Goal: Task Accomplishment & Management: Manage account settings

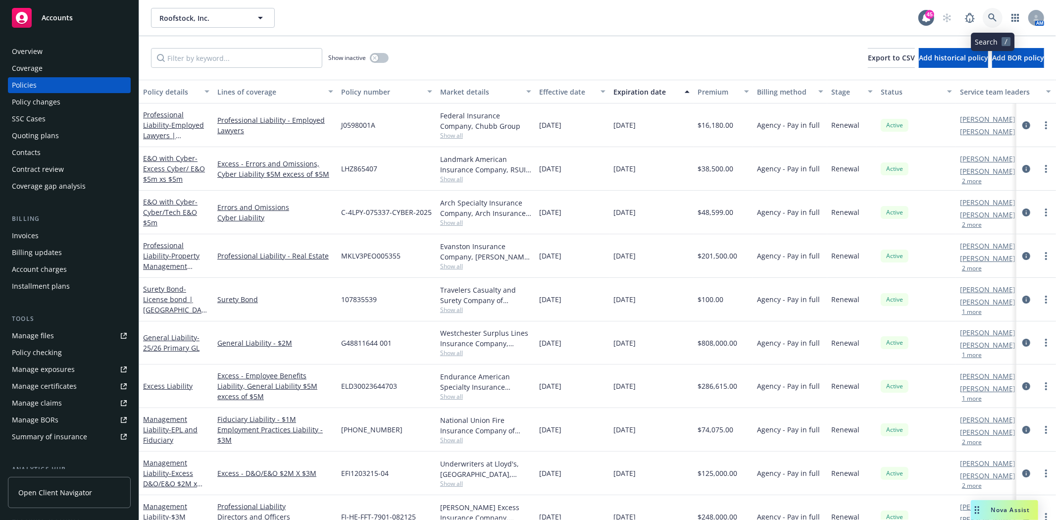
click at [993, 16] on icon at bounding box center [992, 17] width 9 height 9
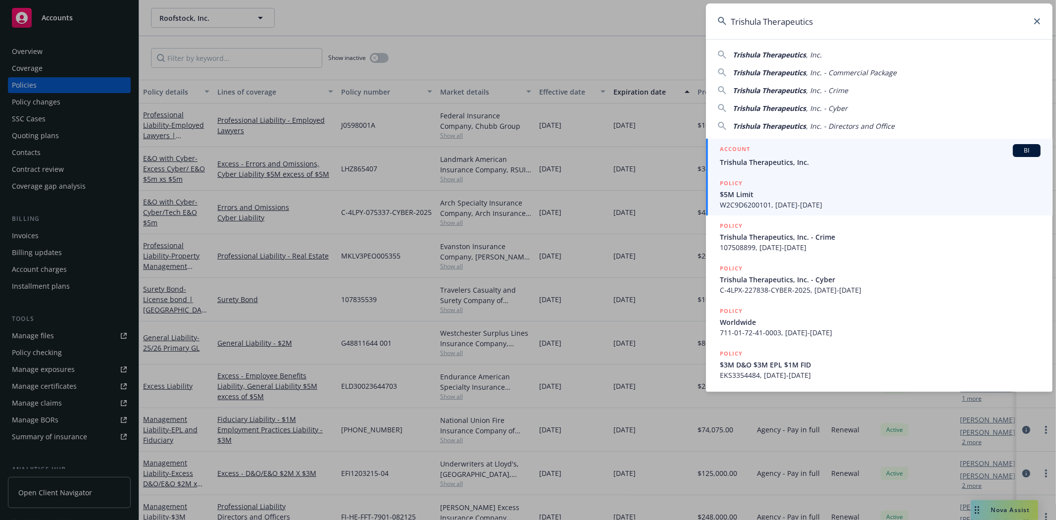
type input "Trishula Therapeutics"
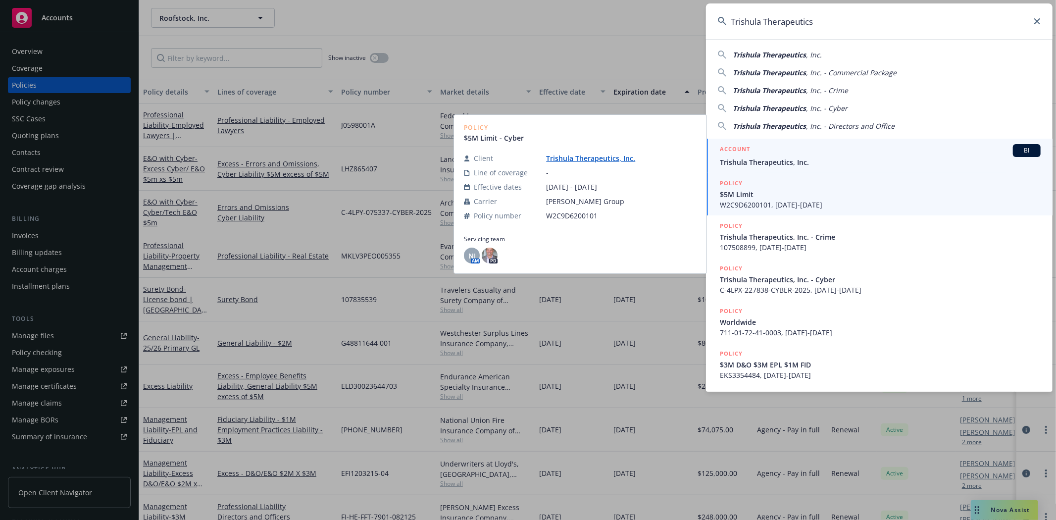
click at [767, 155] on div "ACCOUNT BI" at bounding box center [880, 150] width 321 height 13
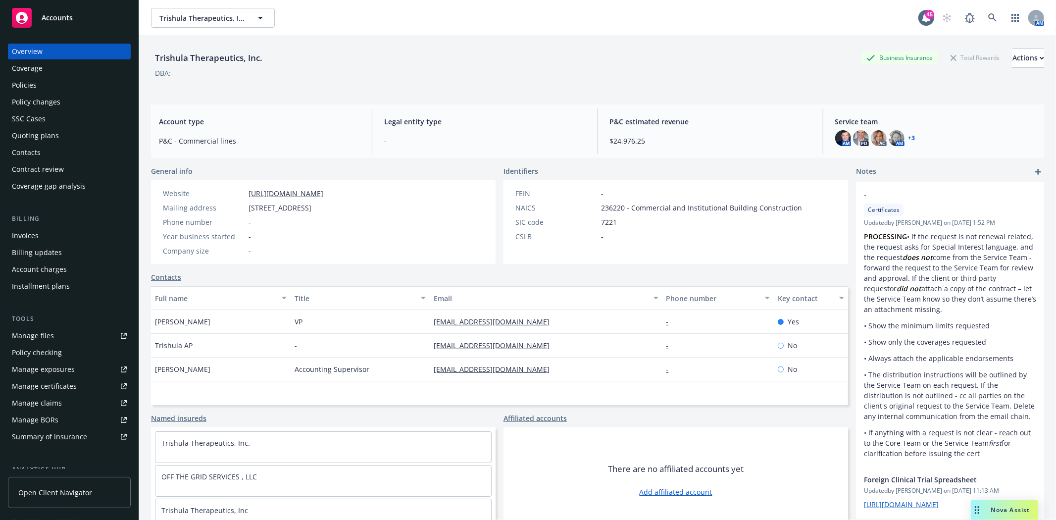
click at [25, 135] on div "Quoting plans" at bounding box center [35, 136] width 47 height 16
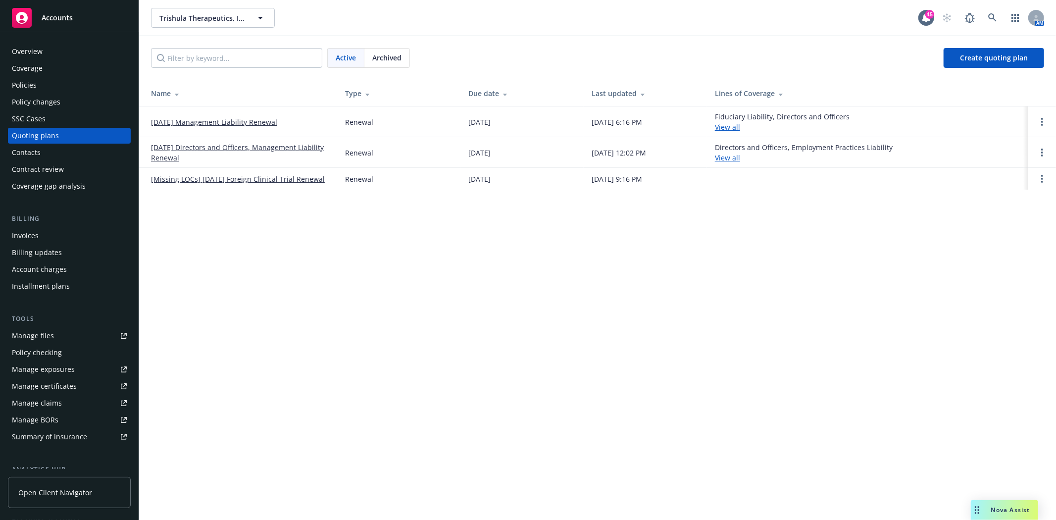
click at [206, 121] on link "12/20/25 Management Liability Renewal" at bounding box center [214, 122] width 126 height 10
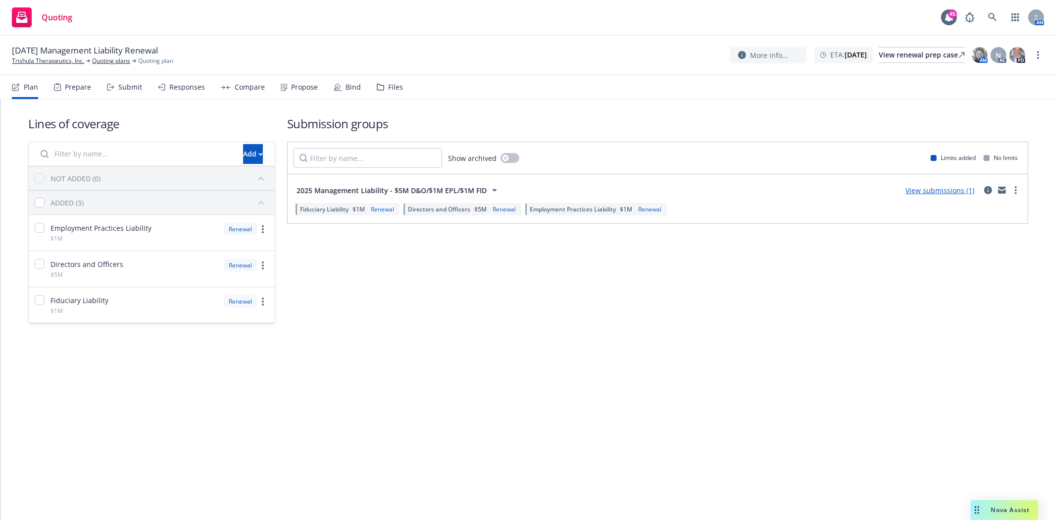
click at [392, 84] on div "Files" at bounding box center [395, 87] width 15 height 8
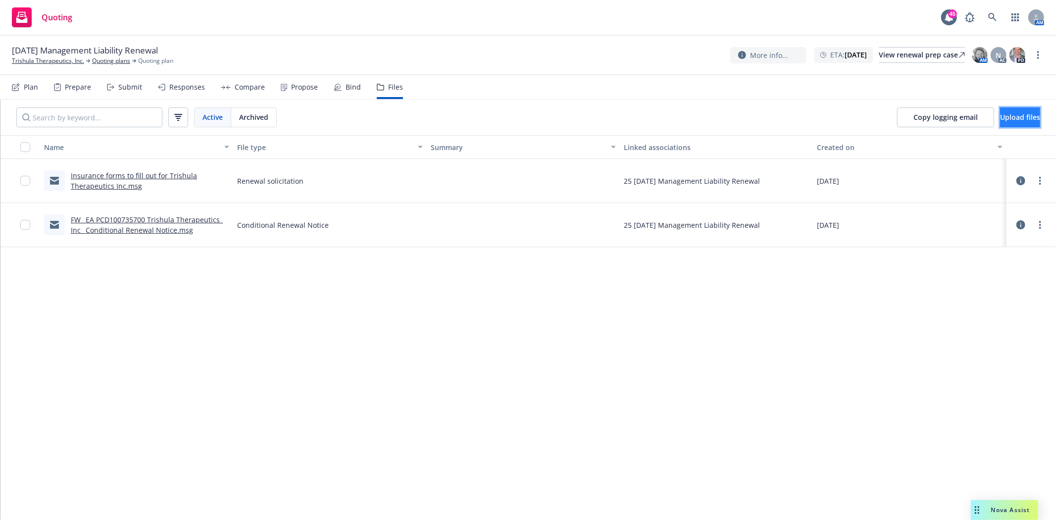
click at [1008, 114] on span "Upload files" at bounding box center [1020, 116] width 40 height 9
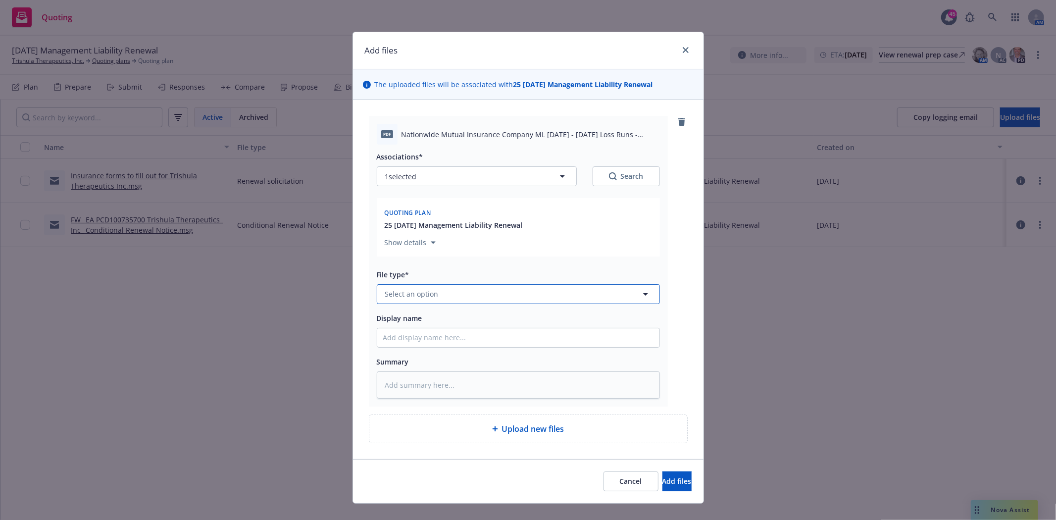
click at [399, 300] on button "Select an option" at bounding box center [518, 294] width 283 height 20
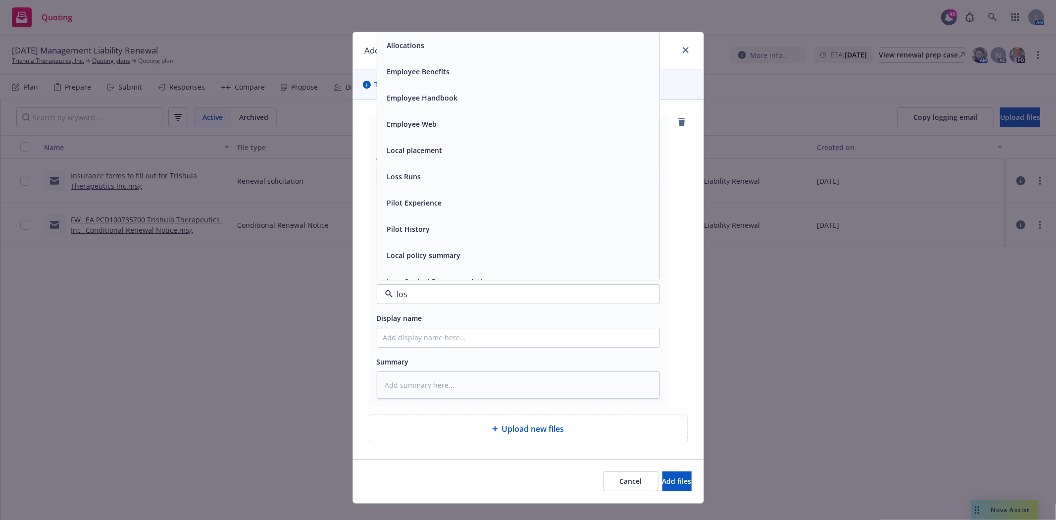
type input "loss"
click at [392, 48] on span "Loss Runs" at bounding box center [404, 45] width 34 height 10
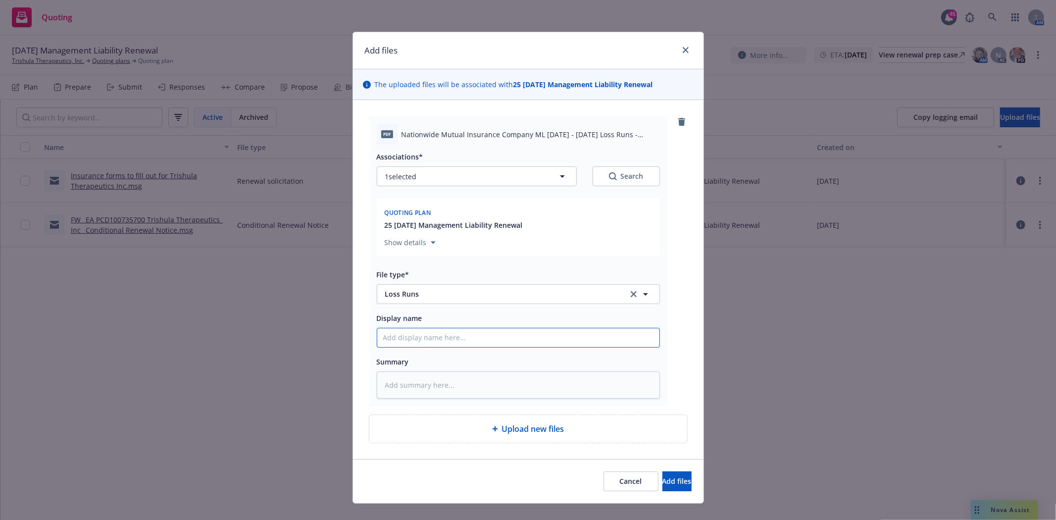
click at [397, 333] on input "Display name" at bounding box center [518, 337] width 282 height 19
type textarea "x"
type input "S"
type textarea "x"
type input "Sc"
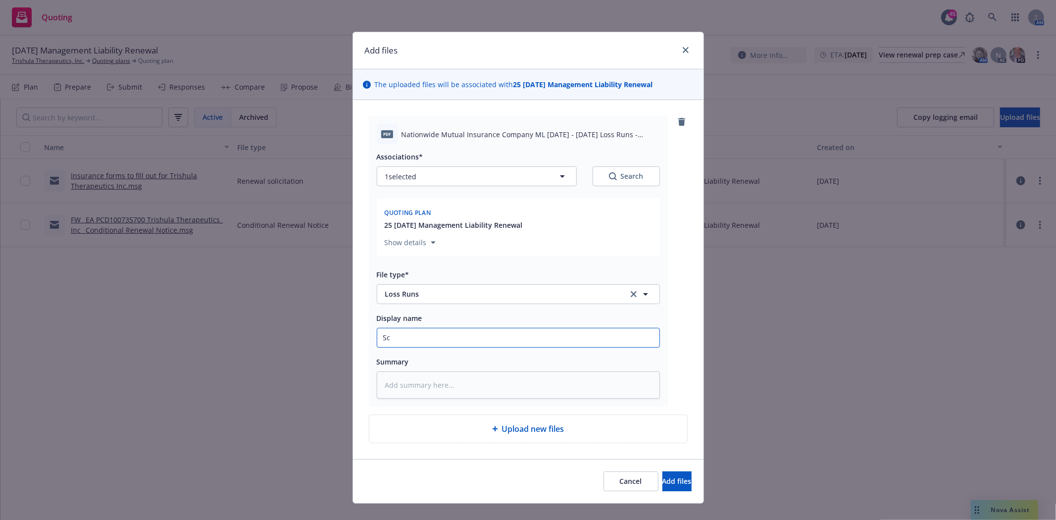
type textarea "x"
type input "Sco"
type textarea "x"
type input "Scot"
type textarea "x"
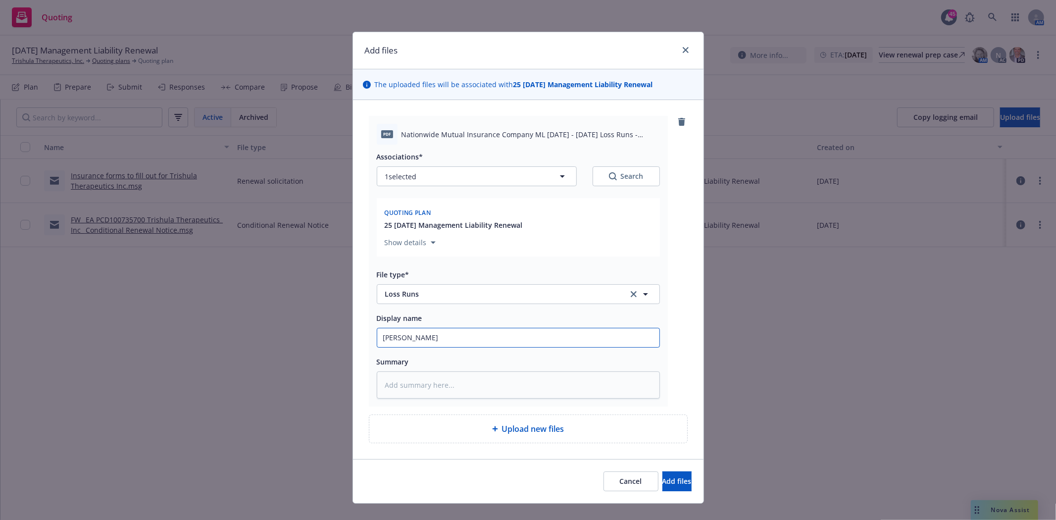
type input "Scott"
type textarea "x"
type input "Scotts"
type textarea "x"
type input "Scottsa"
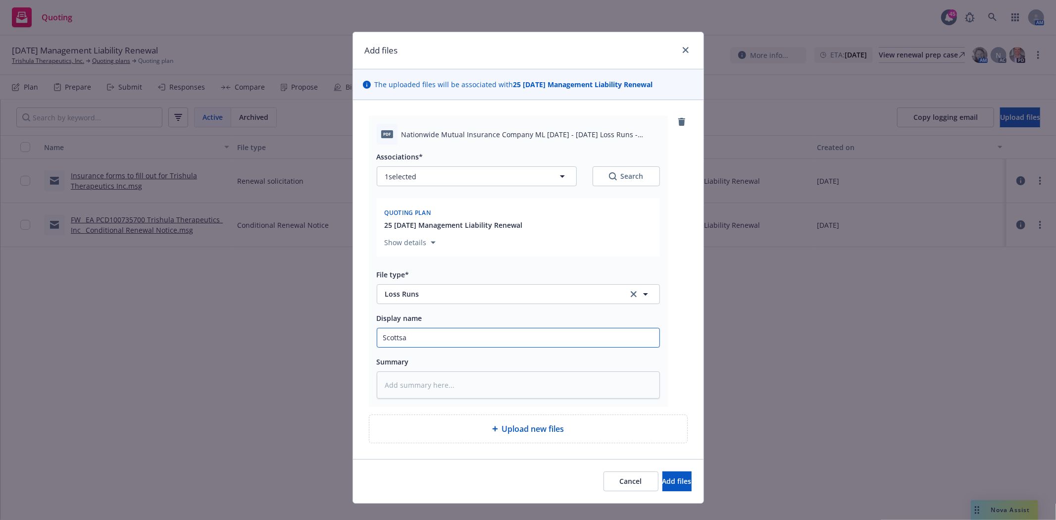
type textarea "x"
type input "Scotts"
type textarea "x"
type input "Scottsd"
type textarea "x"
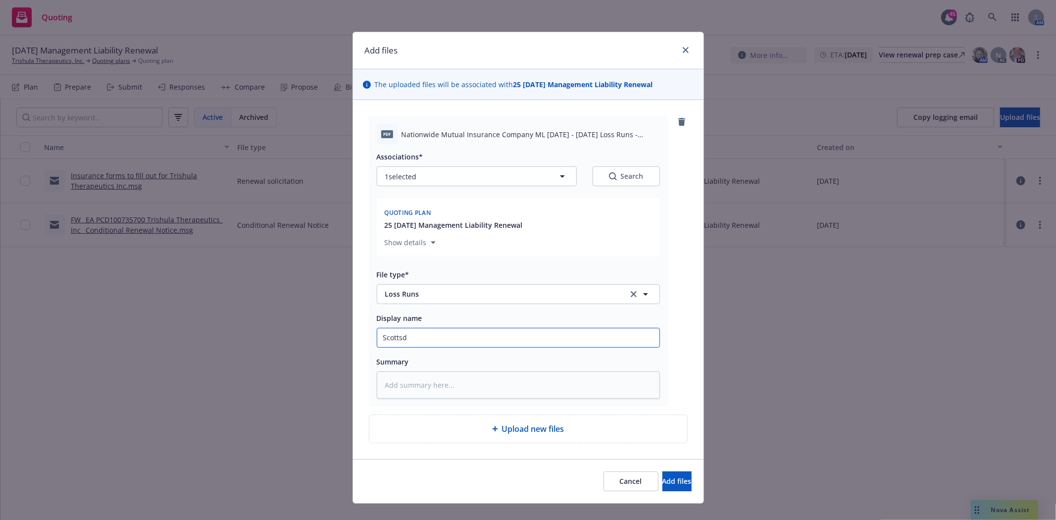
type input "Scottsda"
type textarea "x"
type input "Scottsdal"
type textarea "x"
type input "Scottsdale"
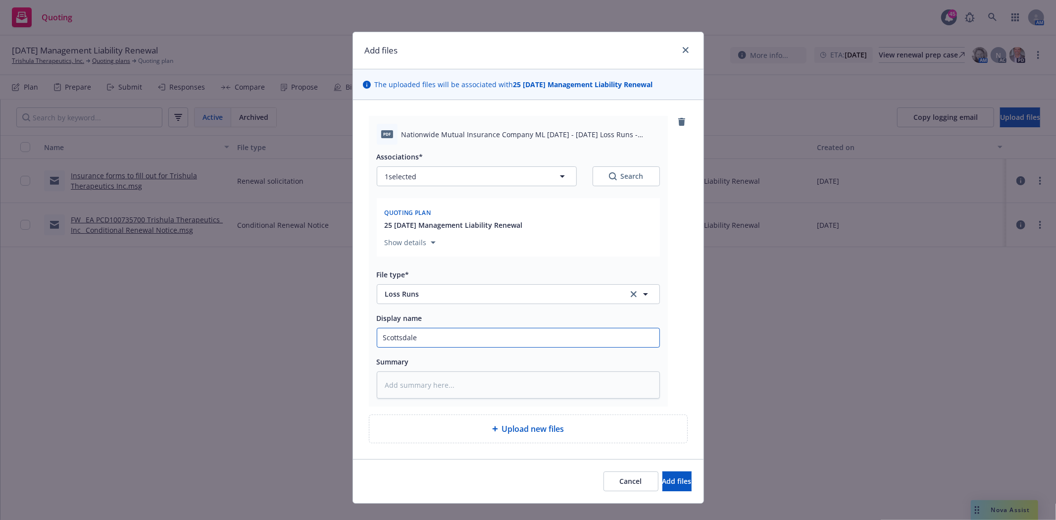
type textarea "x"
type input "Scottsdale"
type textarea "x"
type input "Scottsdale -"
type textarea "x"
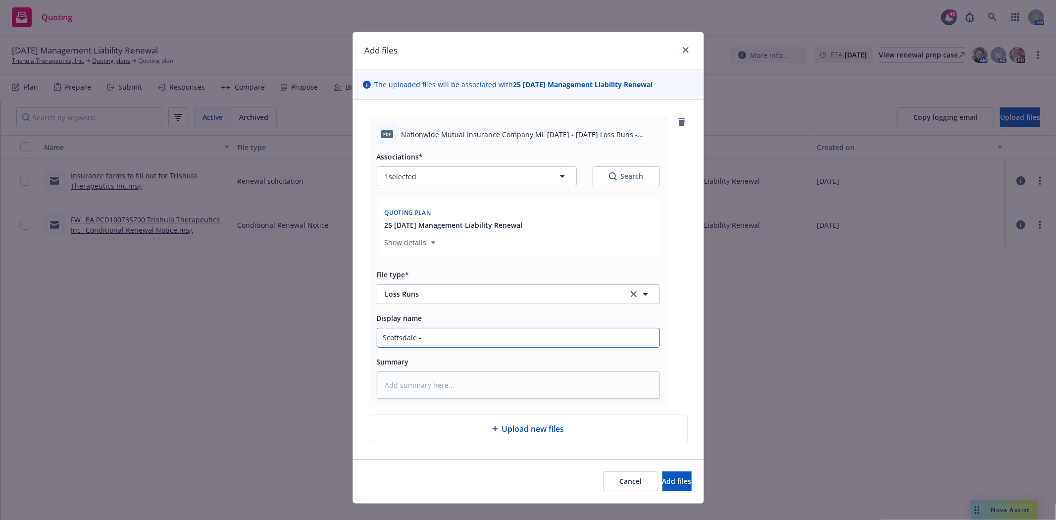
type input "Scottsdale -"
type textarea "x"
type input "Scottsdale - 1"
type textarea "x"
type input "Scottsdale - 11"
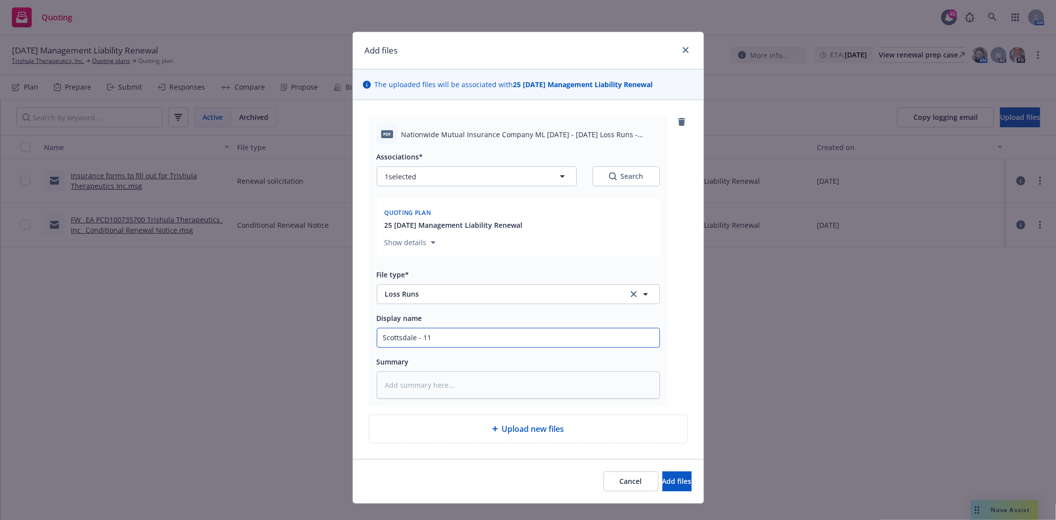
type textarea "x"
type input "Scottsdale - 11/"
type textarea "x"
type input "Scottsdale - 11/1"
type textarea "x"
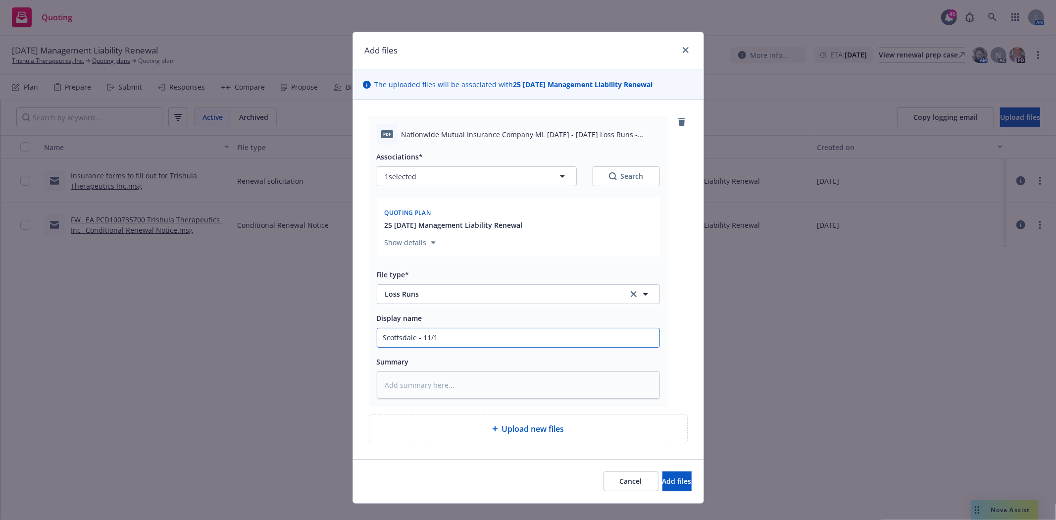
type input "Scottsdale - 11/10"
type textarea "x"
type input "Scottsdale - 11/10/"
type textarea "x"
type input "Scottsdale - 11/10/2"
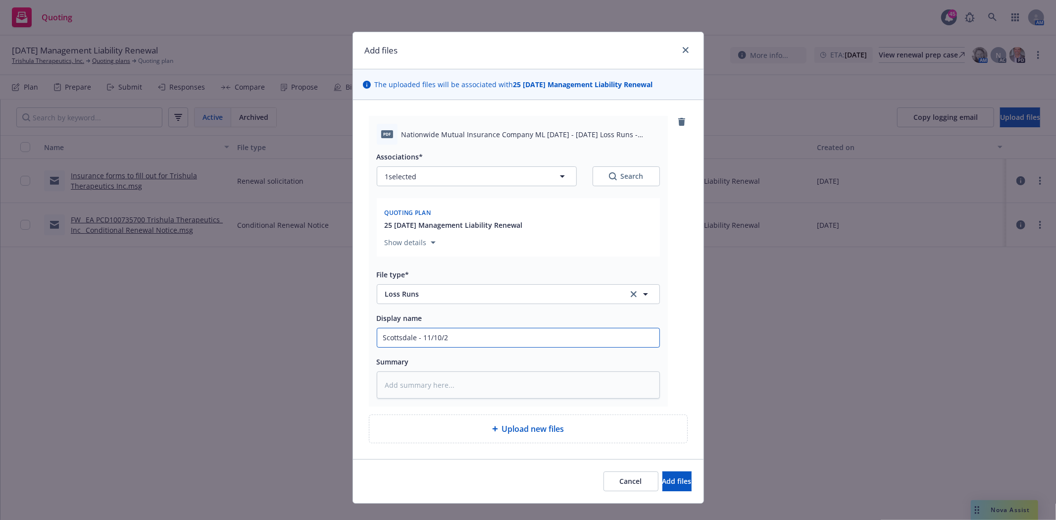
type textarea "x"
type input "Scottsdale - 11/10/20"
type textarea "x"
type input "Scottsdale - 11/10/20"
type textarea "x"
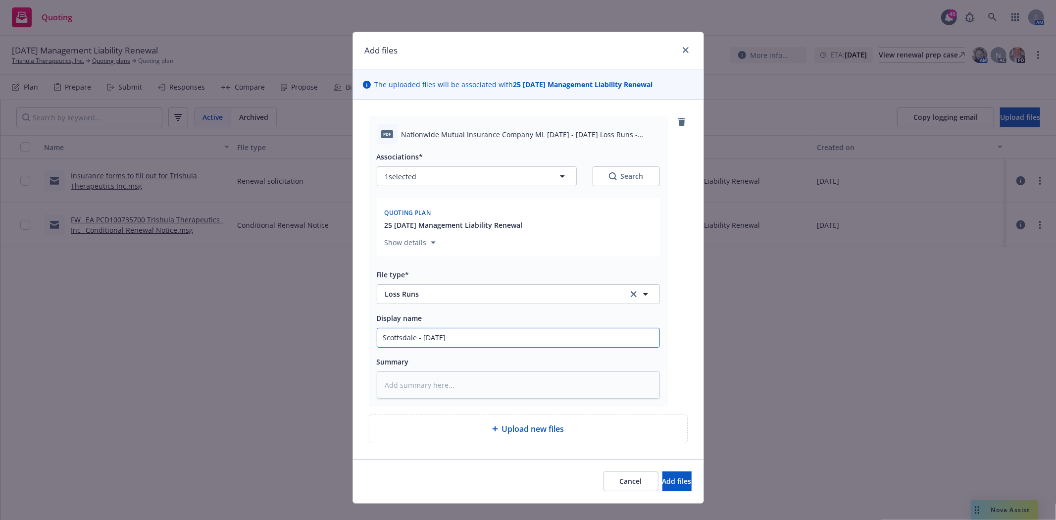
type input "Scottsdale - 11/10/20 -"
type textarea "x"
type input "Scottsdale - 11/10/20 -"
type textarea "x"
type input "Scottsdale - 11/10/20 - 1"
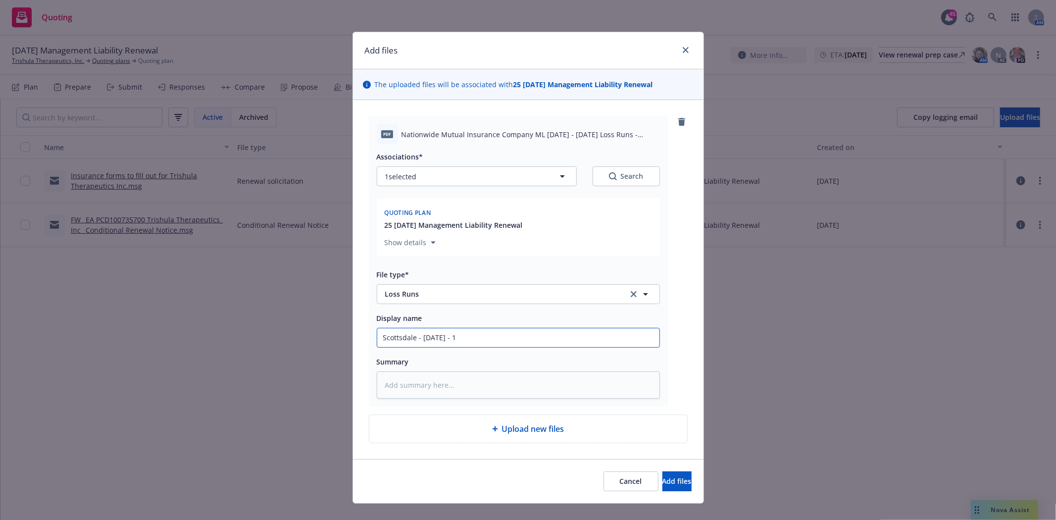
type textarea "x"
type input "Scottsdale - 11/10/20 - 12"
type textarea "x"
type input "Scottsdale - 11/10/20 - 12/"
type textarea "x"
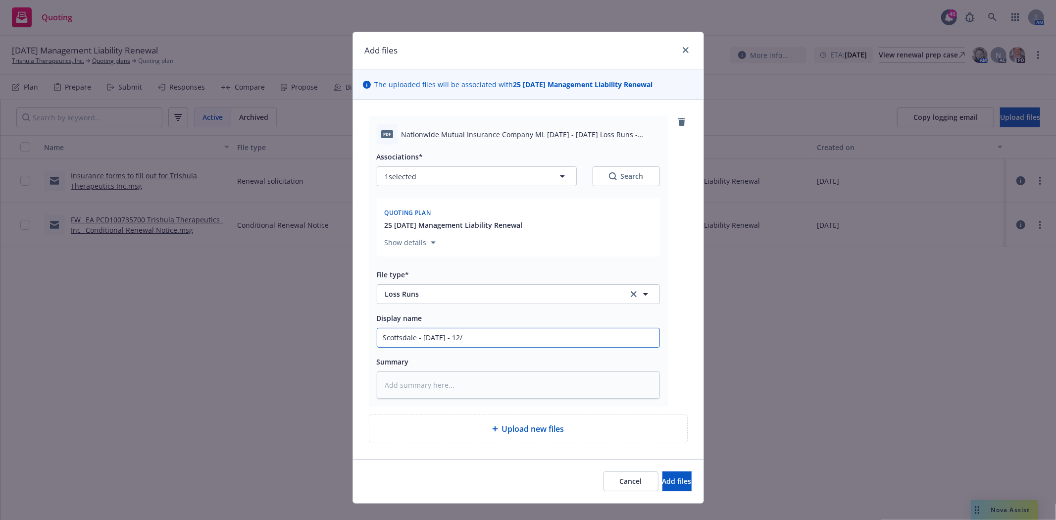
type input "Scottsdale - 11/10/20 - 12/2"
type textarea "x"
type input "Scottsdale - 11/10/20 - 12/20"
type textarea "x"
type input "Scottsdale - 11/10/20 - 12/20/"
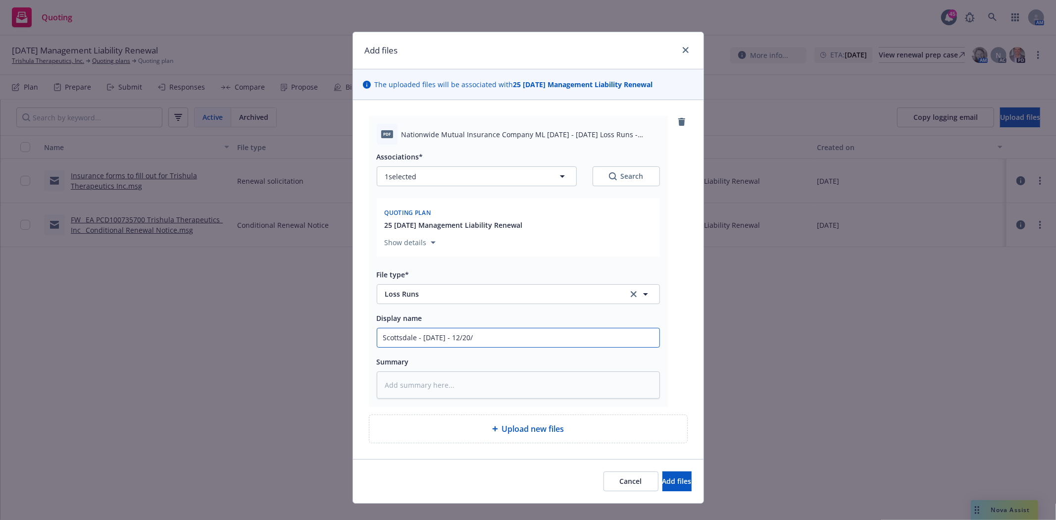
type textarea "x"
type input "Scottsdale - 11/10/20 - 12/20/2"
type textarea "x"
type input "Scottsdale - 11/10/20 - 12/20/24"
click at [673, 482] on button "Add files" at bounding box center [676, 481] width 29 height 20
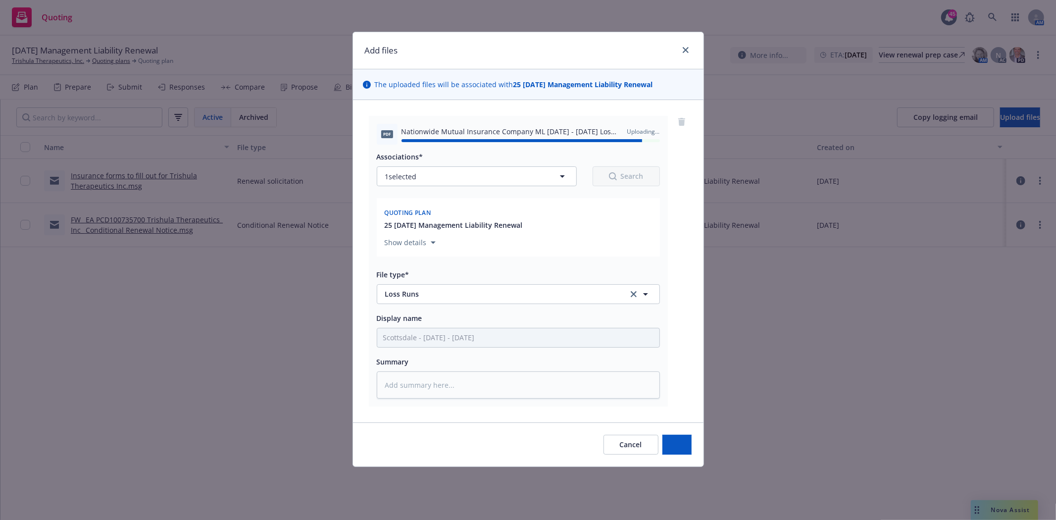
type textarea "x"
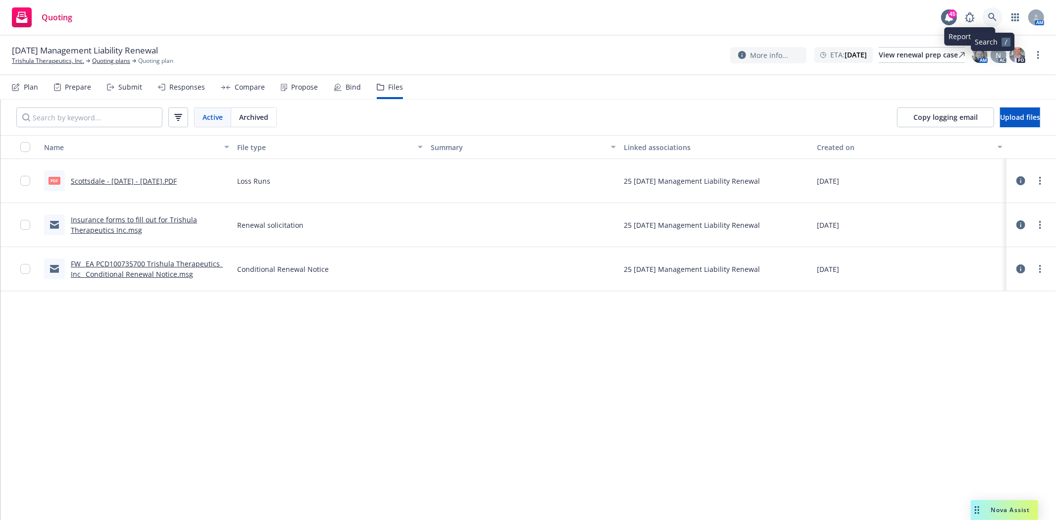
click at [1000, 20] on link at bounding box center [993, 17] width 20 height 20
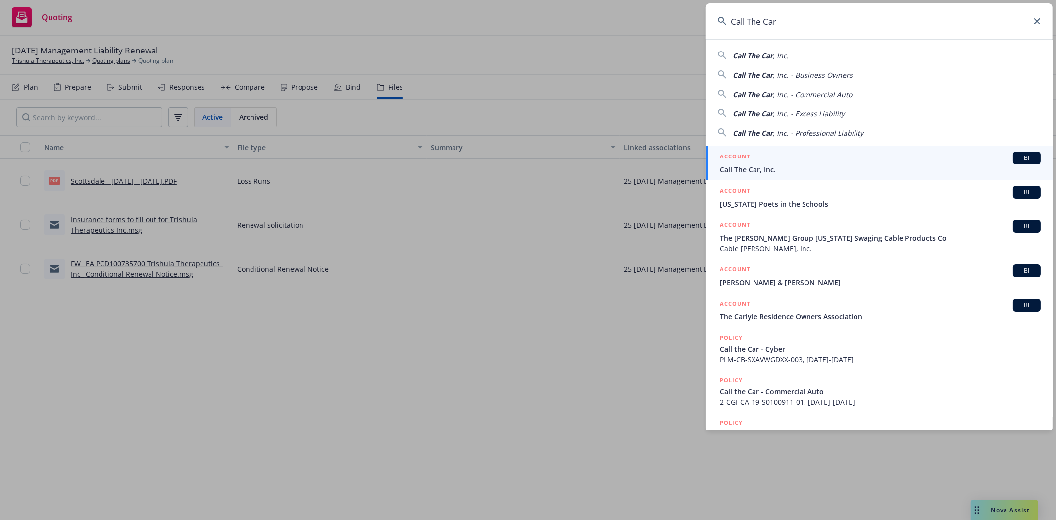
type input "Call The Car"
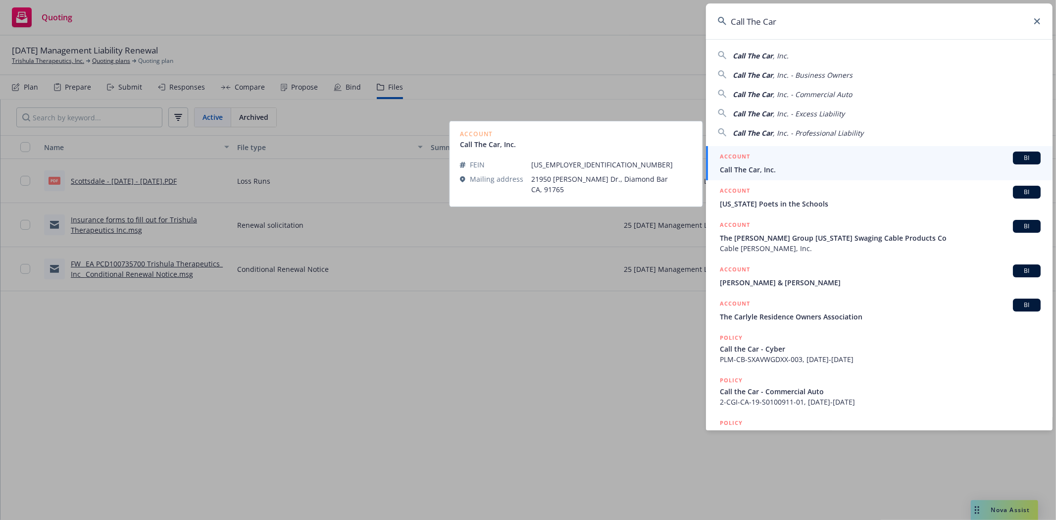
click at [763, 162] on div "ACCOUNT BI" at bounding box center [880, 157] width 321 height 13
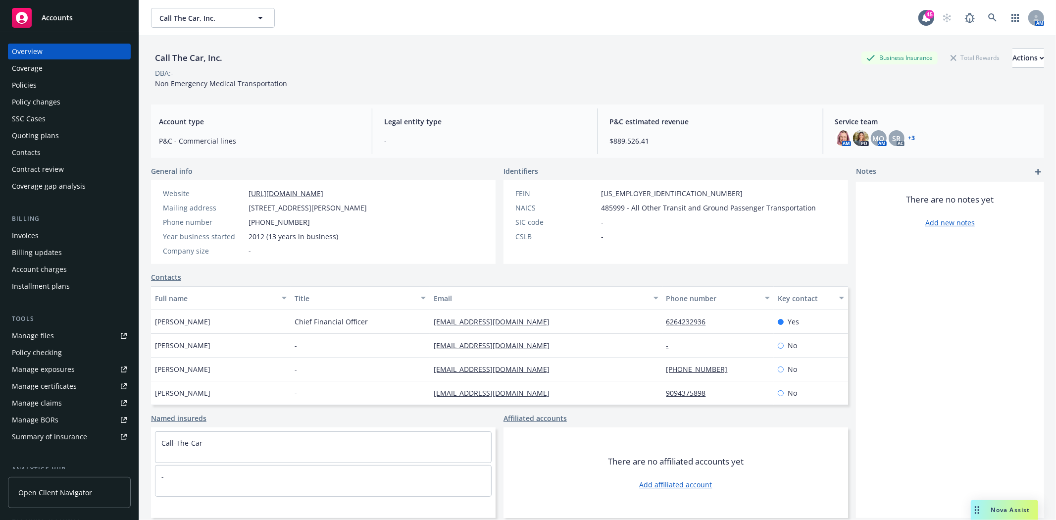
click at [34, 137] on div "Quoting plans" at bounding box center [35, 136] width 47 height 16
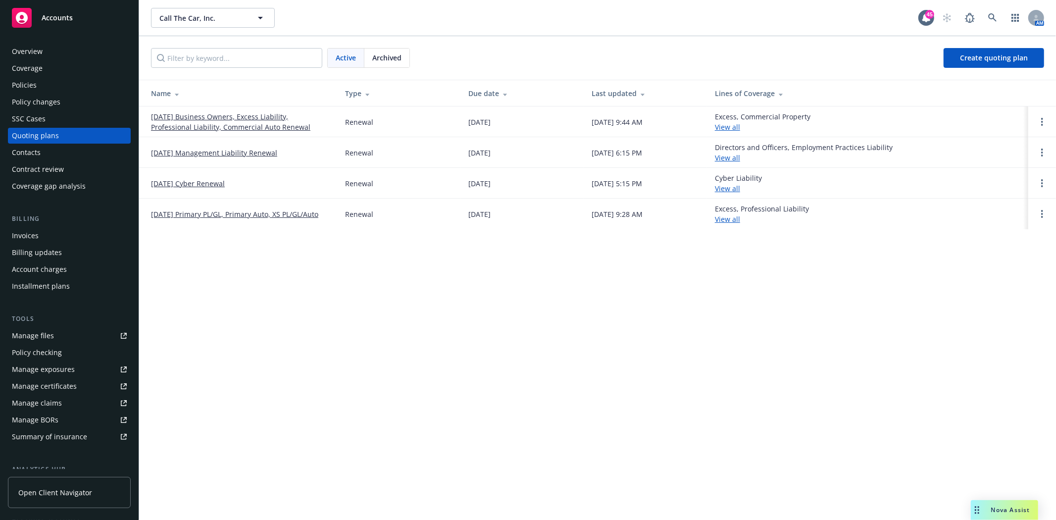
click at [195, 151] on link "12/18/25 Management Liability Renewal" at bounding box center [214, 153] width 126 height 10
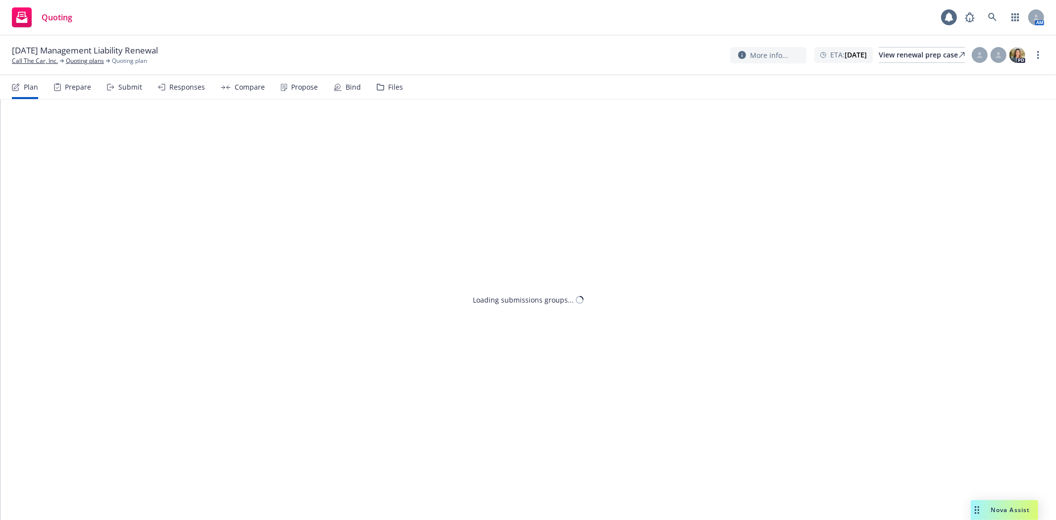
click at [383, 86] on div "Files" at bounding box center [390, 87] width 26 height 24
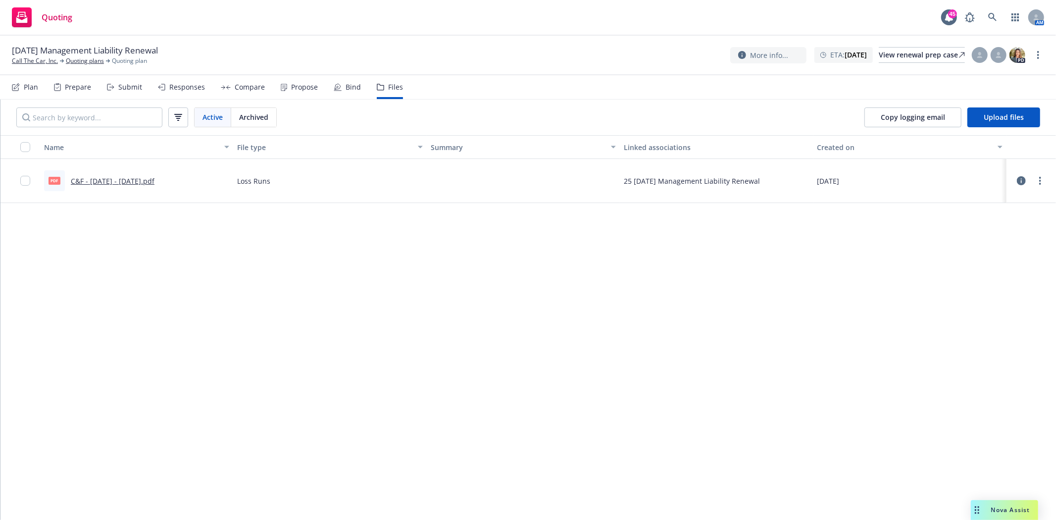
click at [988, 127] on div "Copy logging email Upload files" at bounding box center [952, 118] width 207 height 36
click at [1004, 115] on span "Upload files" at bounding box center [1004, 116] width 40 height 9
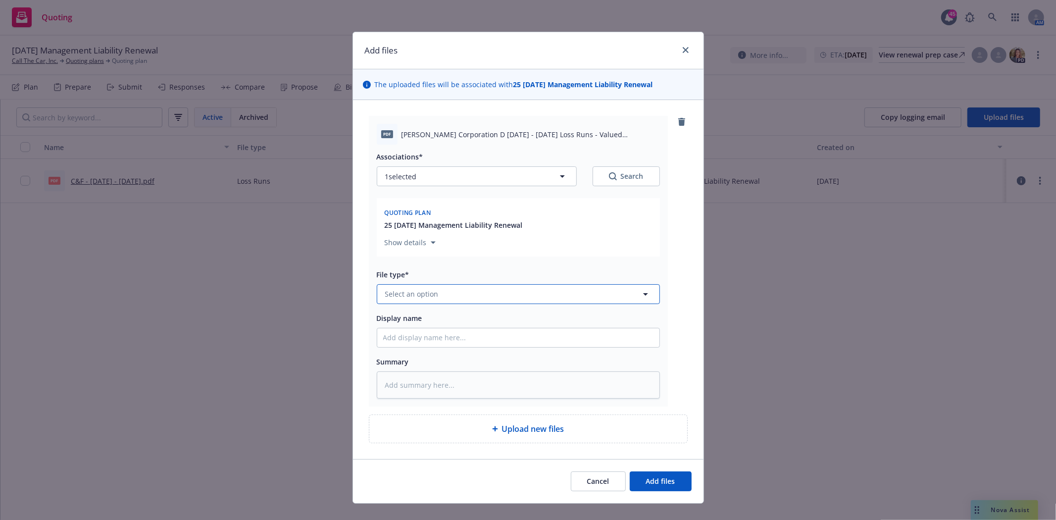
click at [400, 299] on span "Select an option" at bounding box center [411, 294] width 53 height 10
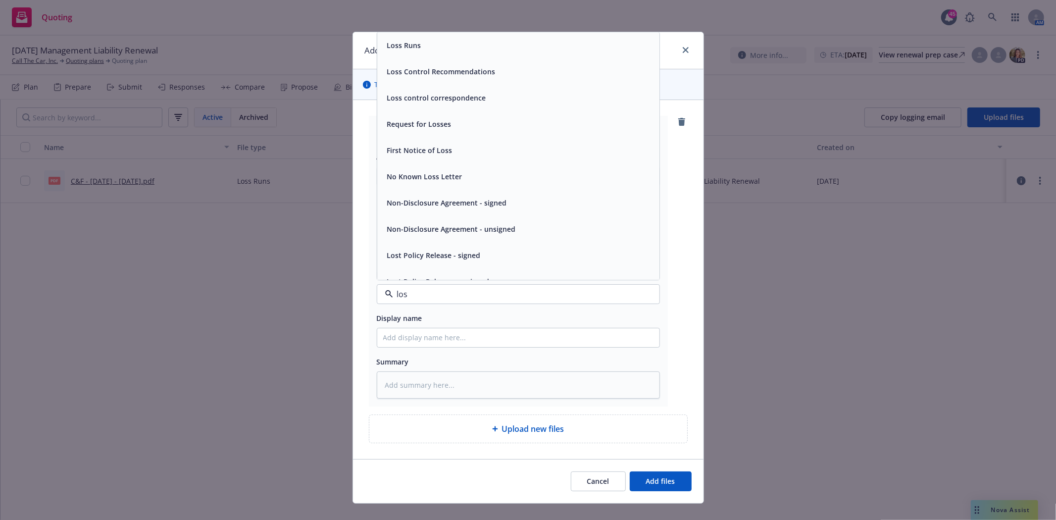
type input "loss"
click at [423, 45] on div "Loss Runs" at bounding box center [518, 45] width 270 height 14
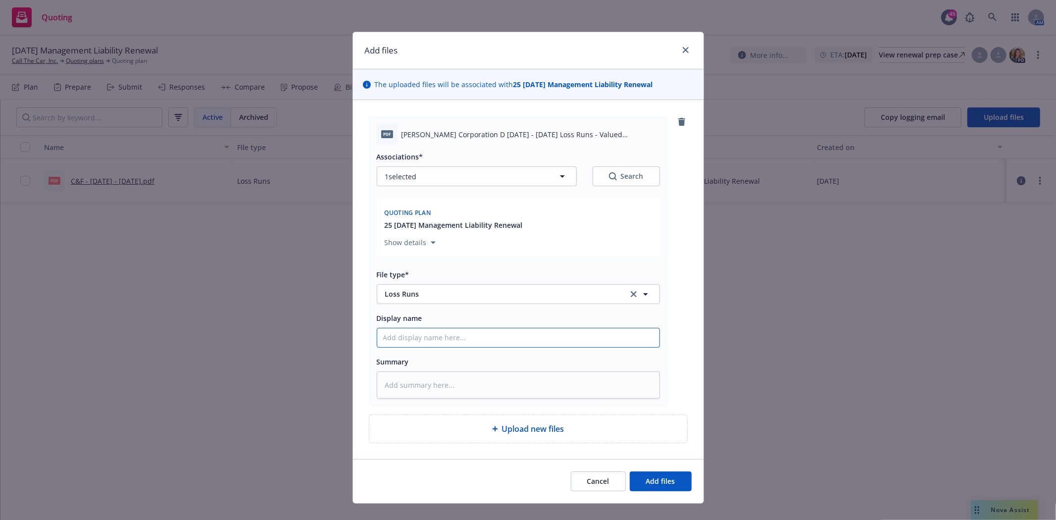
click at [414, 342] on input "Display name" at bounding box center [518, 337] width 282 height 19
type textarea "x"
type input "b"
type textarea "x"
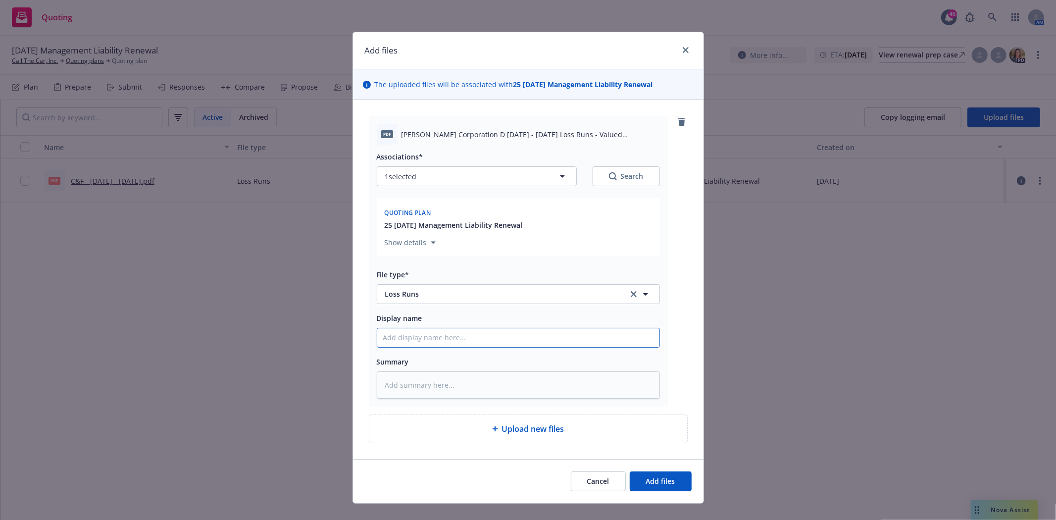
type input "B"
type textarea "x"
type input "Be"
type textarea "x"
type input "Berk"
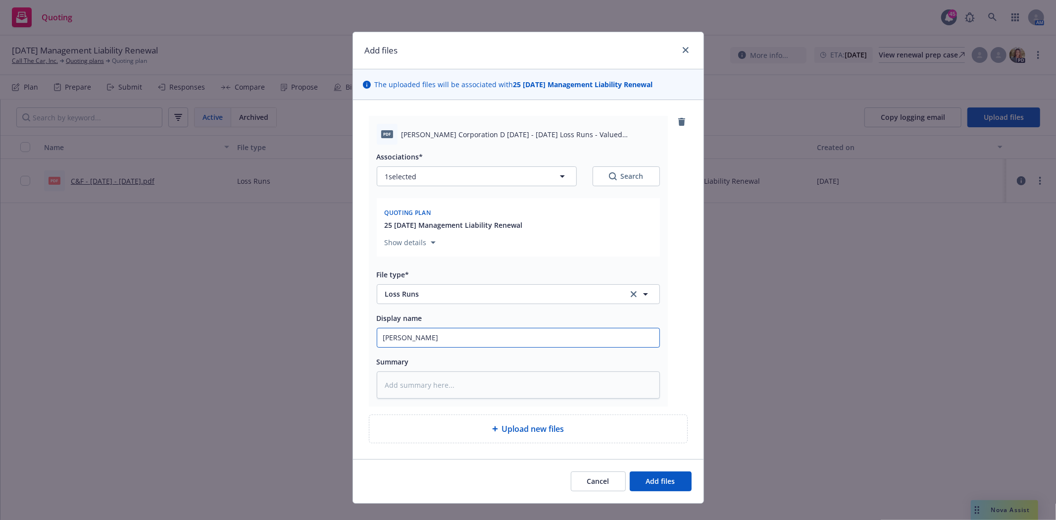
type textarea "x"
type input "Berkl"
type textarea "x"
type input "Berkle"
type textarea "x"
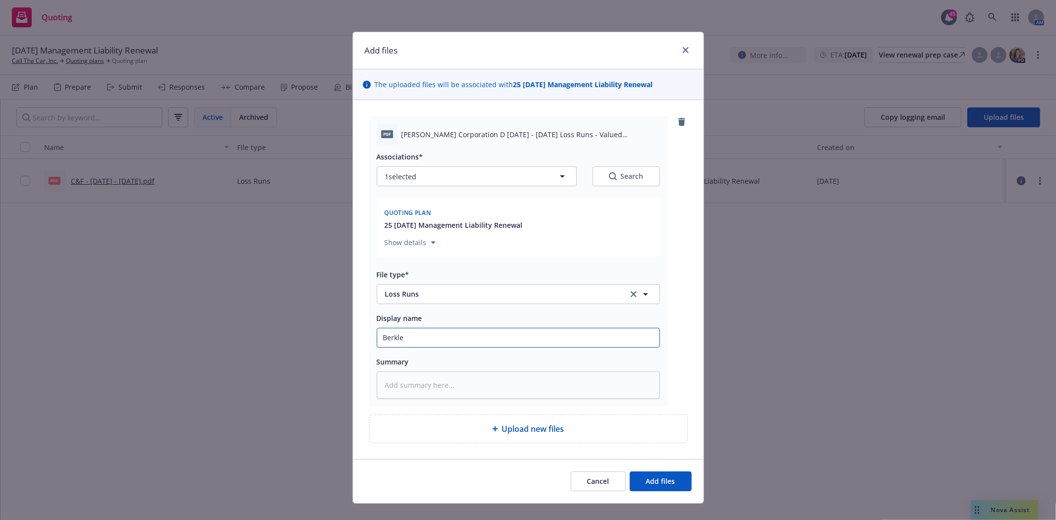
type input "Berkley"
type textarea "x"
type input "Berkley"
type textarea "x"
type input "Berkley -"
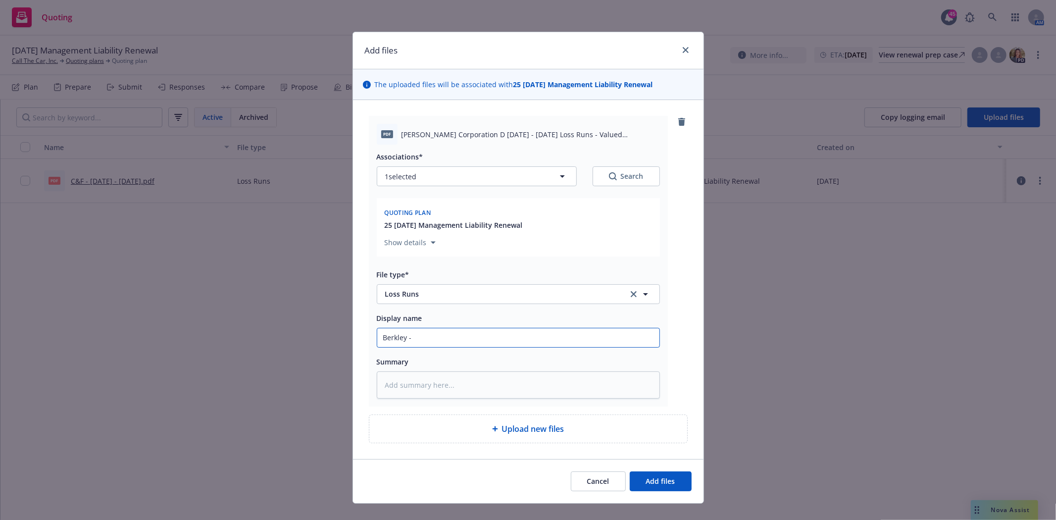
type textarea "x"
type input "Berkley -"
click at [489, 335] on input "Berkley -" at bounding box center [518, 337] width 282 height 19
type textarea "x"
type input "Berkley - 1"
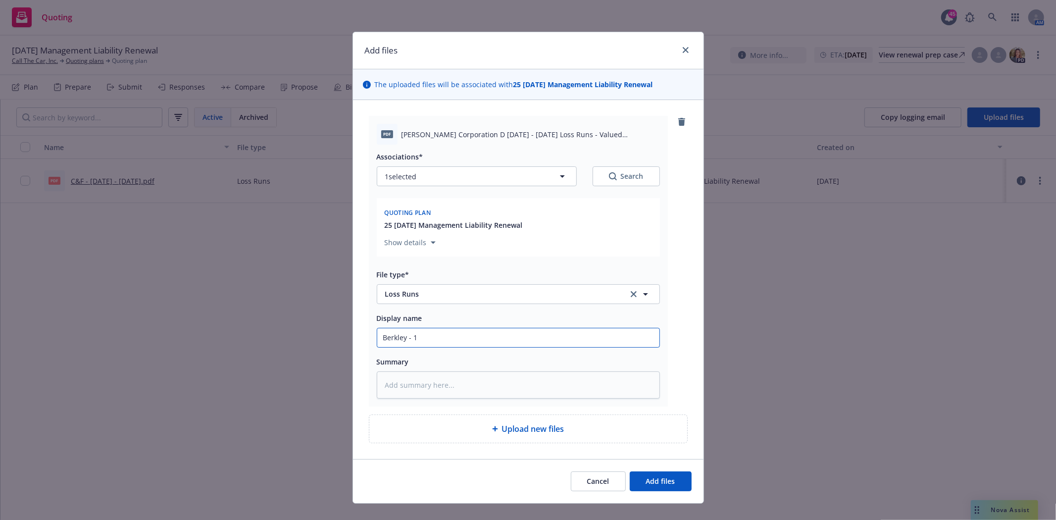
type textarea "x"
type input "Berkley - 12"
type textarea "x"
type input "Berkley - 12/"
type textarea "x"
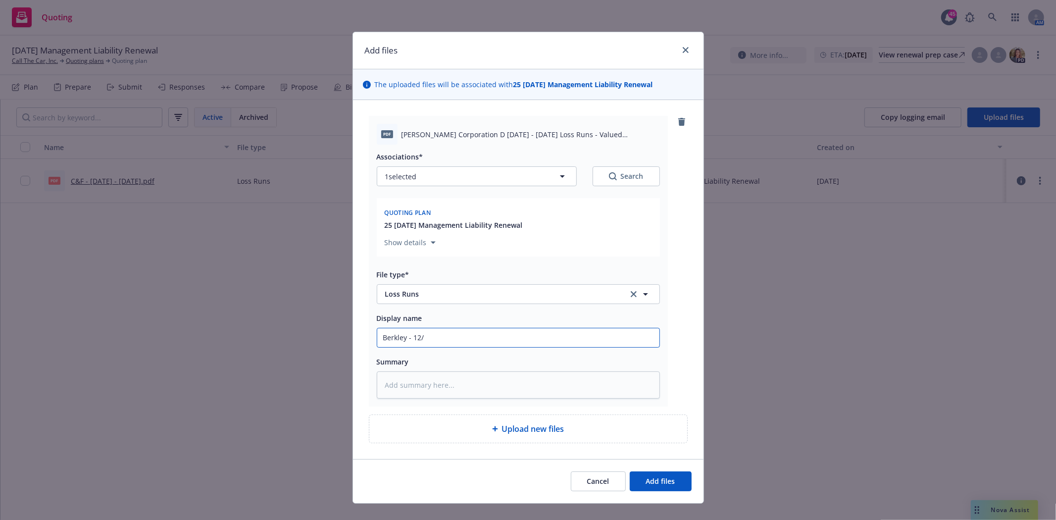
type input "Berkley - 12/1"
type textarea "x"
type input "Berkley - 12/18"
type textarea "x"
type input "Berkley - 12/18/"
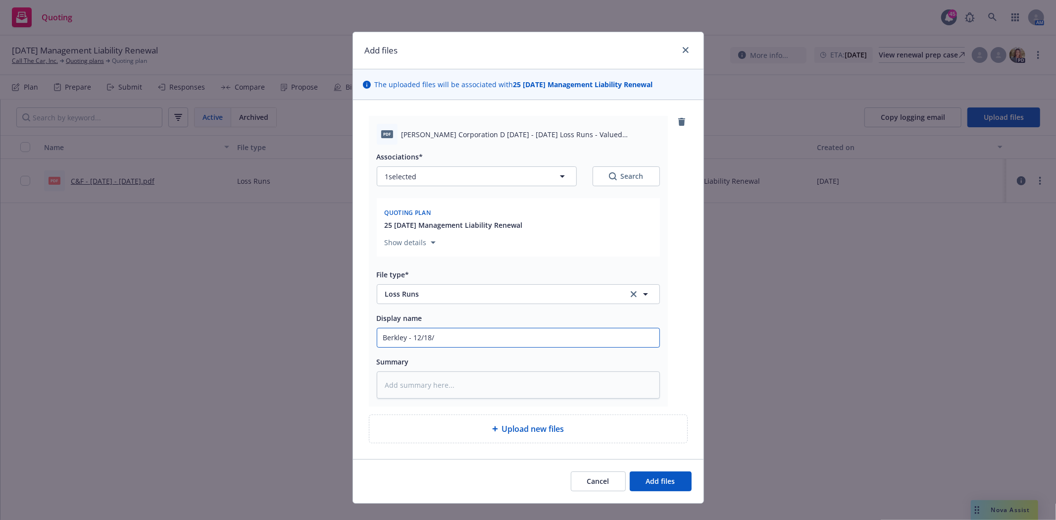
type textarea "x"
type input "Berkley - 12/18/2"
type textarea "x"
type input "Berkley - 12/18/24"
type textarea "x"
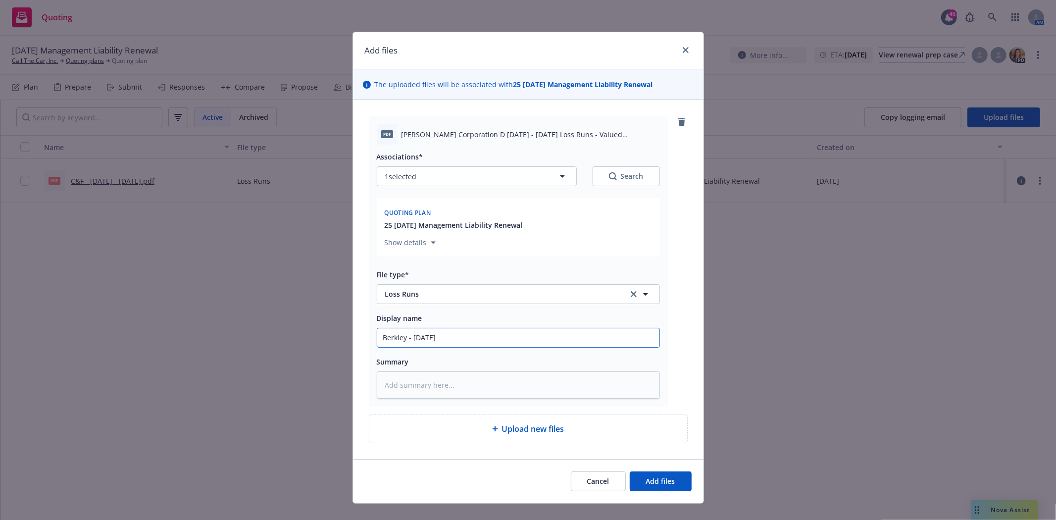
type input "Berkley - 12/18/24"
type textarea "x"
type input "Berkley - 12/18/24 -"
type textarea "x"
type input "Berkley - 12/18/24 -"
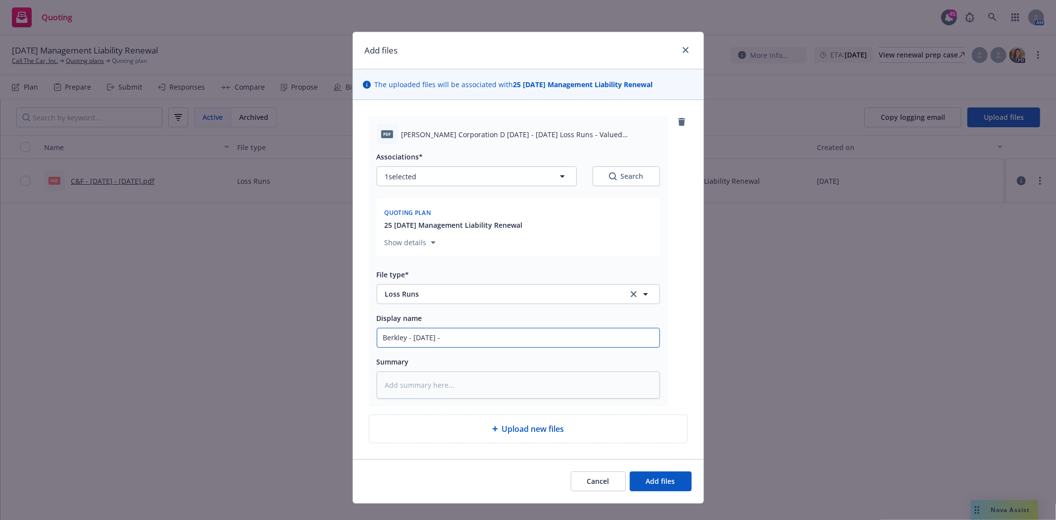
type textarea "x"
type input "Berkley - 12/18/24 - 1"
type textarea "x"
type input "Berkley - 12/18/24 - 12"
type textarea "x"
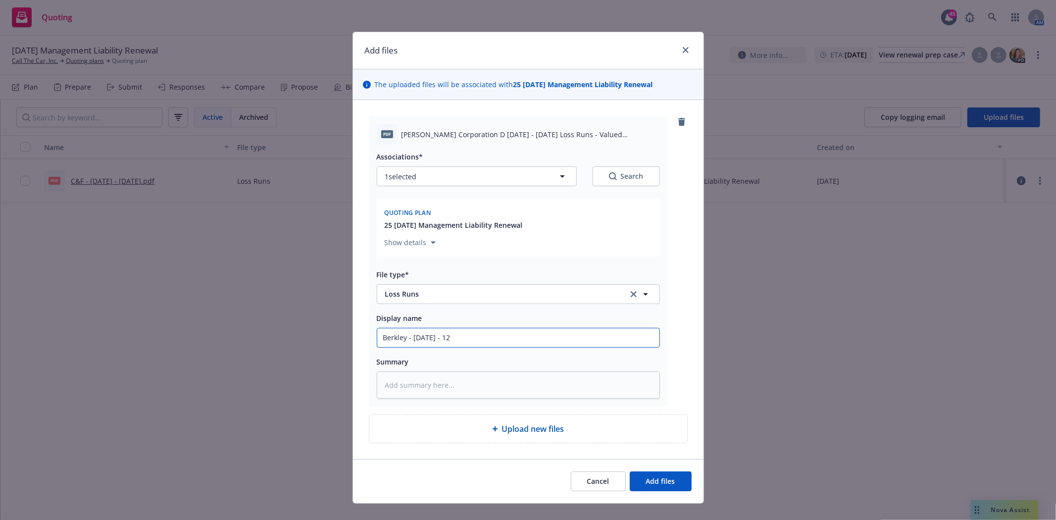
type input "Berkley - 12/18/24 - 12/"
type textarea "x"
type input "Berkley - 12/18/24 - 12/1"
type textarea "x"
type input "Berkley - 12/18/24 - 12/18"
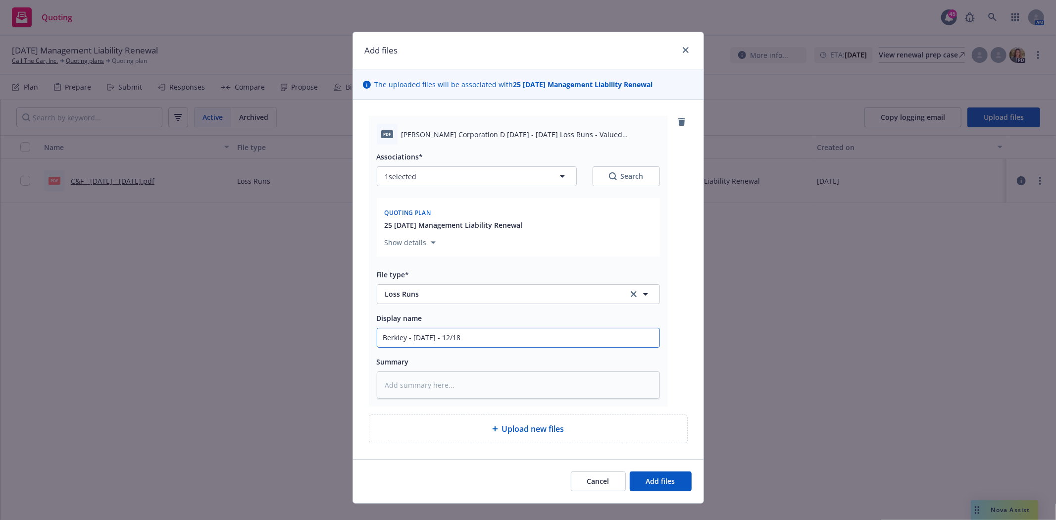
type textarea "x"
type input "Berkley - 12/18/24 - 12/18/"
type textarea "x"
type input "Berkley - 12/18/24 - 12/18/2"
type textarea "x"
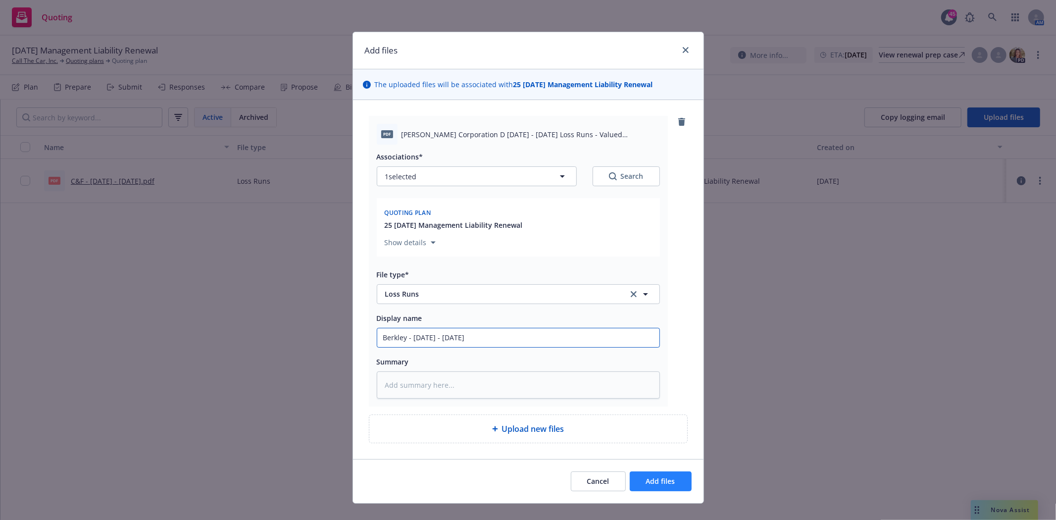
type input "Berkley - 12/18/24 - 12/18/25"
click at [638, 487] on button "Add files" at bounding box center [661, 481] width 62 height 20
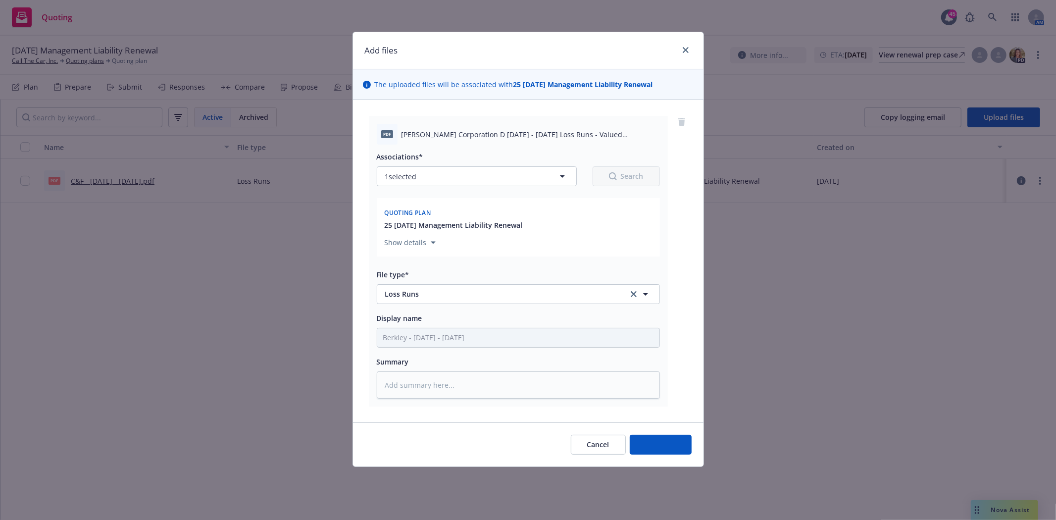
type textarea "x"
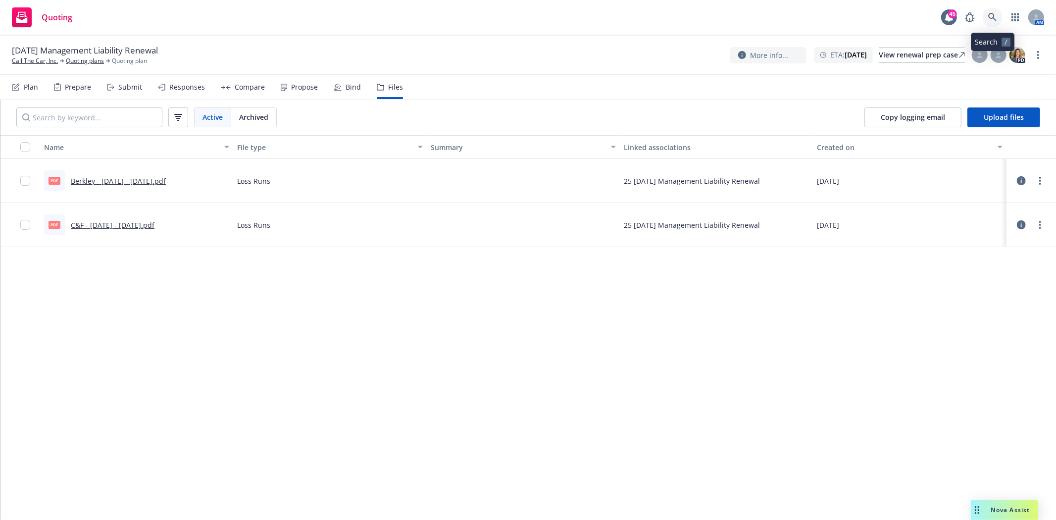
click at [993, 14] on icon at bounding box center [992, 17] width 8 height 8
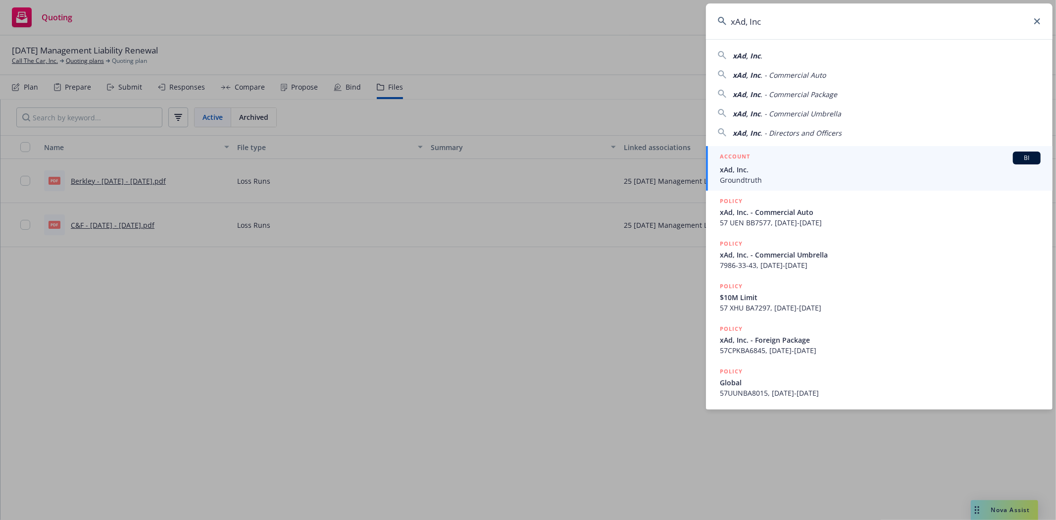
type input "xAd, Inc"
click at [750, 174] on span "xAd, Inc." at bounding box center [880, 169] width 321 height 10
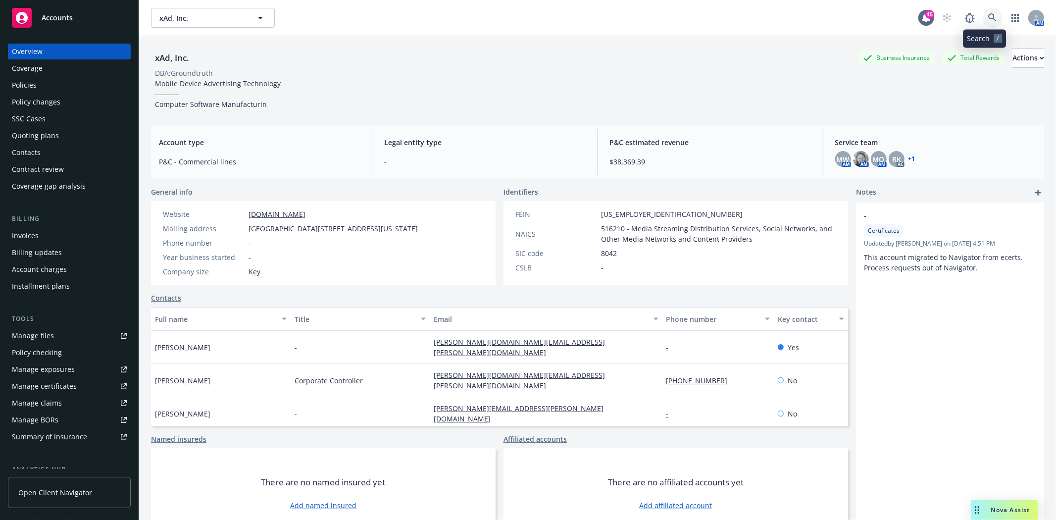
click at [988, 18] on icon at bounding box center [992, 17] width 9 height 9
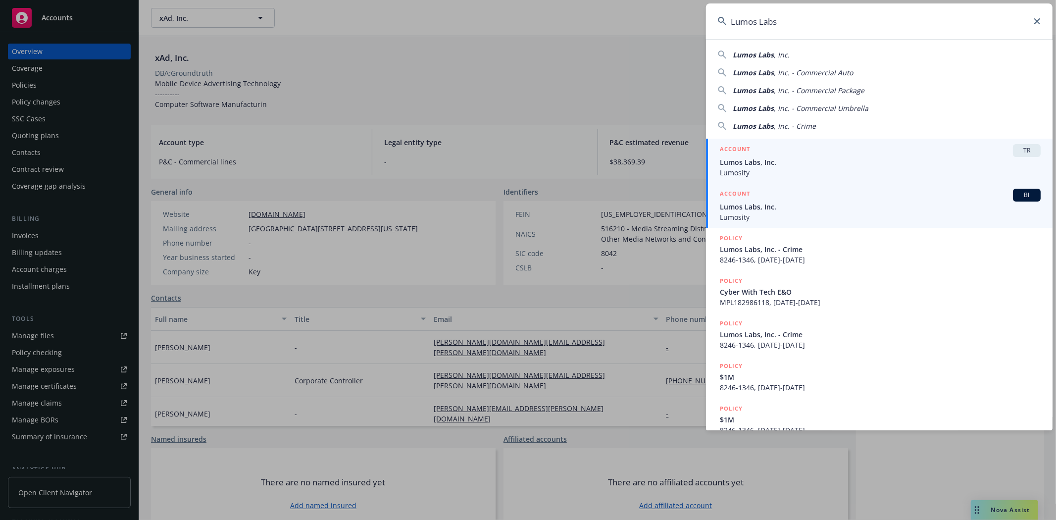
type input "Lumos Labs"
click at [746, 203] on span "Lumos Labs, Inc." at bounding box center [880, 206] width 321 height 10
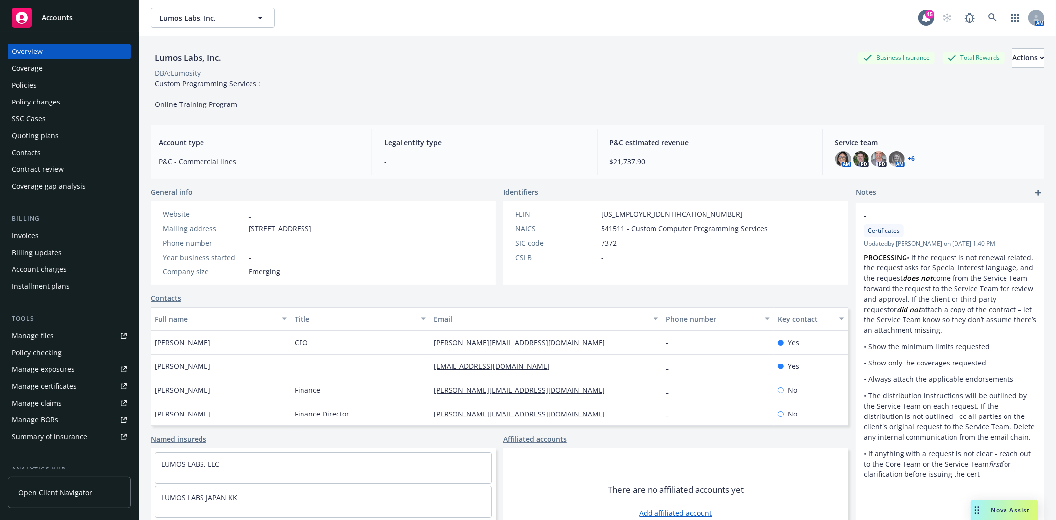
click at [38, 86] on div "Policies" at bounding box center [69, 85] width 115 height 16
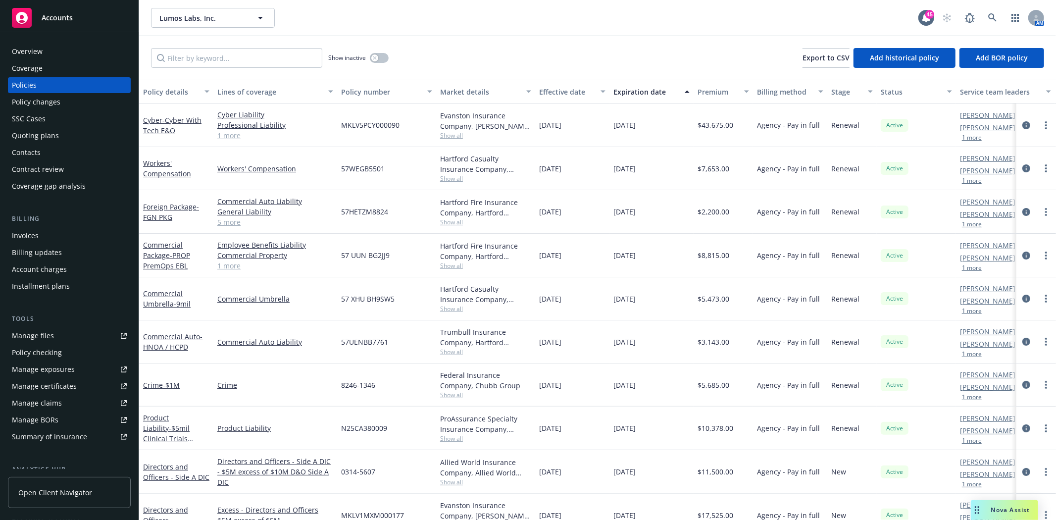
click at [27, 139] on div "Quoting plans" at bounding box center [35, 136] width 47 height 16
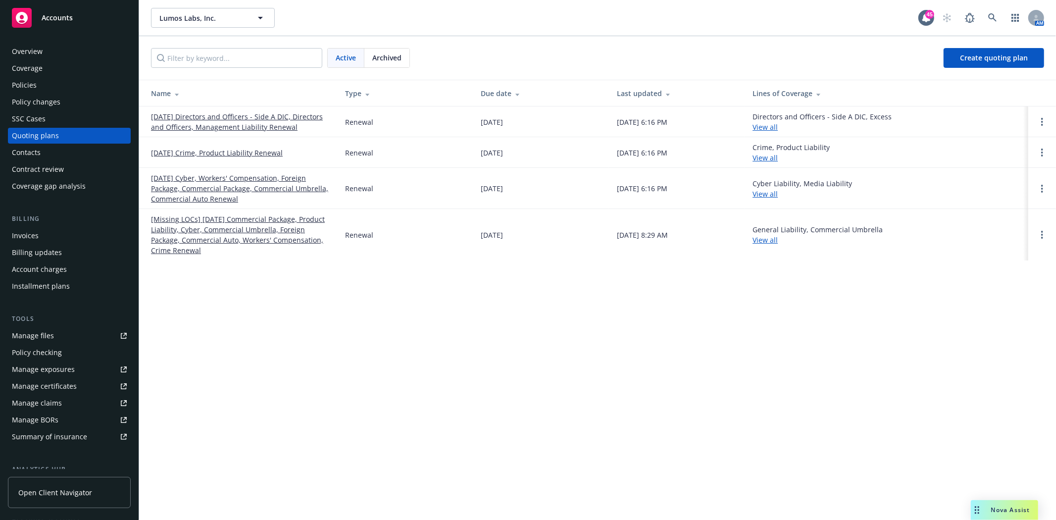
click at [185, 114] on link "[DATE] Directors and Officers - Side A DIC, Directors and Officers, Management …" at bounding box center [240, 121] width 178 height 21
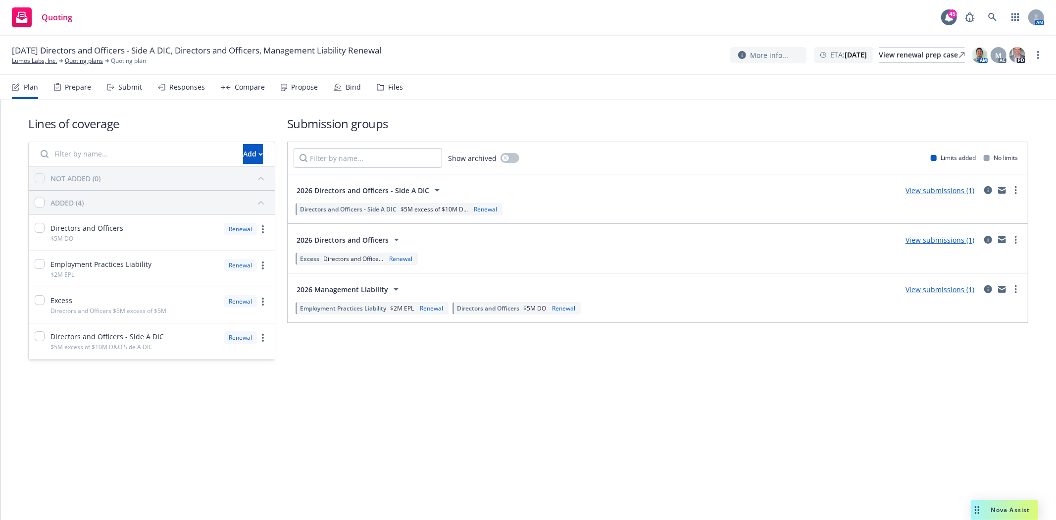
click at [395, 86] on div "Files" at bounding box center [395, 87] width 15 height 8
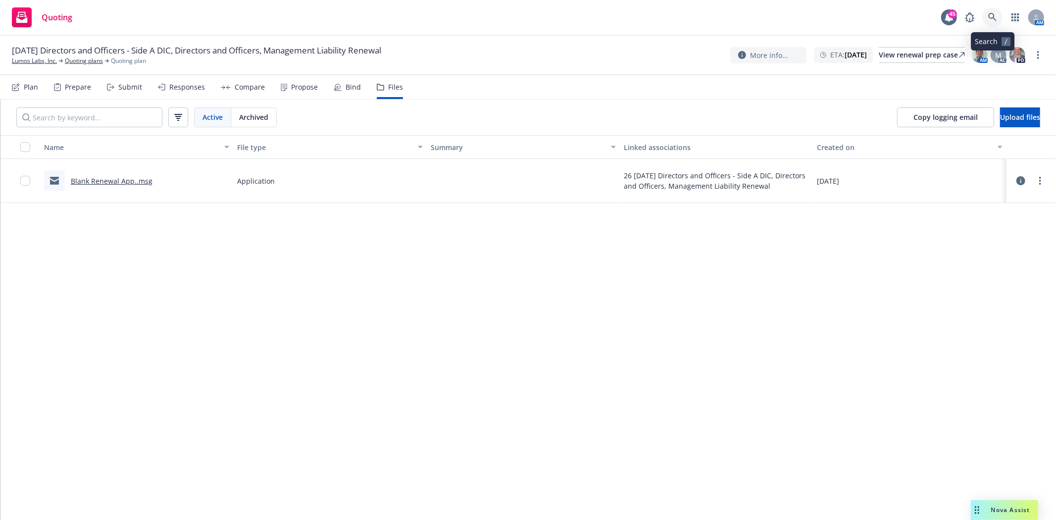
click at [996, 15] on icon at bounding box center [992, 17] width 9 height 9
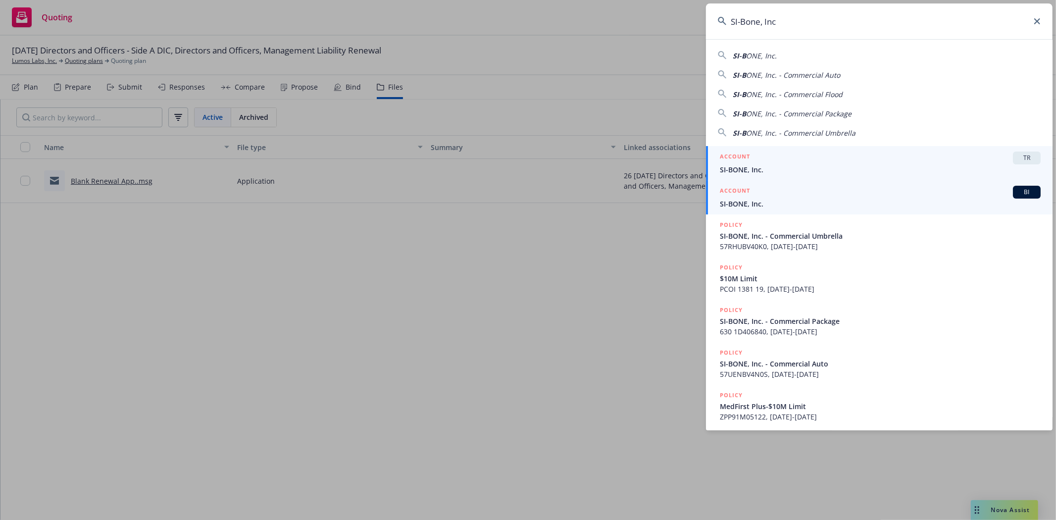
type input "SI-Bone, Inc"
click at [753, 197] on div "ACCOUNT BI" at bounding box center [880, 192] width 321 height 13
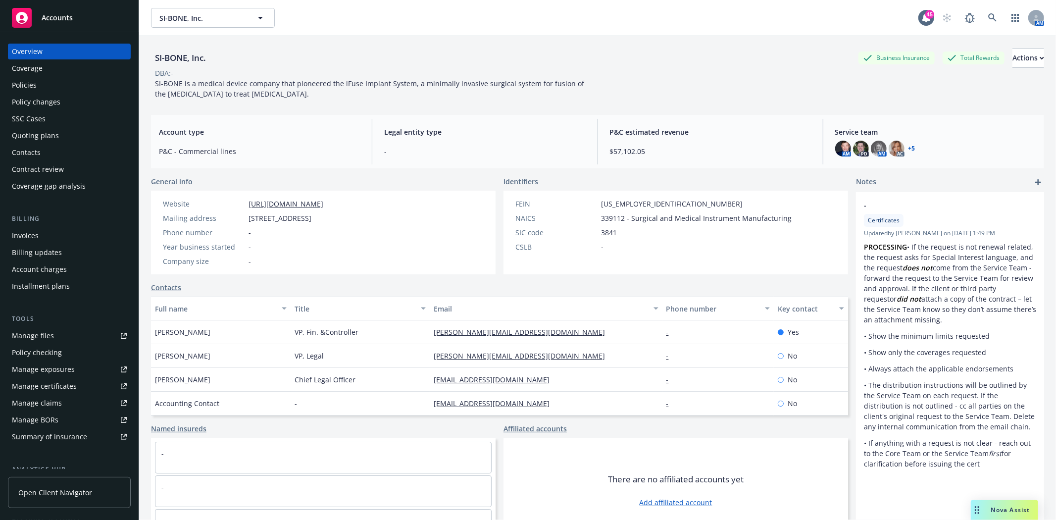
click at [36, 138] on div "Quoting plans" at bounding box center [35, 136] width 47 height 16
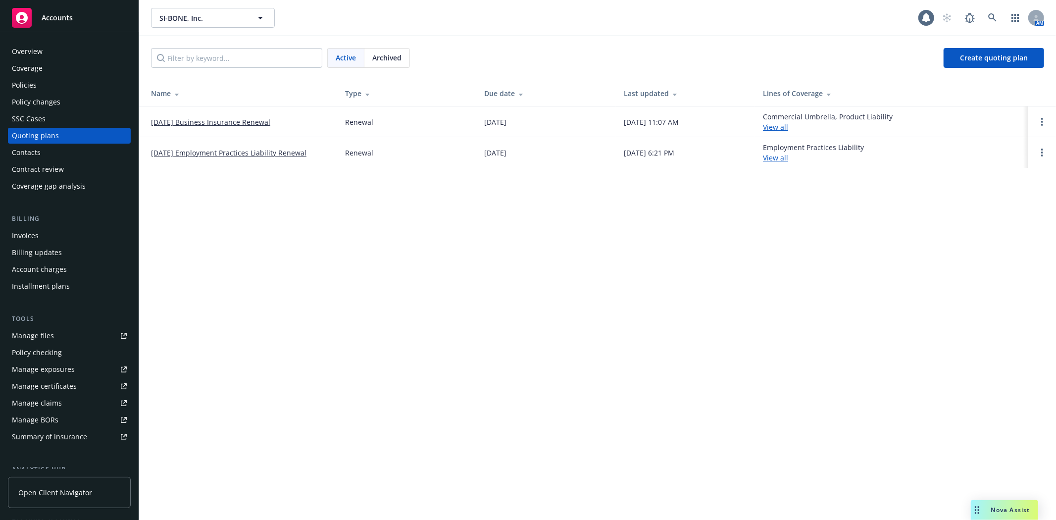
click at [199, 152] on link "[DATE] Employment Practices Liability Renewal" at bounding box center [228, 153] width 155 height 10
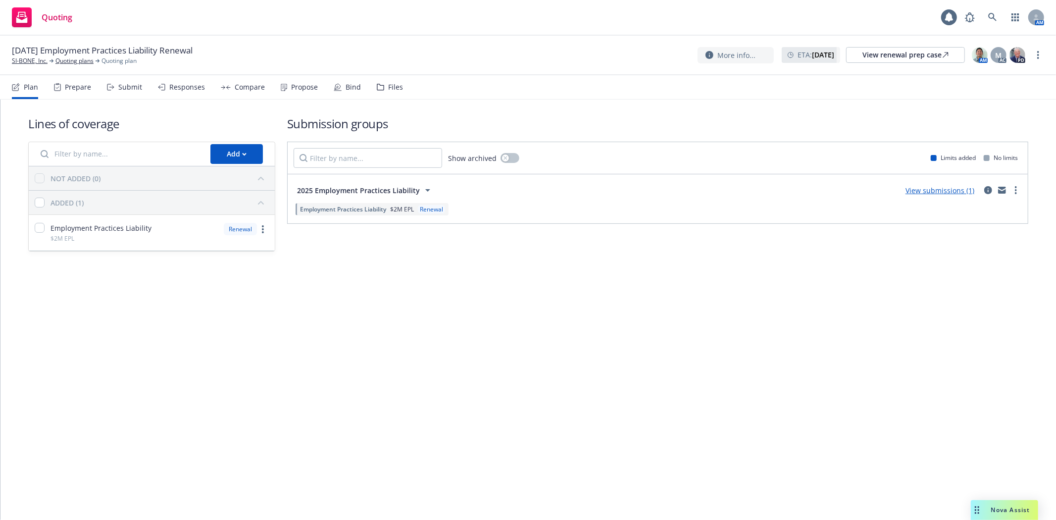
click at [391, 87] on div "Files" at bounding box center [395, 87] width 15 height 8
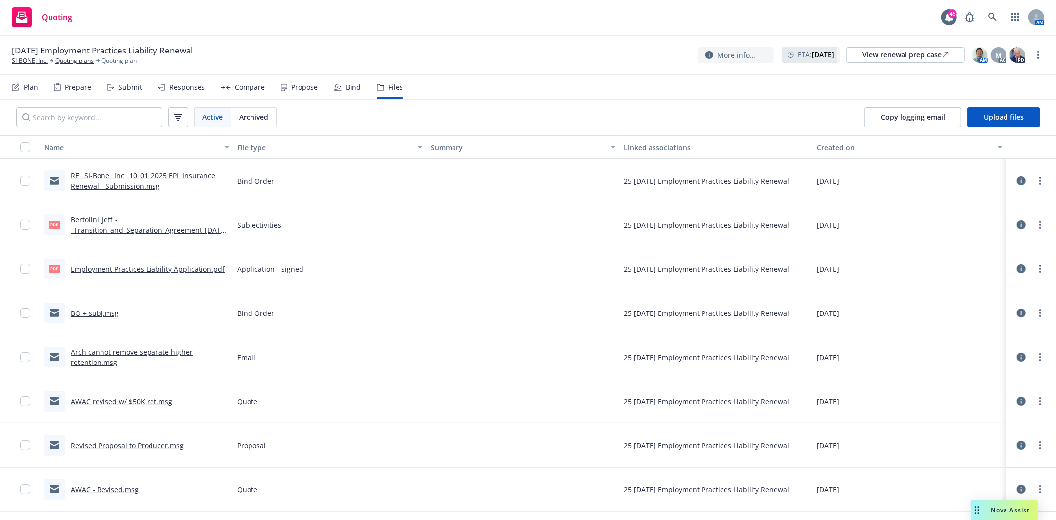
click at [134, 185] on link "RE_ SI-Bone_ Inc_ 10_01_2025 EPL Insurance Renewal - Submission.msg" at bounding box center [143, 181] width 145 height 20
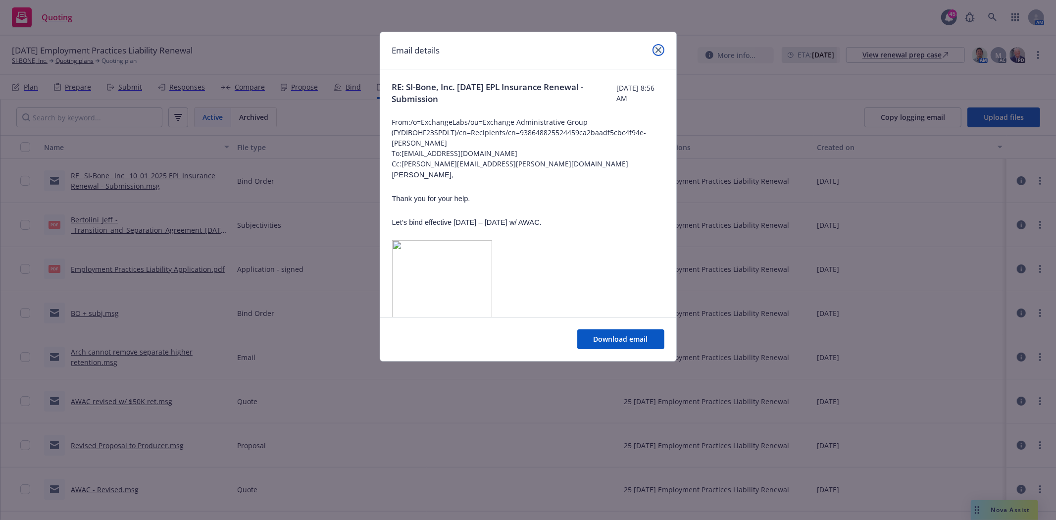
click at [655, 48] on icon "close" at bounding box center [658, 50] width 6 height 6
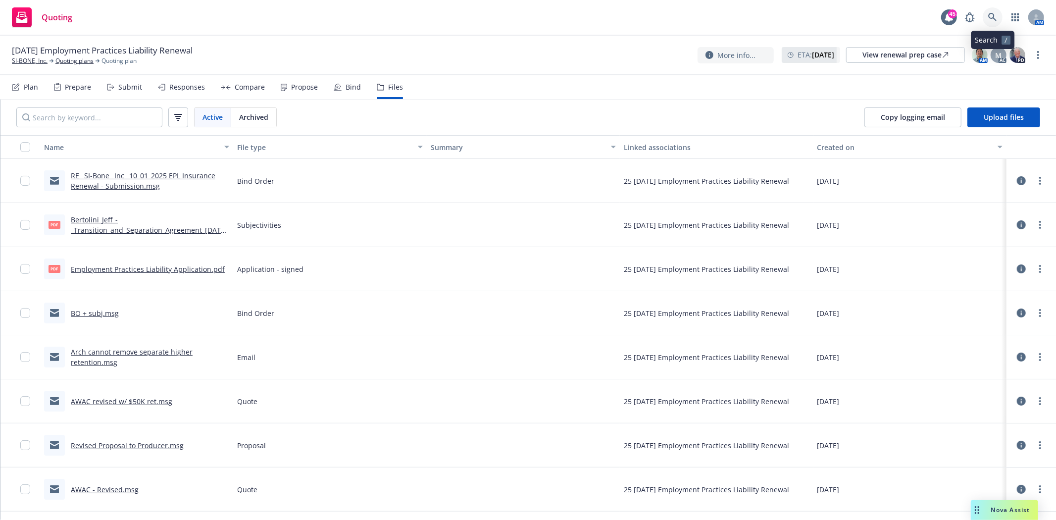
click at [994, 16] on icon at bounding box center [992, 17] width 8 height 8
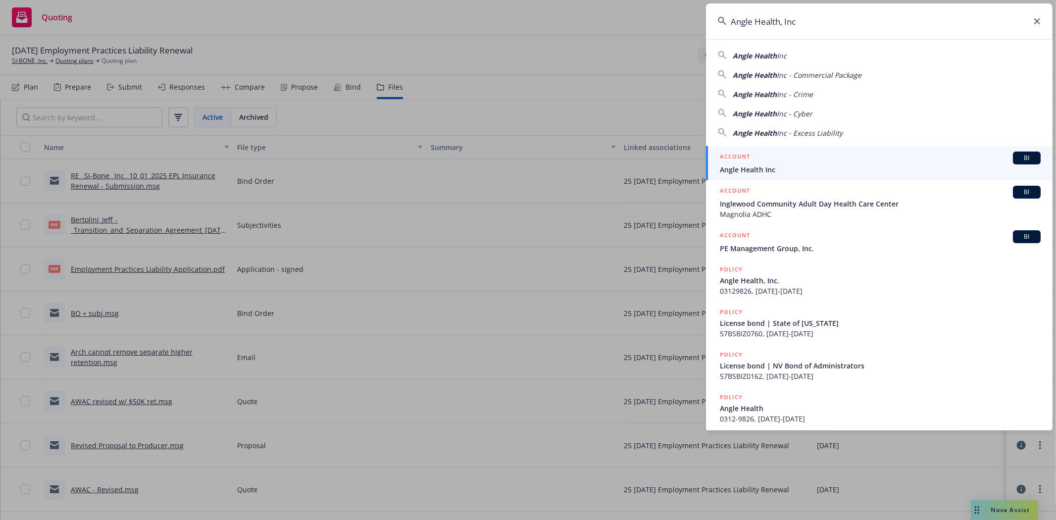
type input "Angle Health, Inc"
click at [753, 172] on span "Angle Health Inc" at bounding box center [880, 169] width 321 height 10
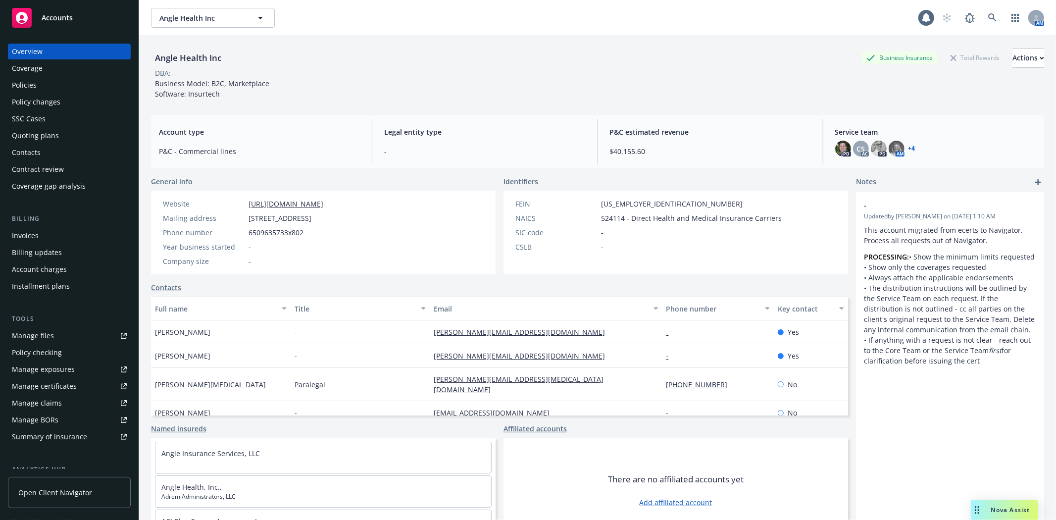
click at [23, 89] on div "Policies" at bounding box center [24, 85] width 25 height 16
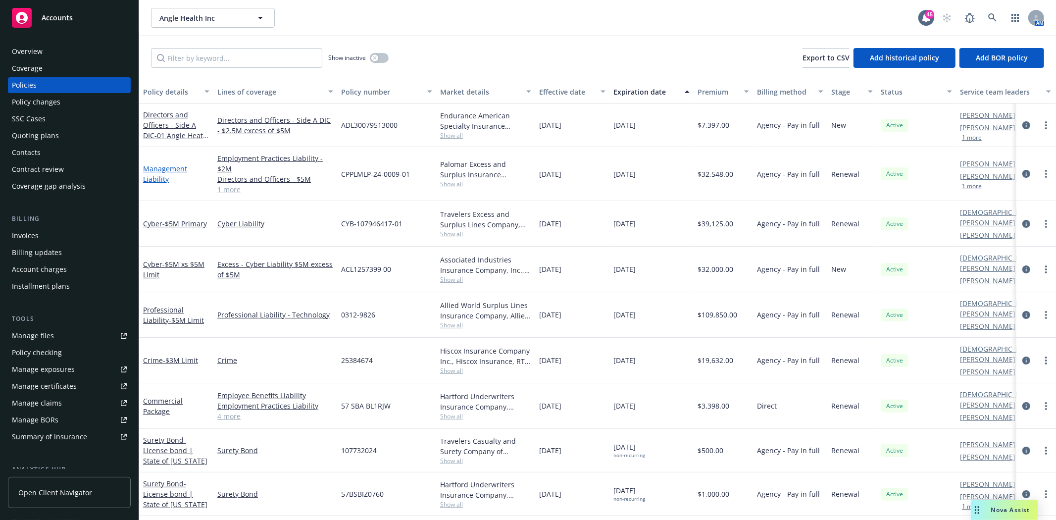
click at [154, 180] on link "Management Liability" at bounding box center [165, 174] width 44 height 20
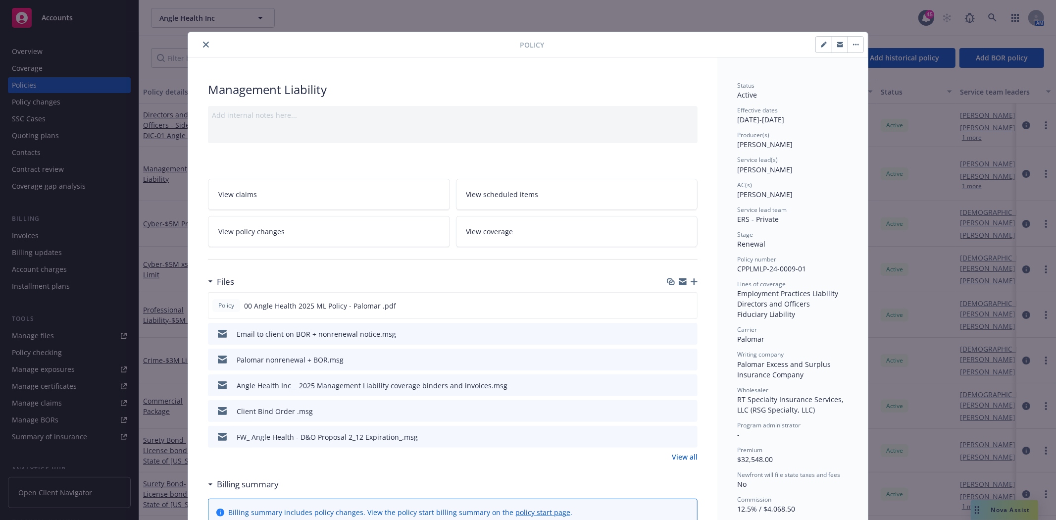
drag, startPoint x: 205, startPoint y: 46, endPoint x: 204, endPoint y: 51, distance: 6.0
click at [205, 46] on button "close" at bounding box center [206, 45] width 12 height 12
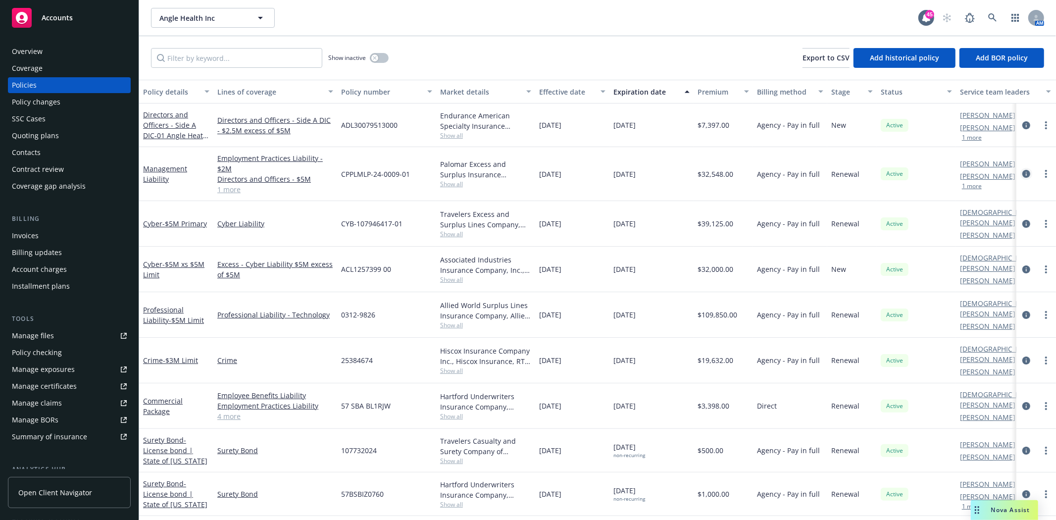
click at [1022, 172] on icon "circleInformation" at bounding box center [1026, 174] width 8 height 8
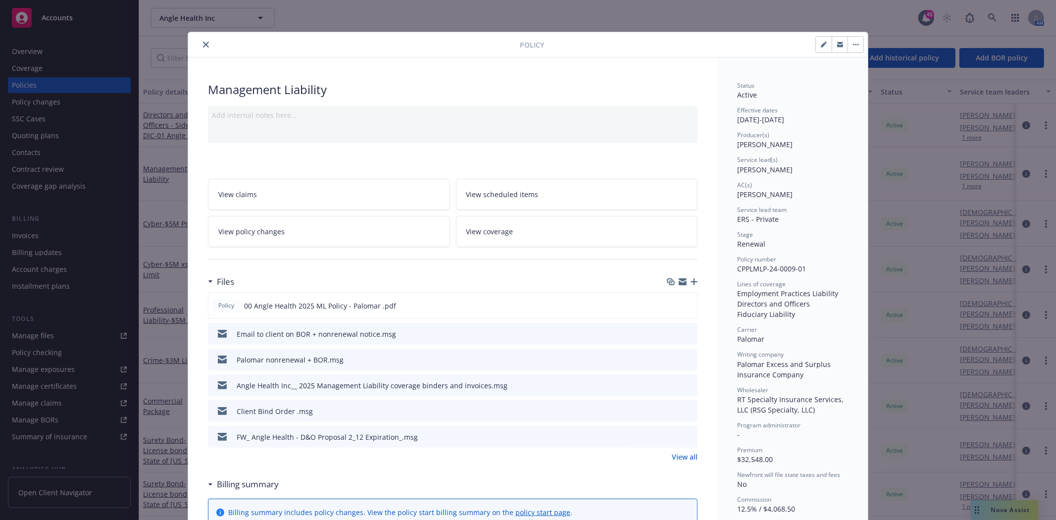
scroll to position [30, 0]
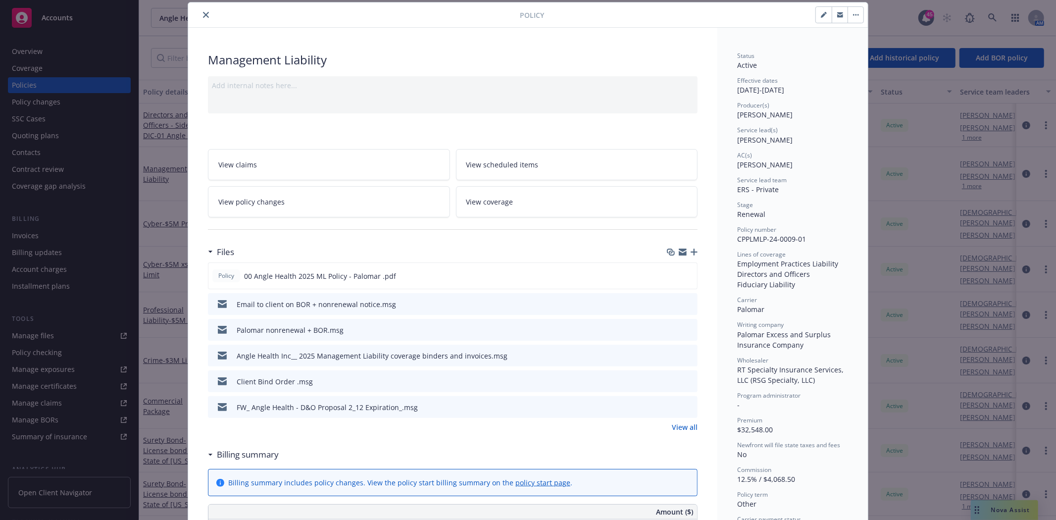
click at [821, 18] on button "button" at bounding box center [824, 15] width 16 height 16
select select "RENEWAL"
select select "other"
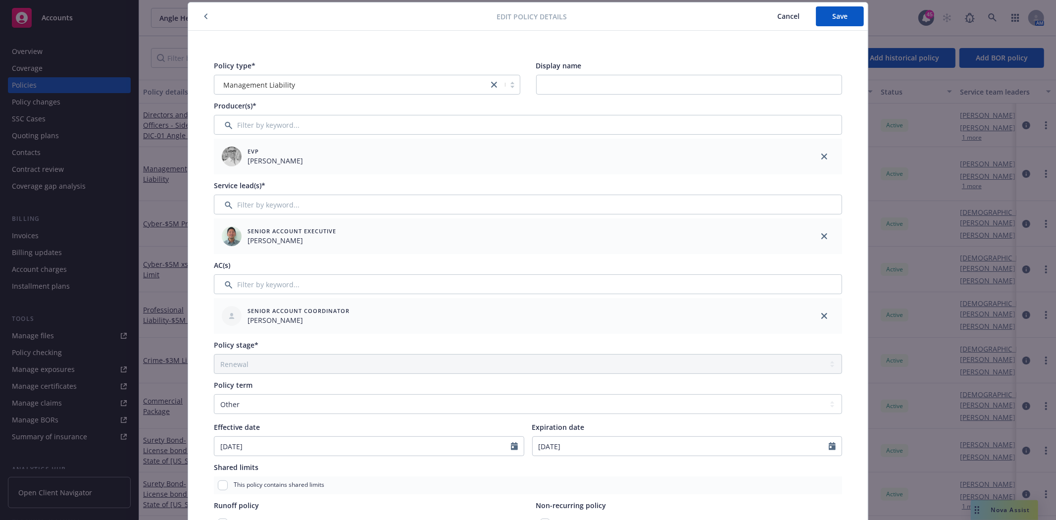
click at [204, 13] on icon "button" at bounding box center [206, 16] width 4 height 6
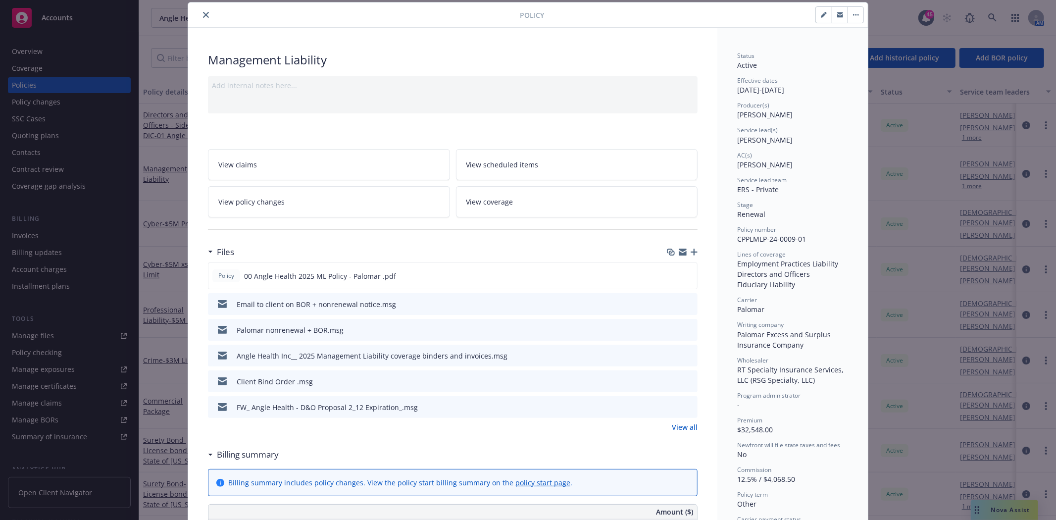
click at [853, 16] on button "button" at bounding box center [856, 15] width 16 height 16
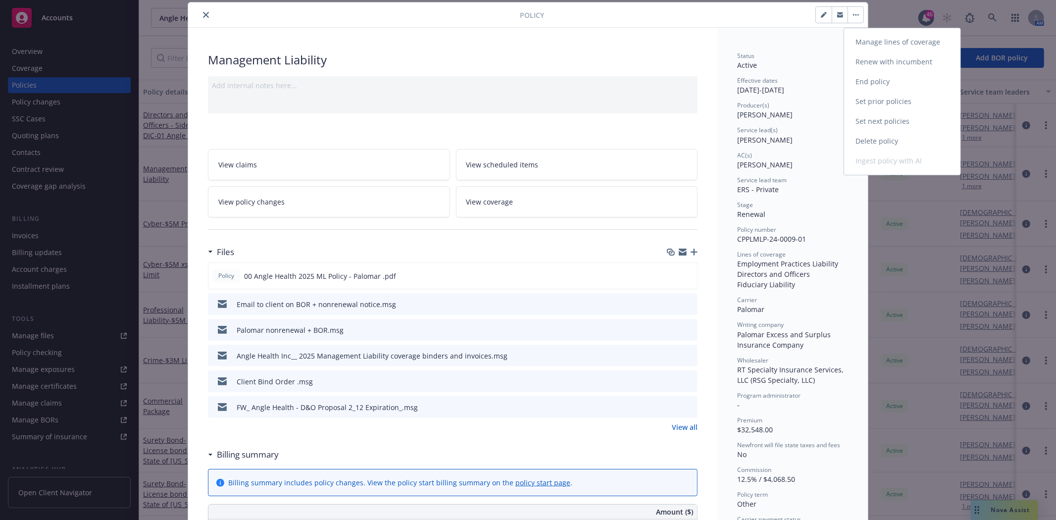
click at [874, 84] on link "End policy" at bounding box center [902, 82] width 116 height 20
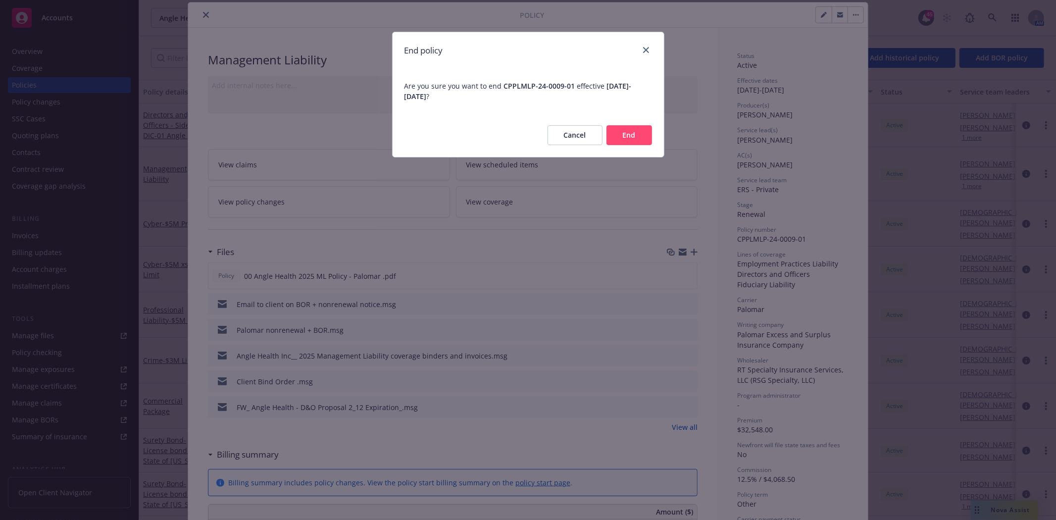
click at [635, 135] on button "End" at bounding box center [629, 135] width 46 height 20
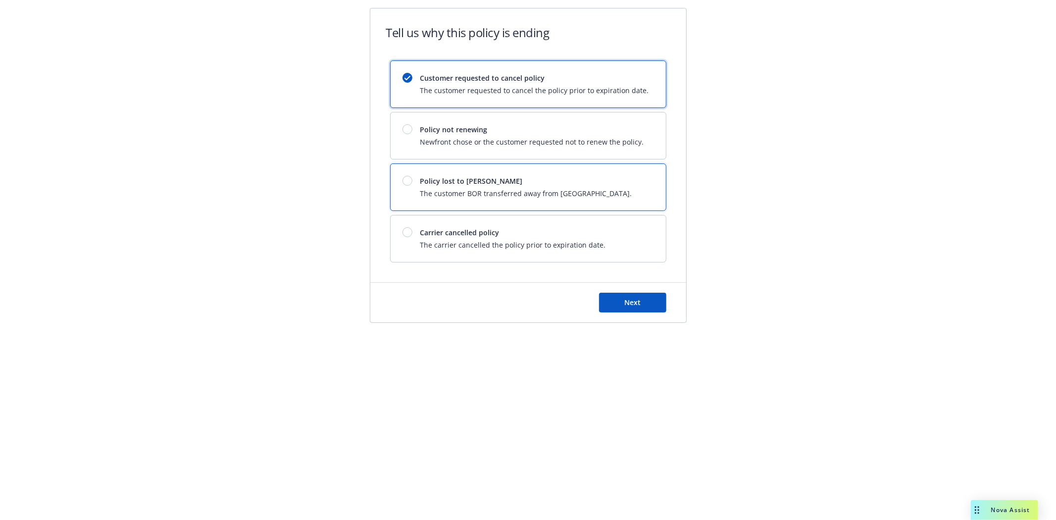
click at [406, 181] on div at bounding box center [407, 181] width 10 height 10
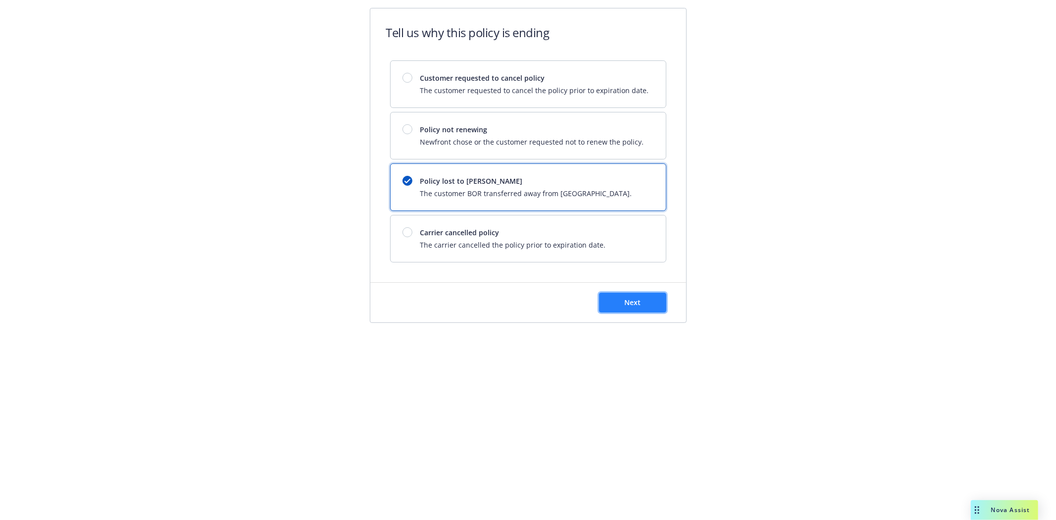
click at [615, 305] on button "Next" at bounding box center [632, 303] width 67 height 20
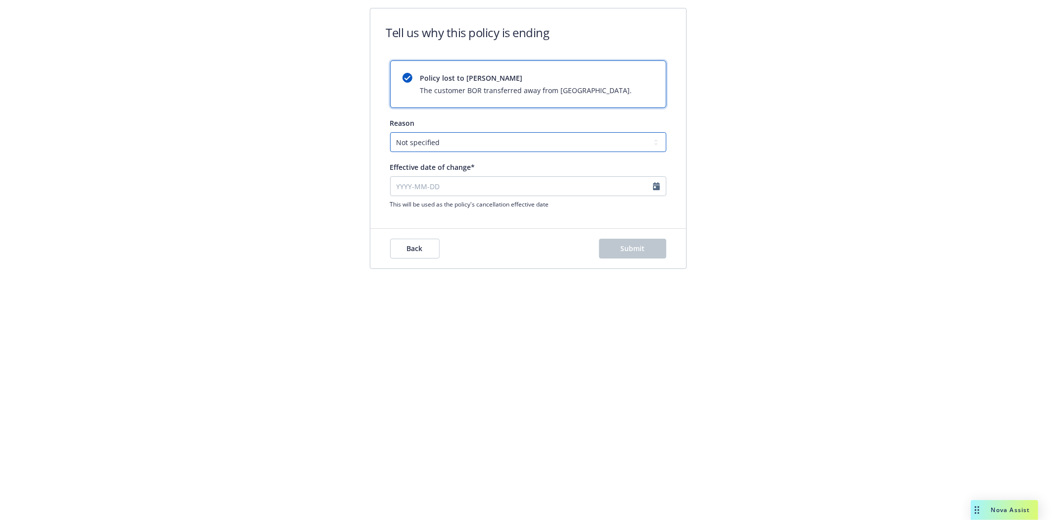
click at [417, 139] on select "Not specified Service Pricing Buyer change M&A, Bankruptcy, or Out of business …" at bounding box center [528, 142] width 276 height 20
click at [390, 132] on select "Not specified Service Pricing Buyer change M&A, Bankruptcy, or Out of business …" at bounding box center [528, 142] width 276 height 20
select select "September"
select select "2025"
click at [484, 189] on input "Effective date of change*" at bounding box center [528, 186] width 276 height 20
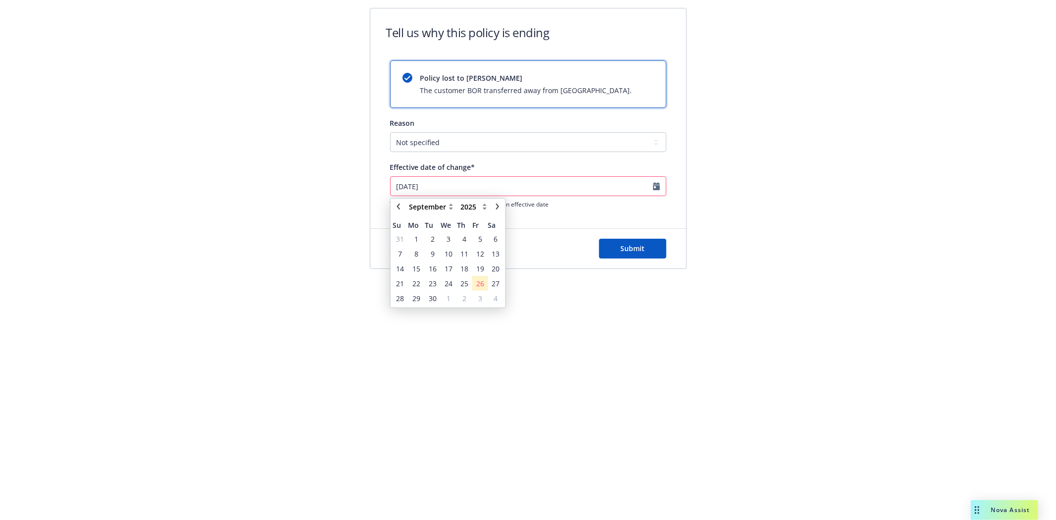
type input "09/25/2025"
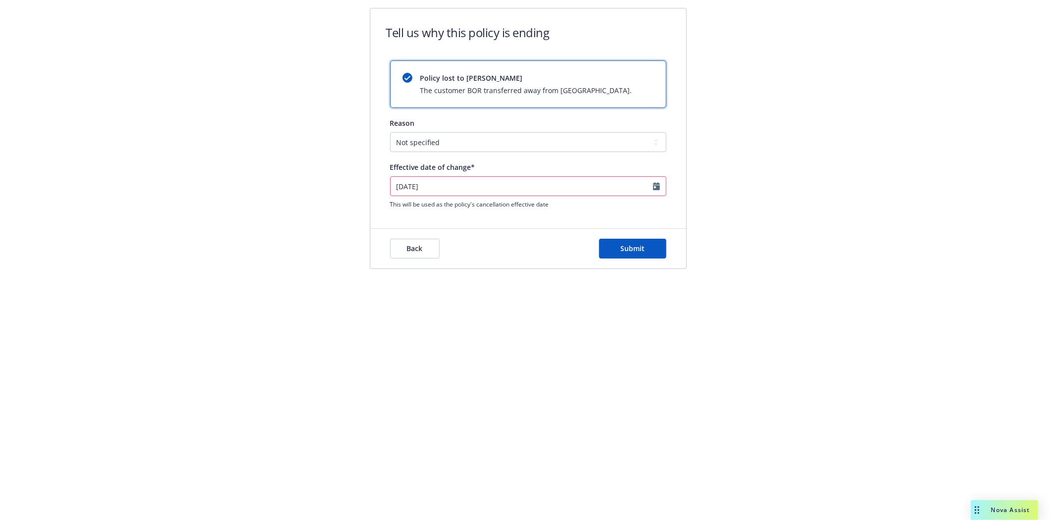
click at [478, 169] on div "Effective date of change*" at bounding box center [528, 167] width 276 height 10
click at [486, 229] on div "Back Submit" at bounding box center [528, 249] width 316 height 40
select select "September"
select select "2025"
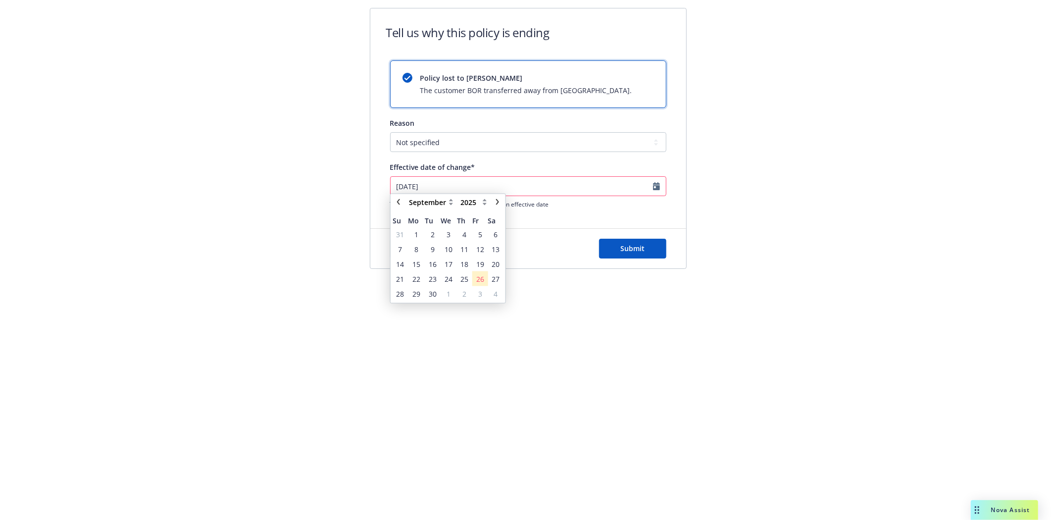
click at [656, 185] on input "09/25/2025" at bounding box center [528, 186] width 276 height 20
click at [462, 284] on span "25" at bounding box center [464, 283] width 8 height 10
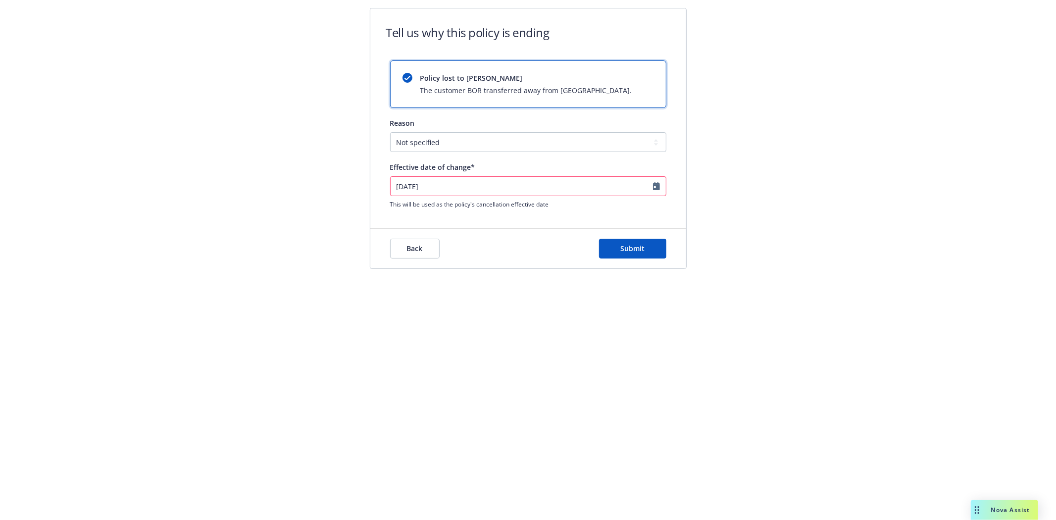
type input "2025-09-25"
select select "September"
select select "2025"
click at [656, 186] on input "2025-09-25" at bounding box center [528, 186] width 276 height 20
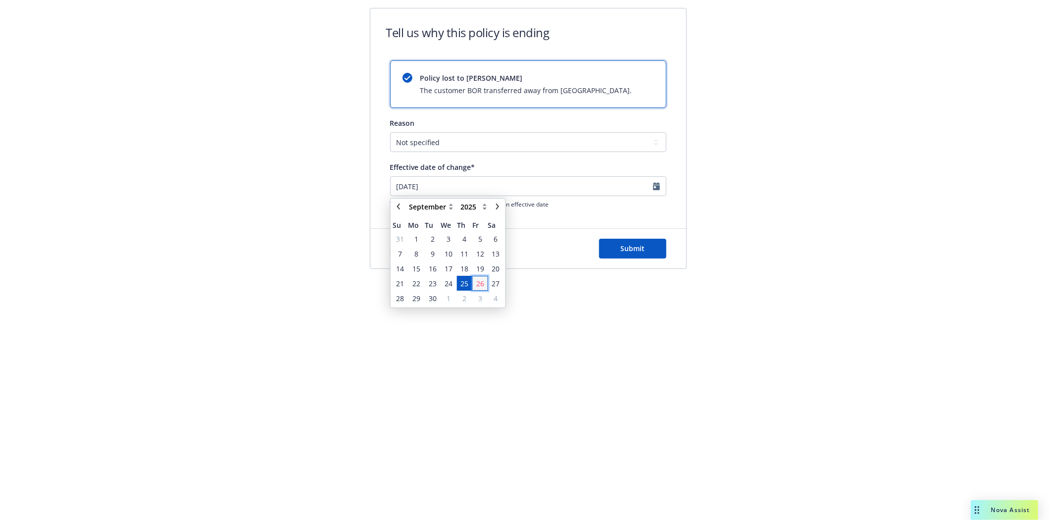
click at [483, 281] on span "26" at bounding box center [480, 283] width 8 height 10
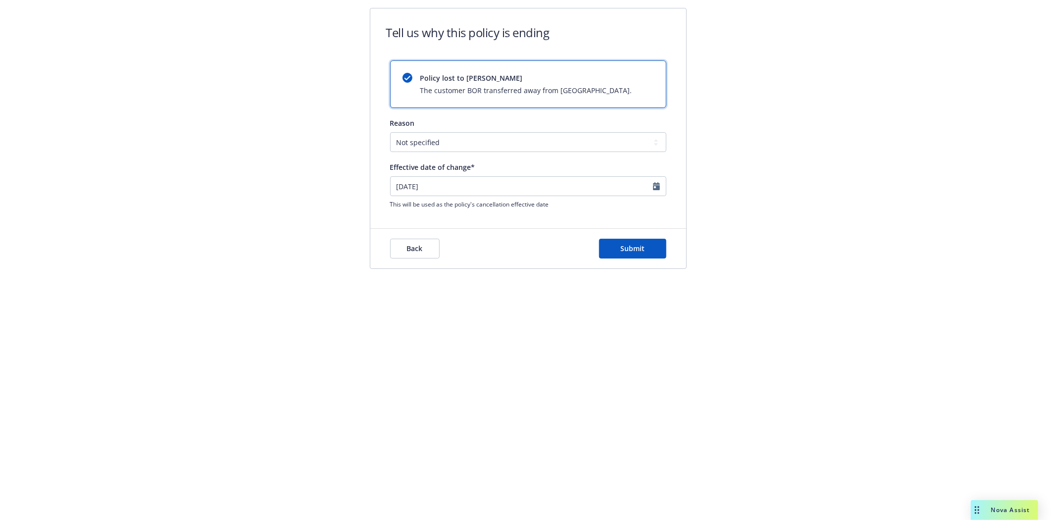
type input "2025-09-26"
click at [623, 239] on button "Submit" at bounding box center [632, 249] width 67 height 20
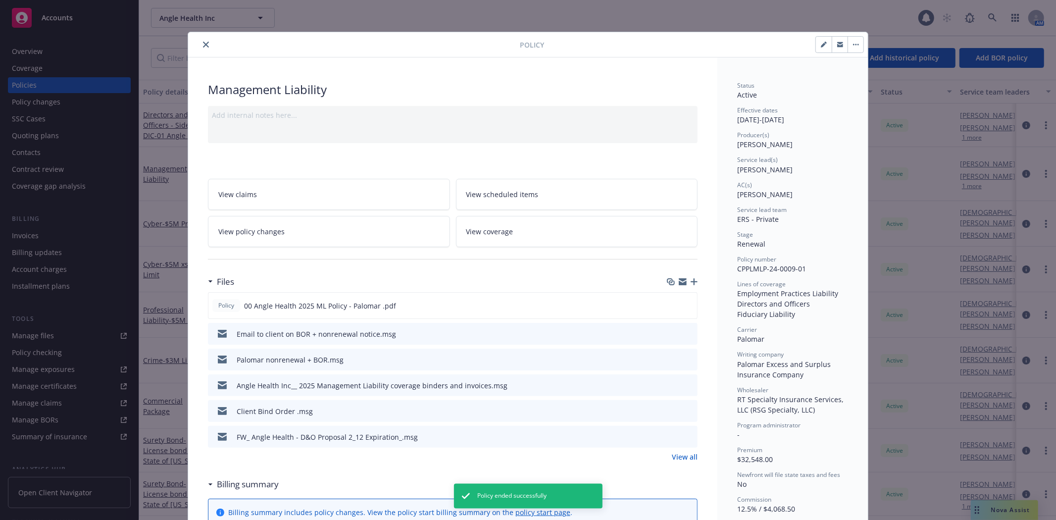
scroll to position [30, 0]
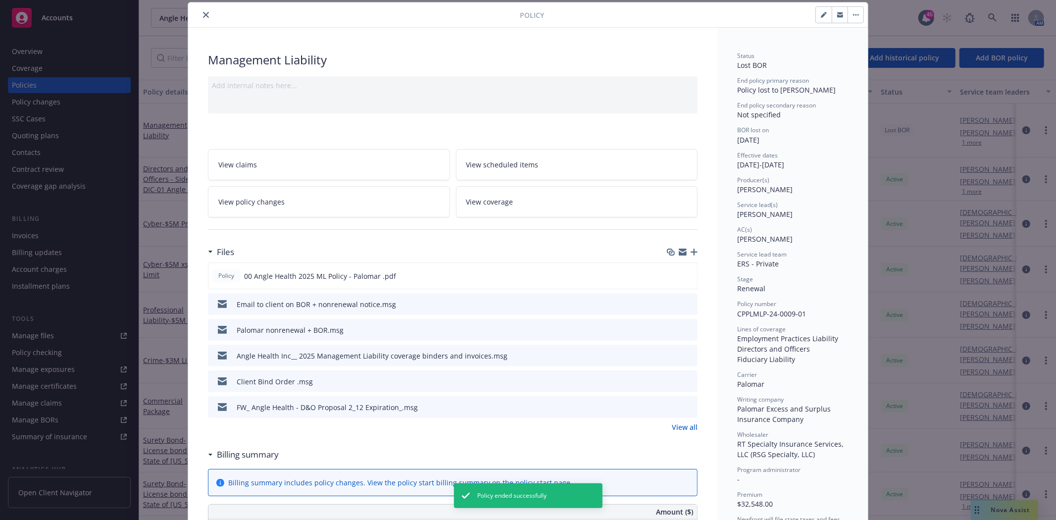
drag, startPoint x: 202, startPoint y: 15, endPoint x: 146, endPoint y: 43, distance: 62.2
click at [203, 15] on icon "close" at bounding box center [206, 15] width 6 height 6
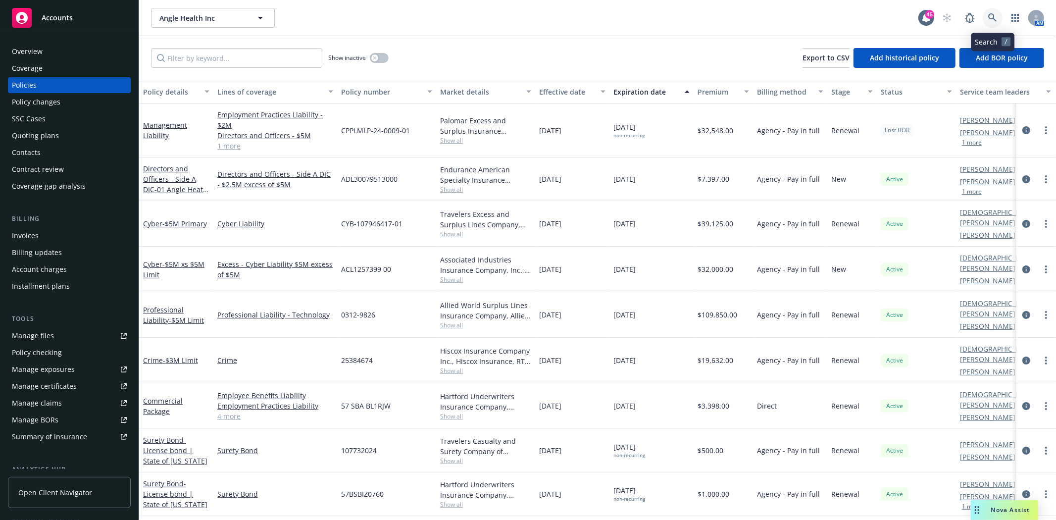
click at [993, 16] on icon at bounding box center [992, 17] width 9 height 9
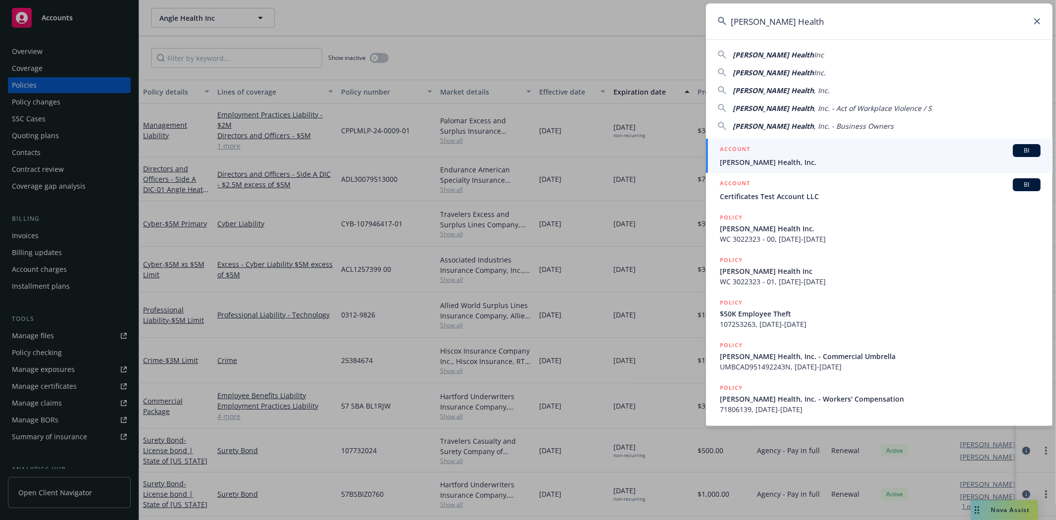
type input "Hazel Health"
click at [768, 159] on span "Hazel Health, Inc." at bounding box center [880, 162] width 321 height 10
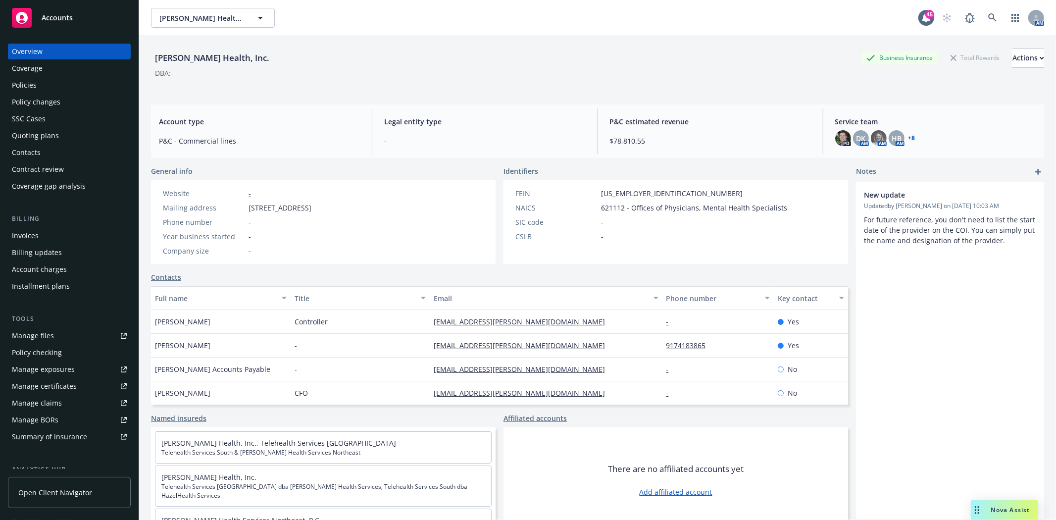
click at [33, 83] on div "Policies" at bounding box center [24, 85] width 25 height 16
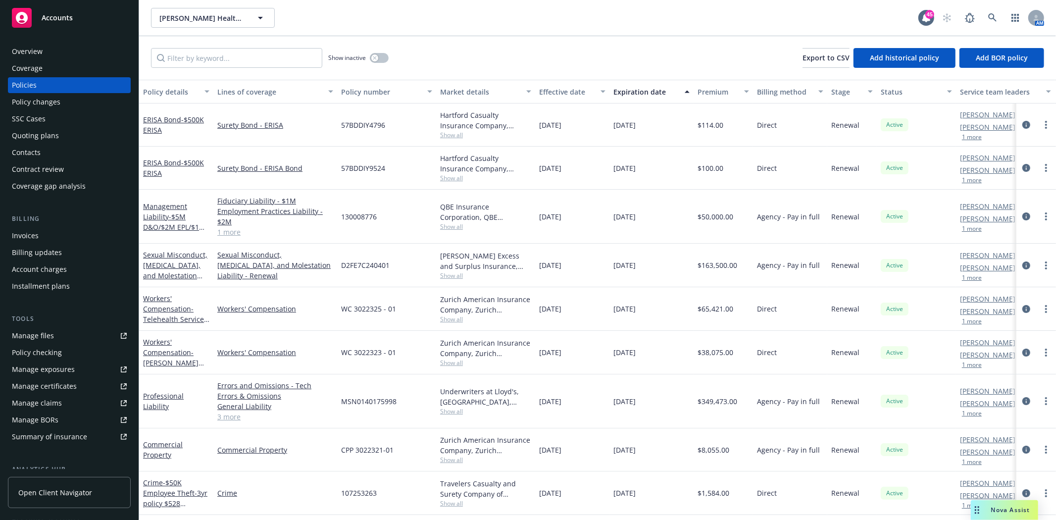
click at [232, 234] on link "1 more" at bounding box center [275, 232] width 116 height 10
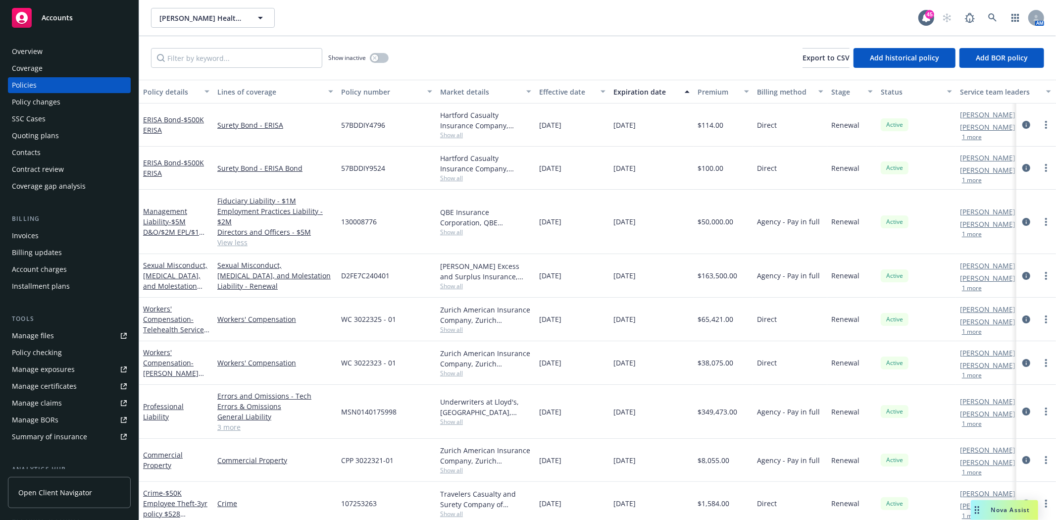
drag, startPoint x: 30, startPoint y: 136, endPoint x: 43, endPoint y: 142, distance: 14.2
click at [30, 136] on div "Quoting plans" at bounding box center [35, 136] width 47 height 16
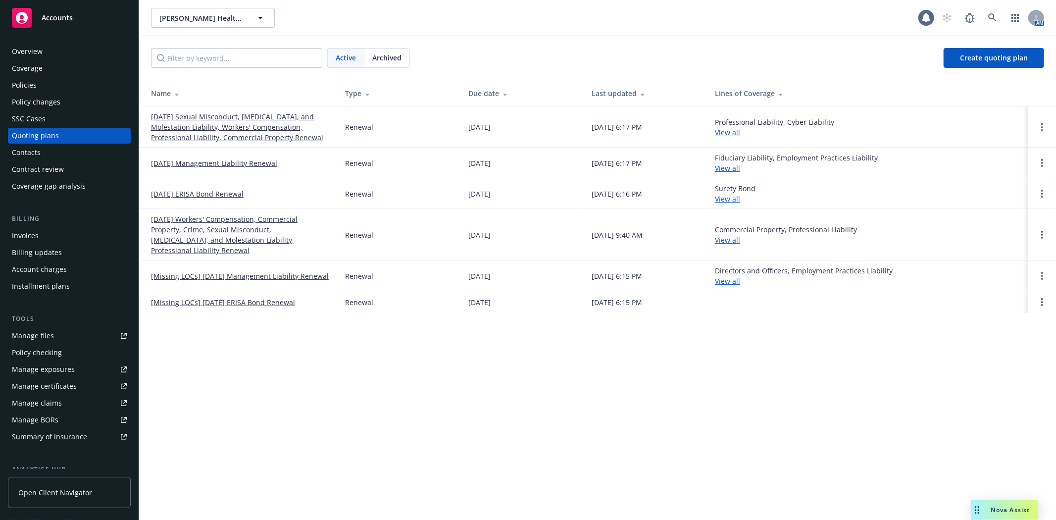
click at [182, 163] on link "12/17/25 Management Liability Renewal" at bounding box center [214, 163] width 126 height 10
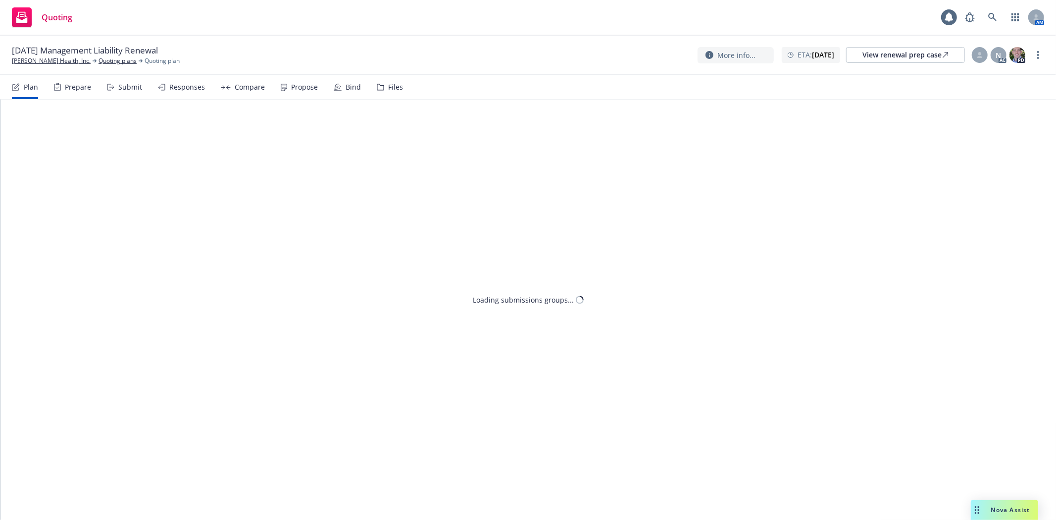
click at [382, 84] on div "Files" at bounding box center [390, 87] width 26 height 24
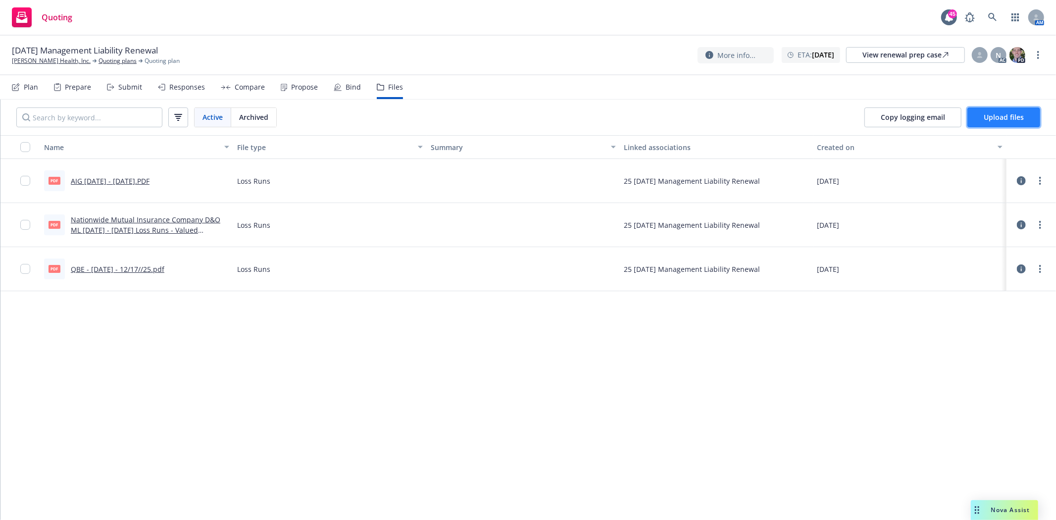
click at [997, 122] on button "Upload files" at bounding box center [1003, 117] width 73 height 20
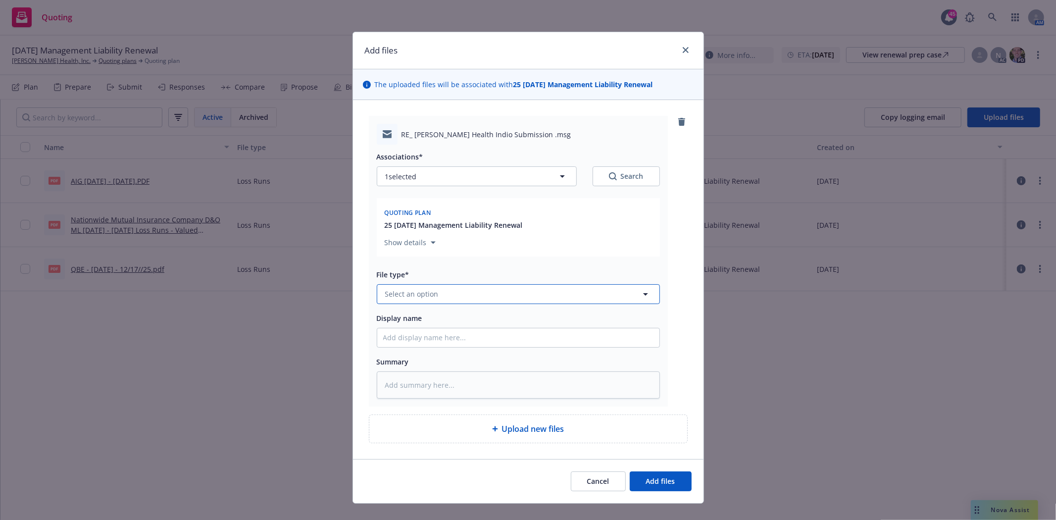
click at [405, 294] on span "Select an option" at bounding box center [411, 294] width 53 height 10
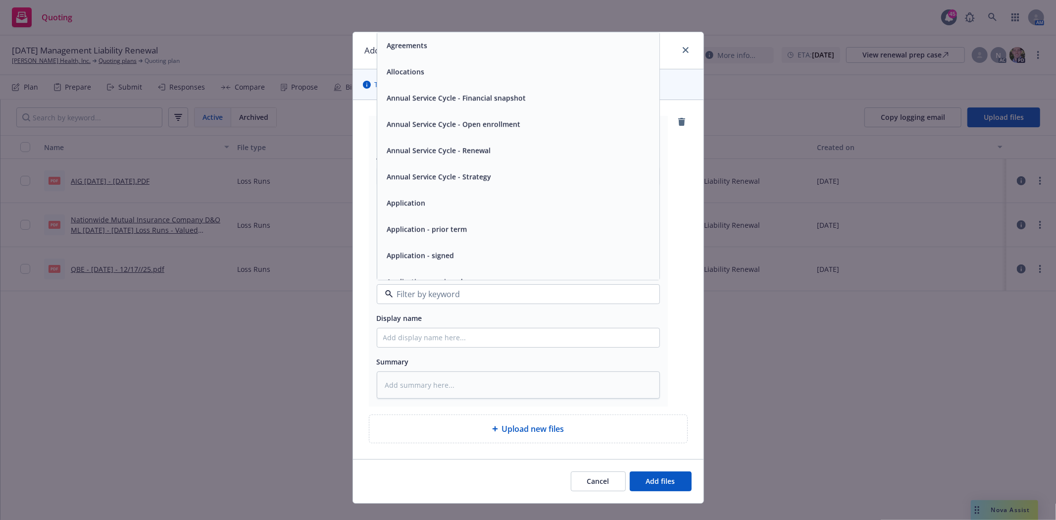
type input "e"
type input "ren"
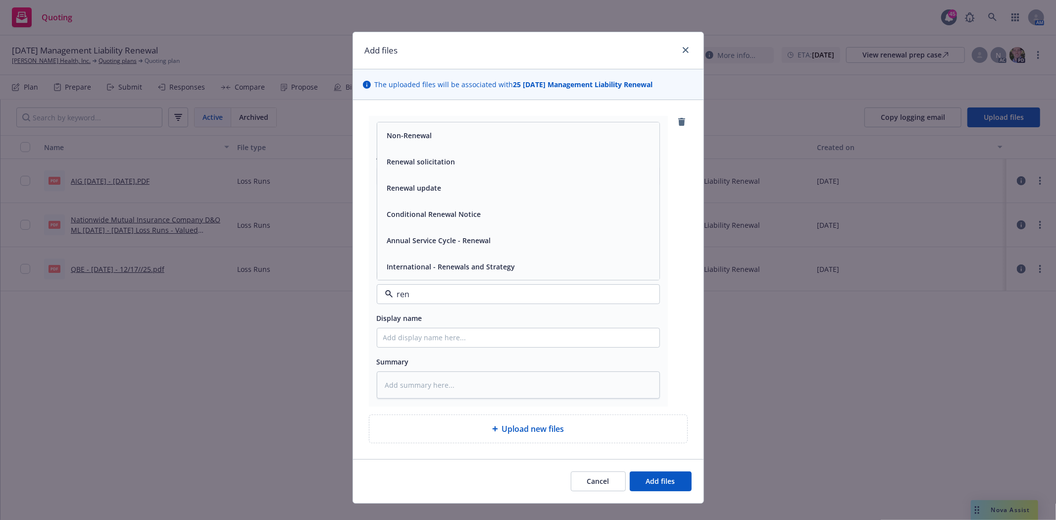
click at [413, 170] on div "Renewal solicitation" at bounding box center [518, 162] width 282 height 26
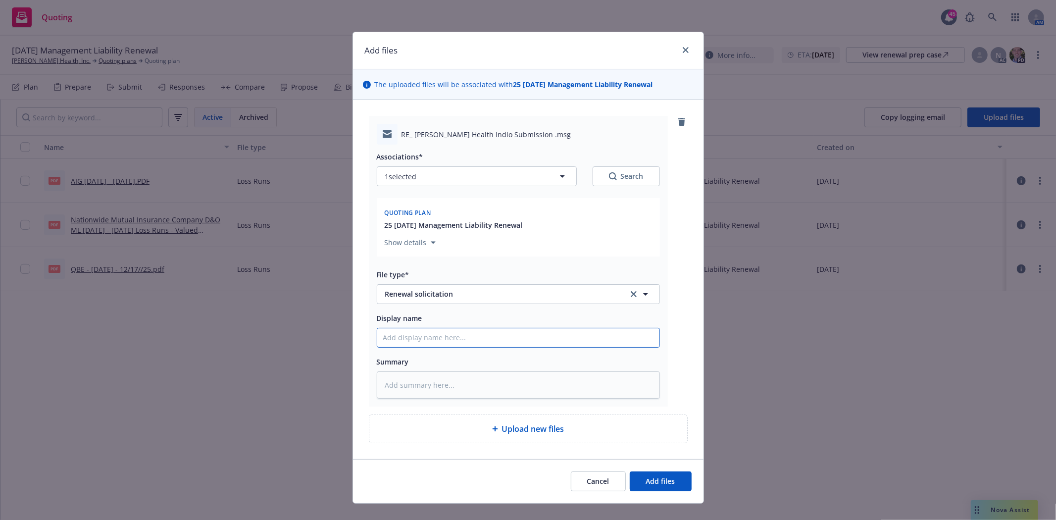
click at [402, 339] on input "Display name" at bounding box center [518, 337] width 282 height 19
type textarea "x"
type input "s"
type textarea "x"
type input "se"
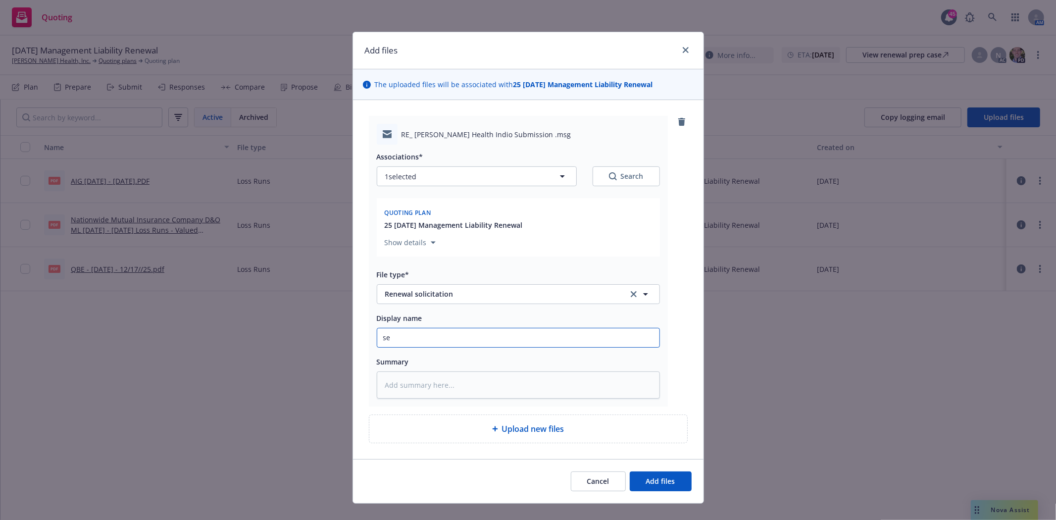
type textarea "x"
type input "sen"
type textarea "x"
type input "sent"
type textarea "x"
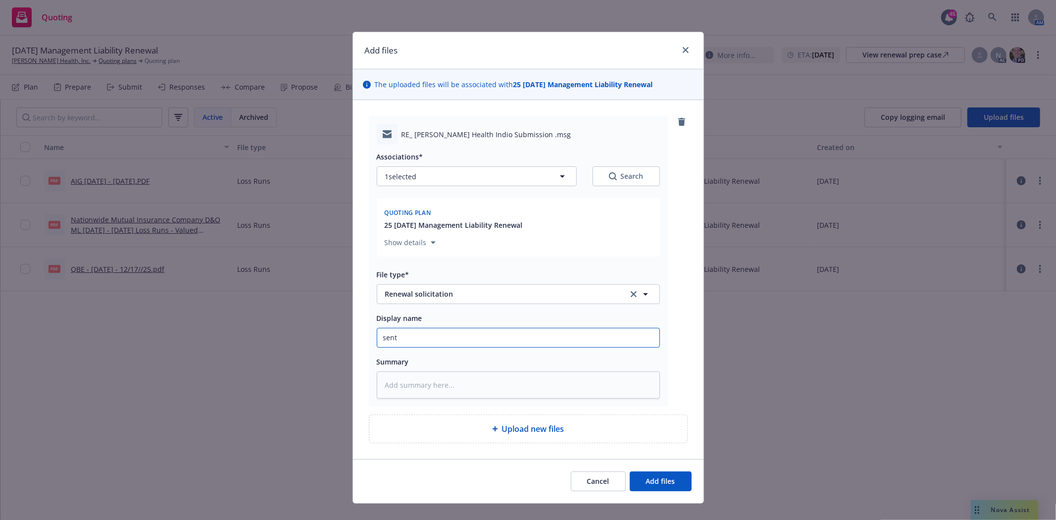
type input "sent"
type textarea "x"
type input "sent t"
type textarea "x"
type input "sent to"
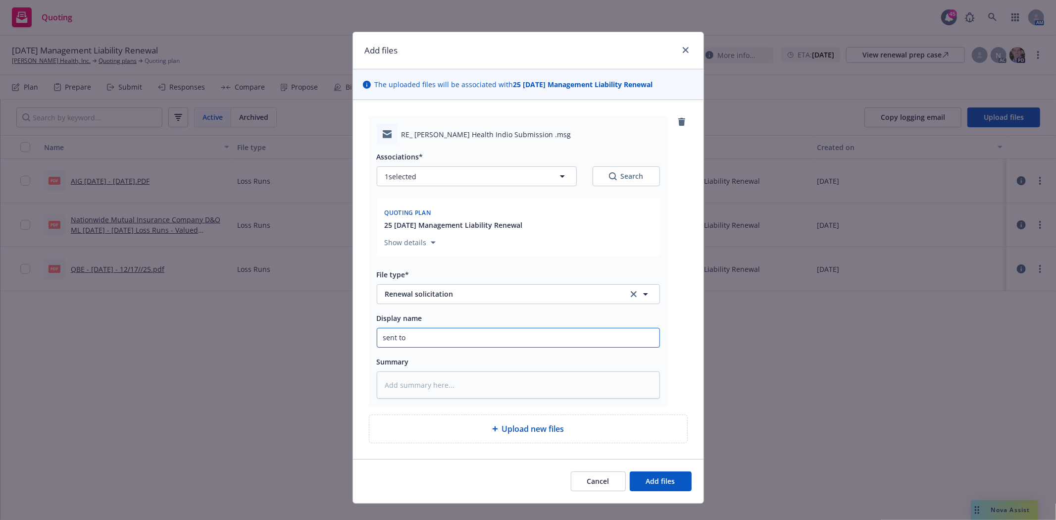
type textarea "x"
type input "sent to"
type textarea "x"
type input "sent to T"
type textarea "x"
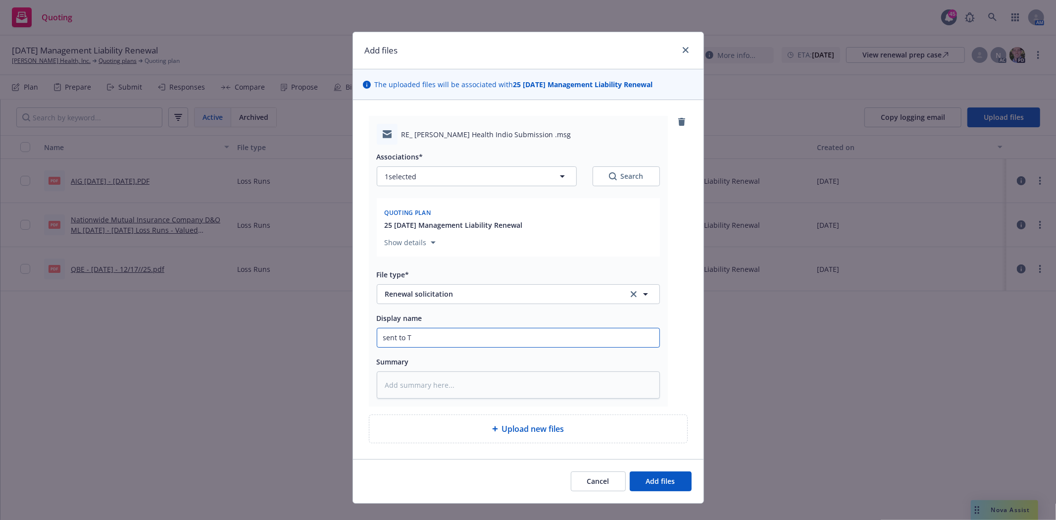
type input "sent to Th"
type textarea "x"
type input "sent to The"
type textarea "x"
type input "sent to Ther"
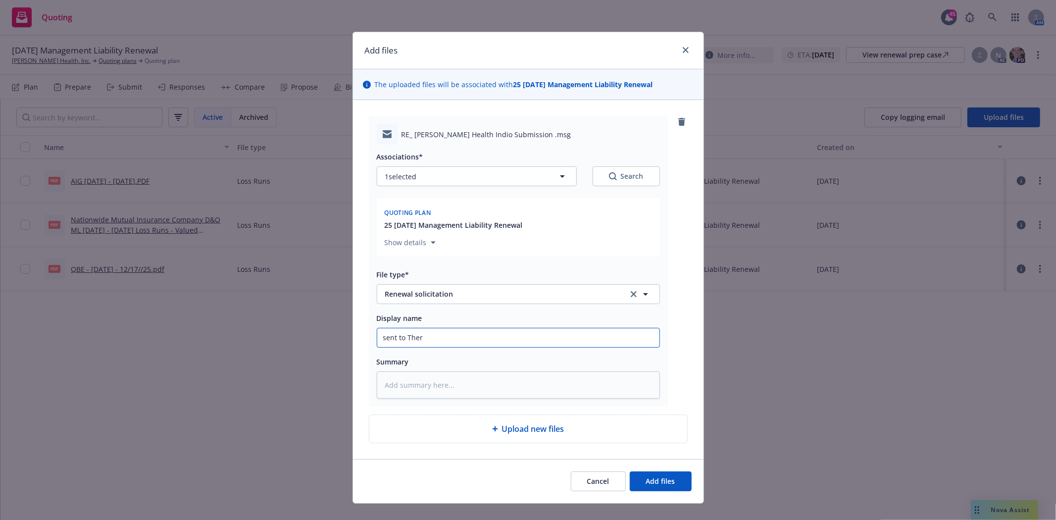
type textarea "x"
type input "sent to There"
type textarea "x"
type input "sent to Theres"
type textarea "x"
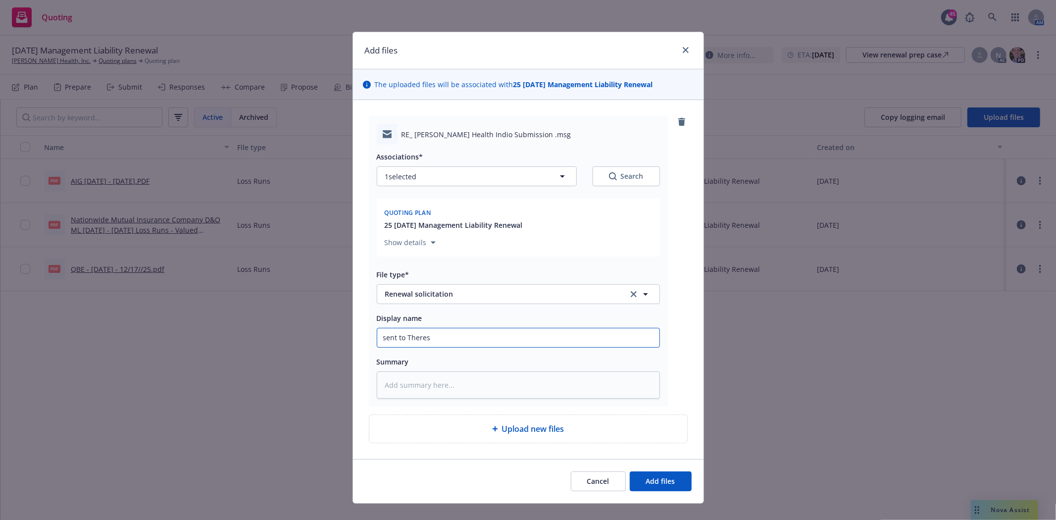
type input "sent to [PERSON_NAME]"
type textarea "x"
type input "sent to [PERSON_NAME]"
type textarea "x"
type input "sent to [PERSON_NAME]"
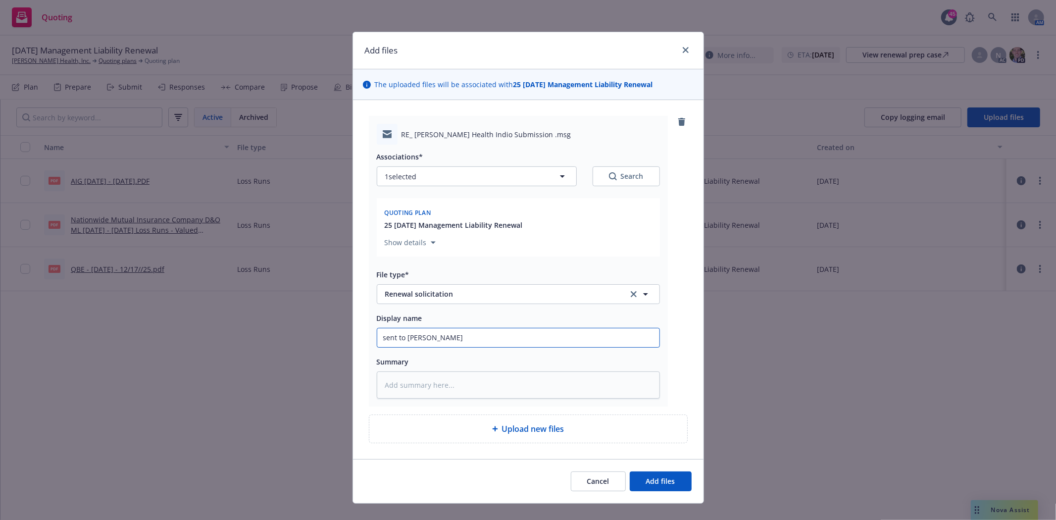
type textarea "x"
type input "sent to Theresa to"
type textarea "x"
type input "sent to Theresa to"
type textarea "x"
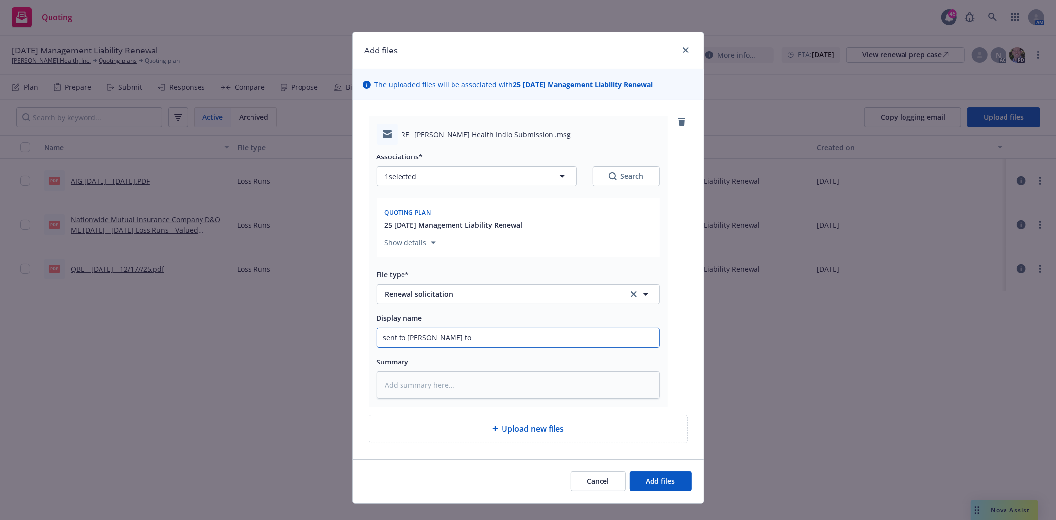
type input "sent to Theresa to s"
type textarea "x"
type input "sent to Theresa to se"
type textarea "x"
type input "sent to Theresa to sen"
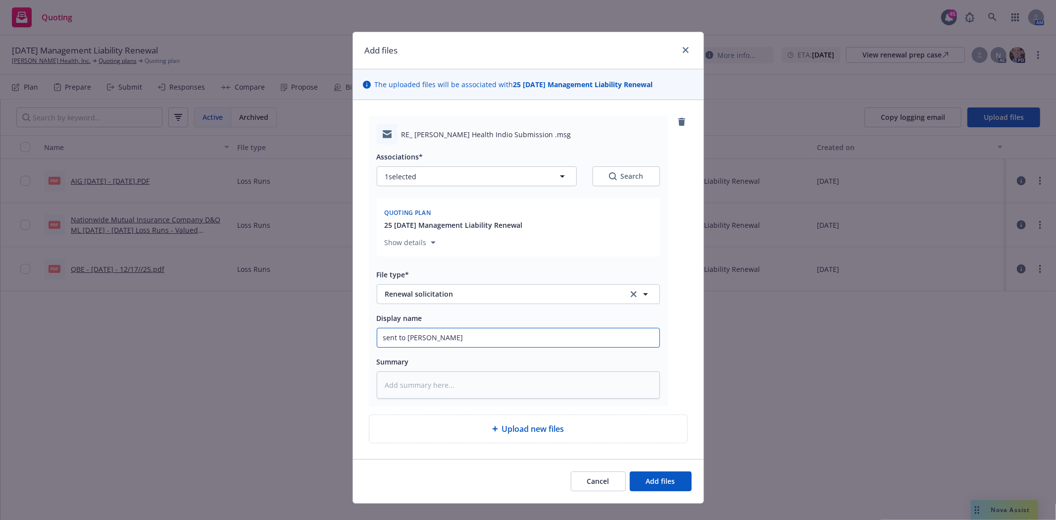
type textarea "x"
type input "sent to Theresa to send"
type textarea "x"
type input "sent to Theresa to send"
type textarea "x"
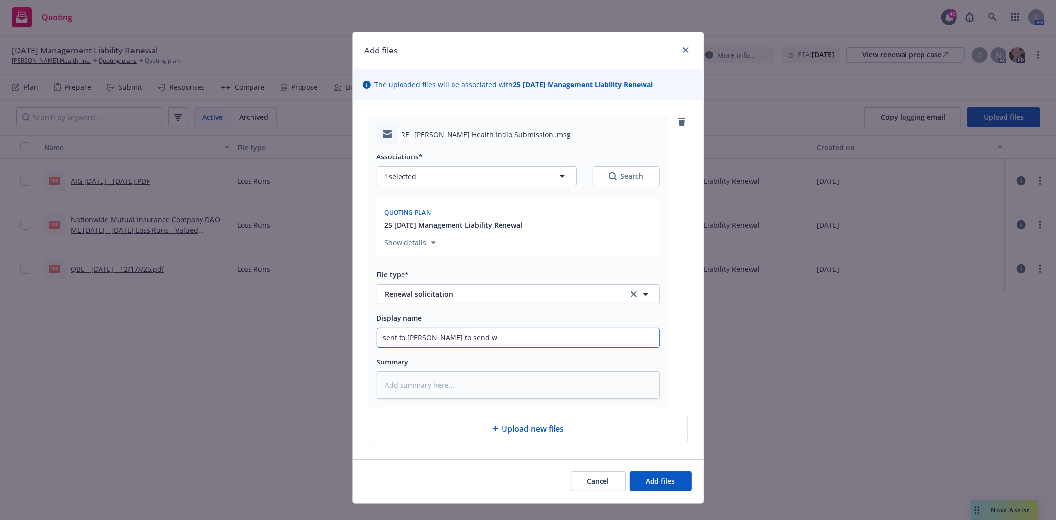
type input "sent to Theresa to send wi"
type textarea "x"
type input "sent to Theresa to send wit"
type textarea "x"
type input "sent to Theresa to send with"
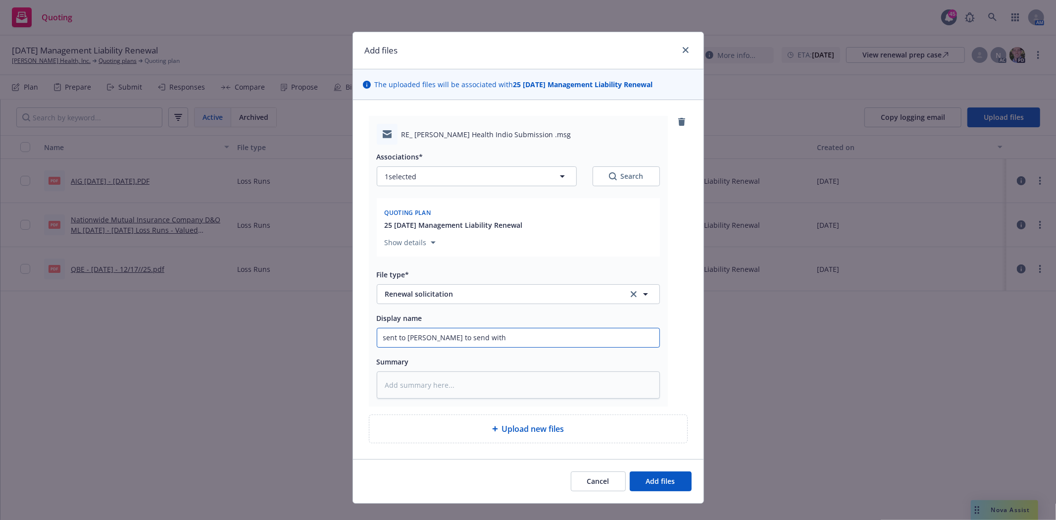
type textarea "x"
type input "sent to Theresa to send with"
type textarea "x"
type input "sent to Theresa to send with o"
type textarea "x"
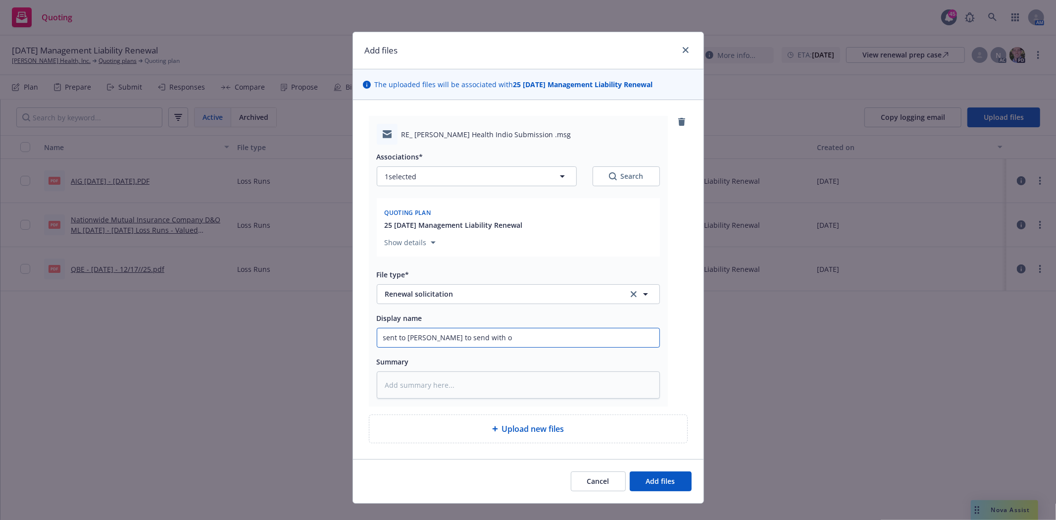
type input "sent to Theresa to send with ot"
type textarea "x"
type input "sent to Theresa to send with oth"
type textarea "x"
type input "sent to Theresa to send with othe"
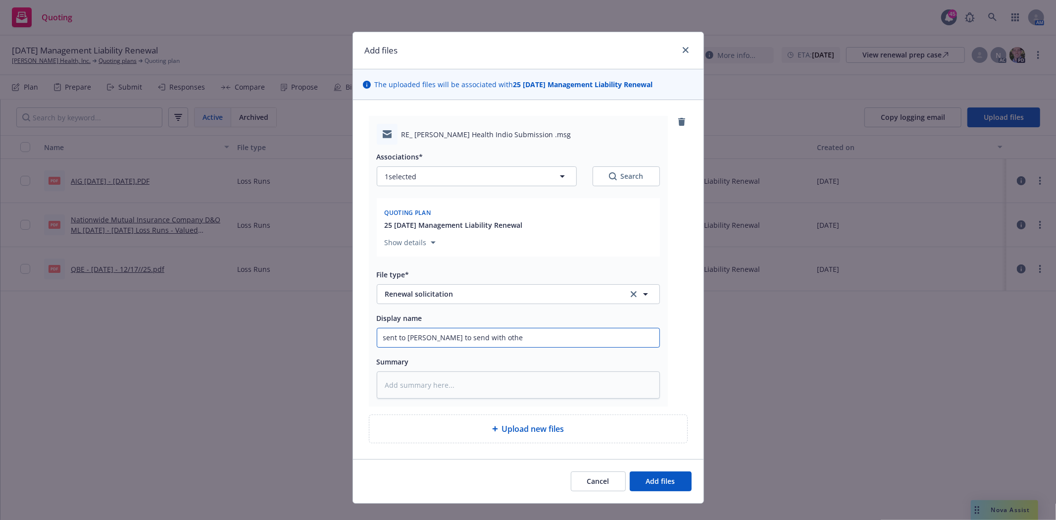
type textarea "x"
type input "sent to Theresa to send with other"
type textarea "x"
type input "sent to Theresa to send with other"
type textarea "x"
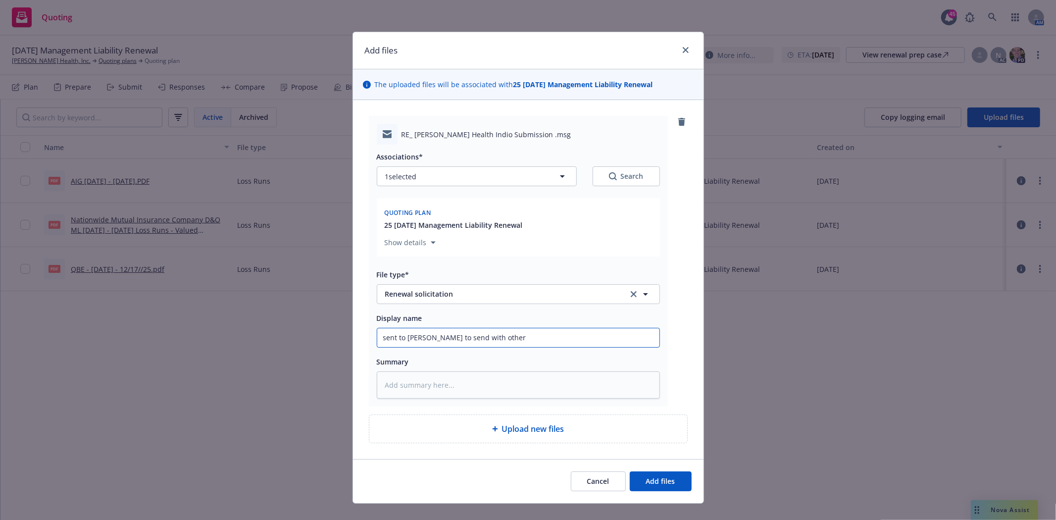
type input "sent to Theresa to send with other"
type textarea "x"
type input "sent to Theresa to send with othe"
type textarea "x"
type input "sent to Theresa to send with oth"
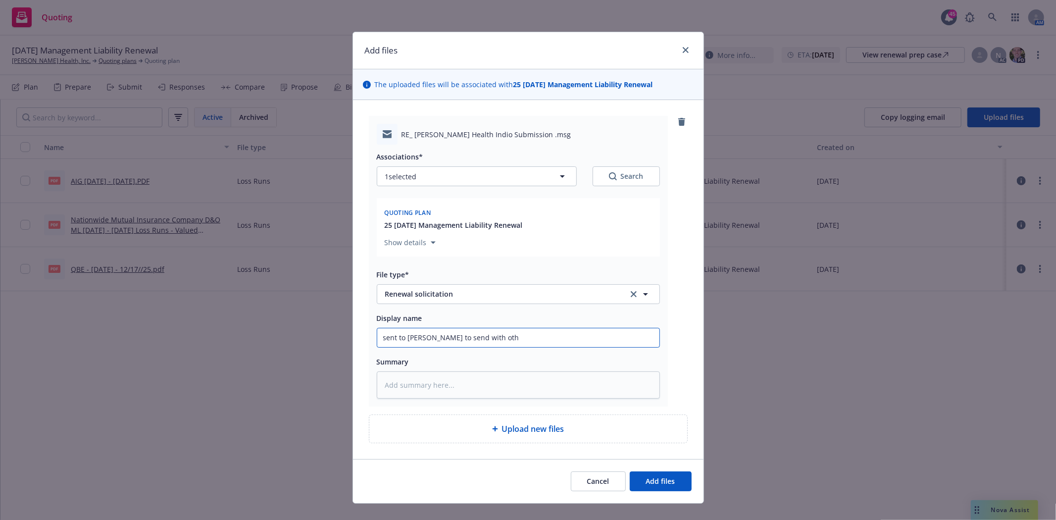
type textarea "x"
type input "sent to Theresa to send with ot"
type textarea "x"
type input "sent to Theresa to send with o"
type textarea "x"
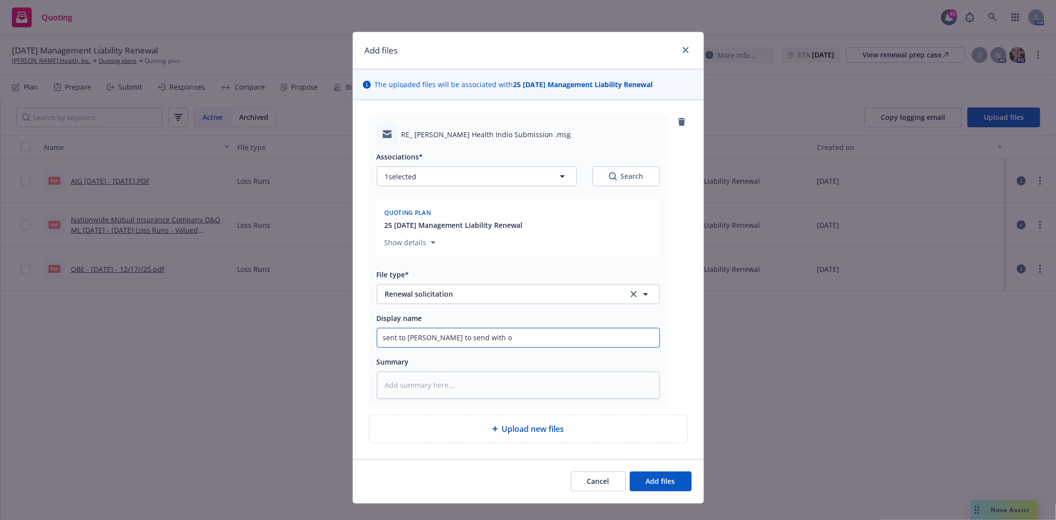
type input "sent to Theresa to send with"
type textarea "x"
type input "sent to Theresa to send with"
type textarea "x"
type input "sent to Theresa to send wit"
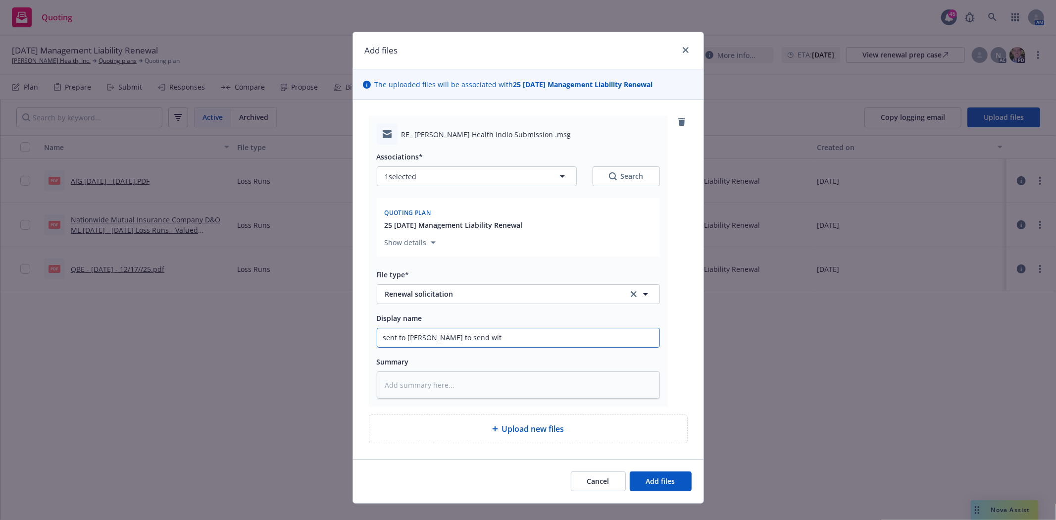
type textarea "x"
type input "sent to Theresa to send wi"
type textarea "x"
type input "sent to Theresa to send w"
type textarea "x"
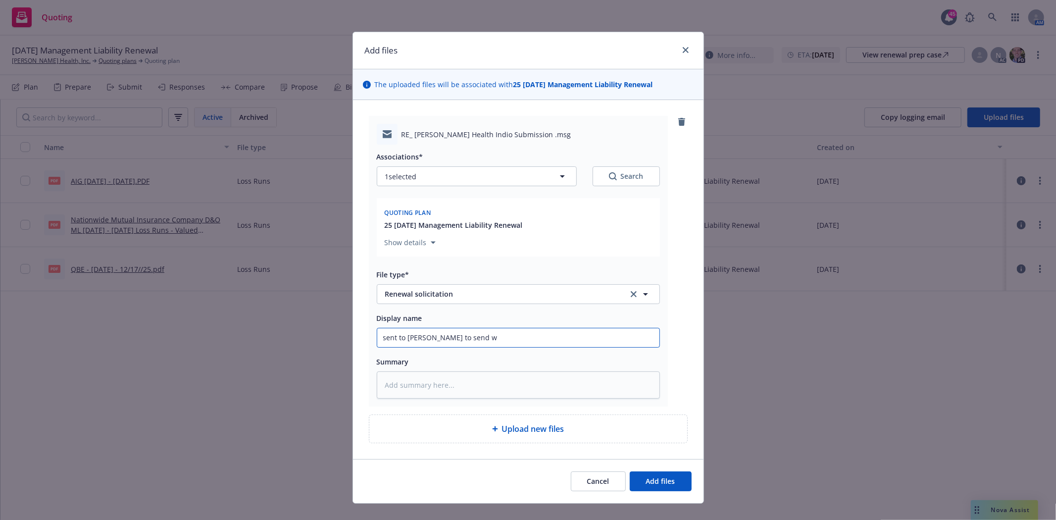
type input "sent to Theresa to send"
type textarea "x"
type input "sent to Theresa to send"
type textarea "x"
type input "sent to Theresa to sen"
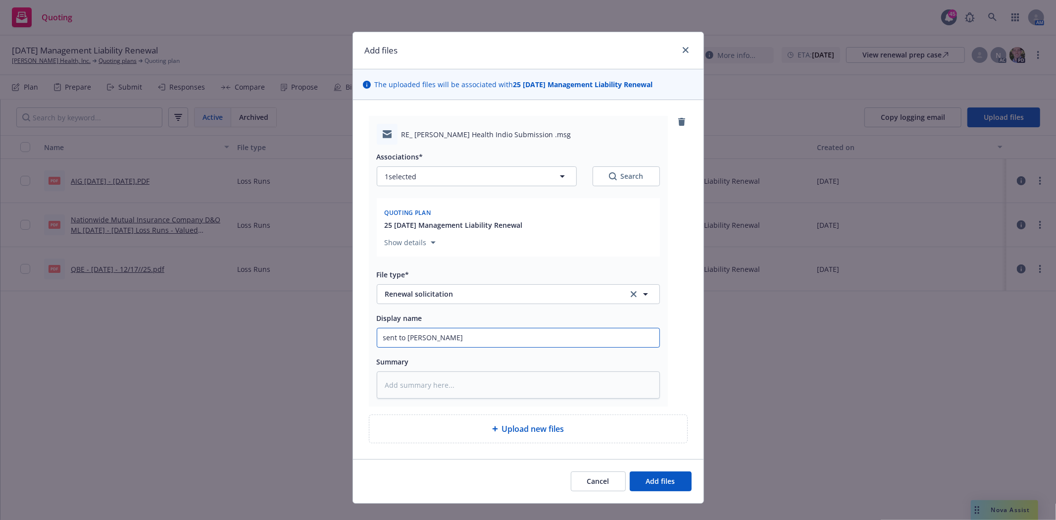
type textarea "x"
type input "sent to Theresa to se"
type textarea "x"
type input "sent to Theresa to s"
type textarea "x"
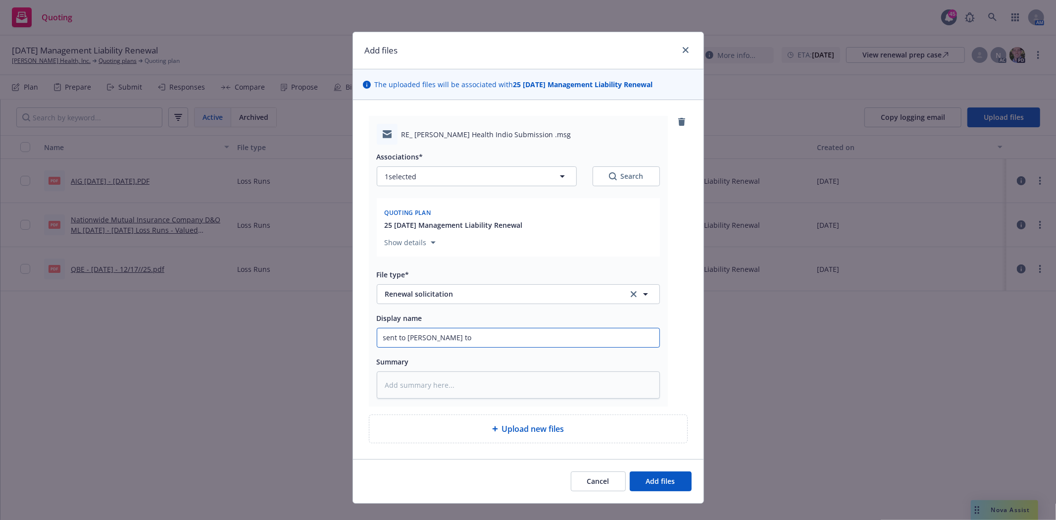
type input "sent to Theresa to"
type textarea "x"
type input "sent to Theresa t"
type textarea "x"
type input "sent to Theresa"
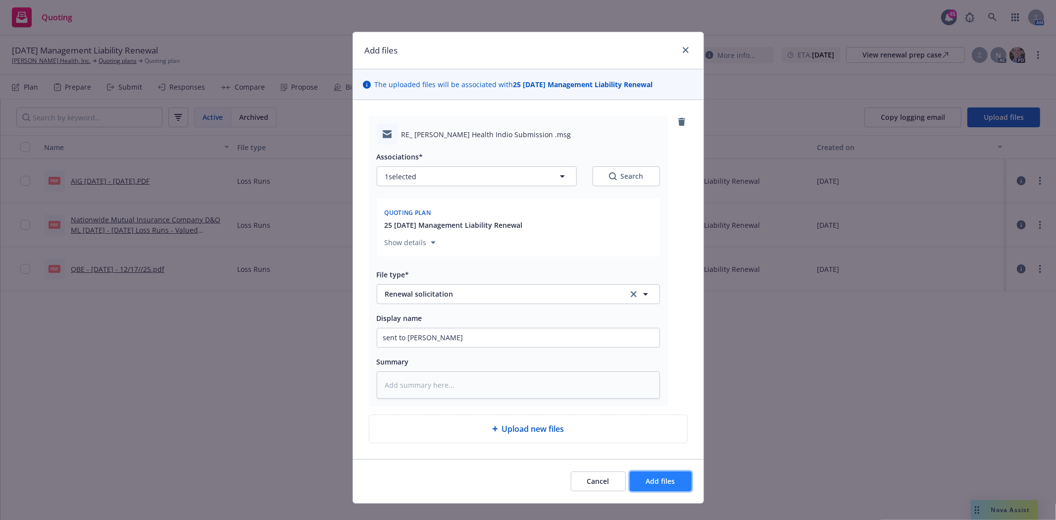
click at [681, 472] on button "Add files" at bounding box center [661, 481] width 62 height 20
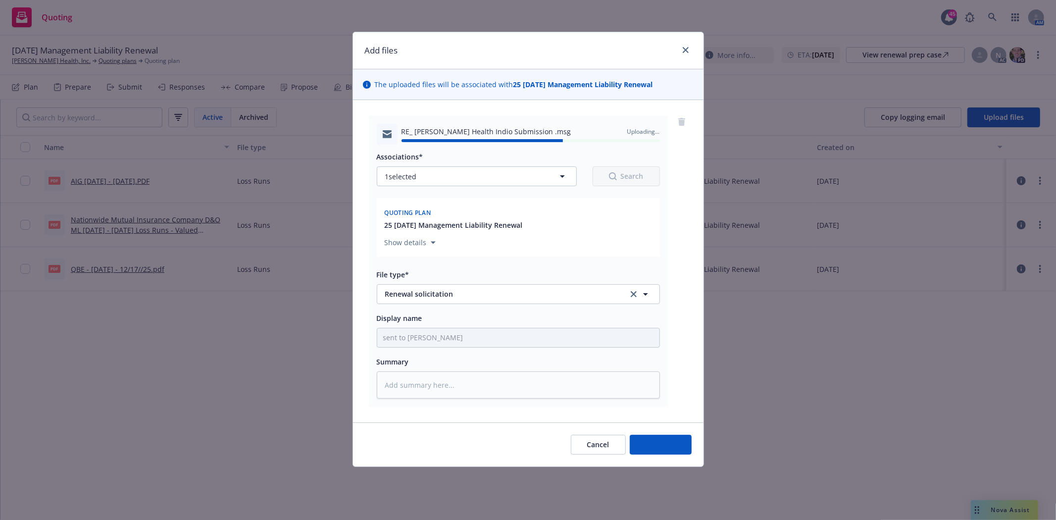
type textarea "x"
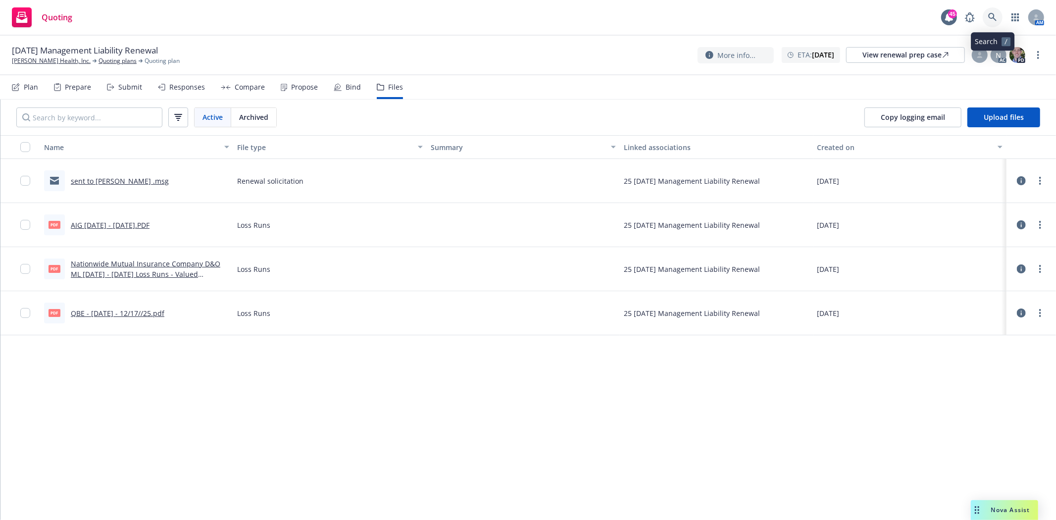
click at [994, 17] on icon at bounding box center [992, 17] width 9 height 9
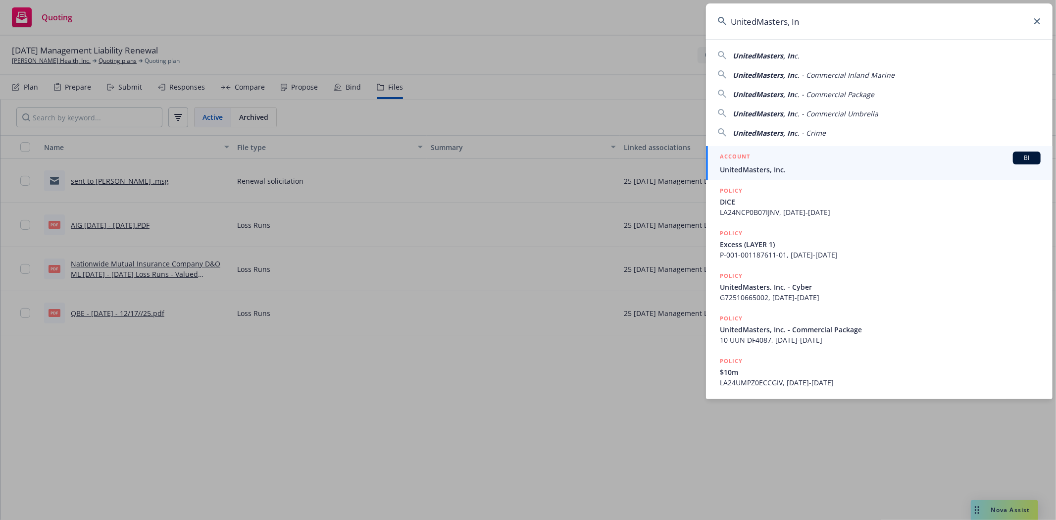
type input "UnitedMasters, In"
click at [735, 165] on span "UnitedMasters, Inc." at bounding box center [880, 169] width 321 height 10
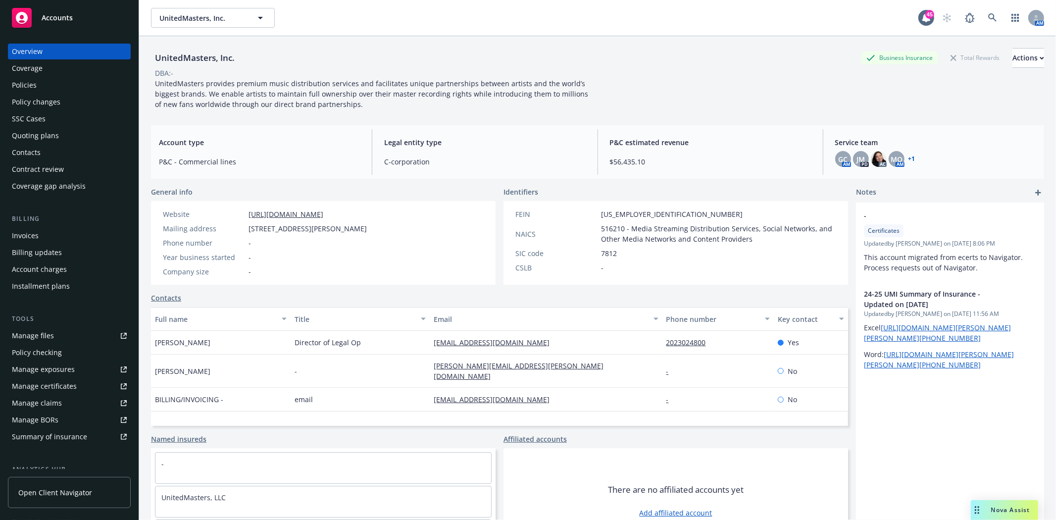
click at [31, 150] on div "Contacts" at bounding box center [26, 153] width 29 height 16
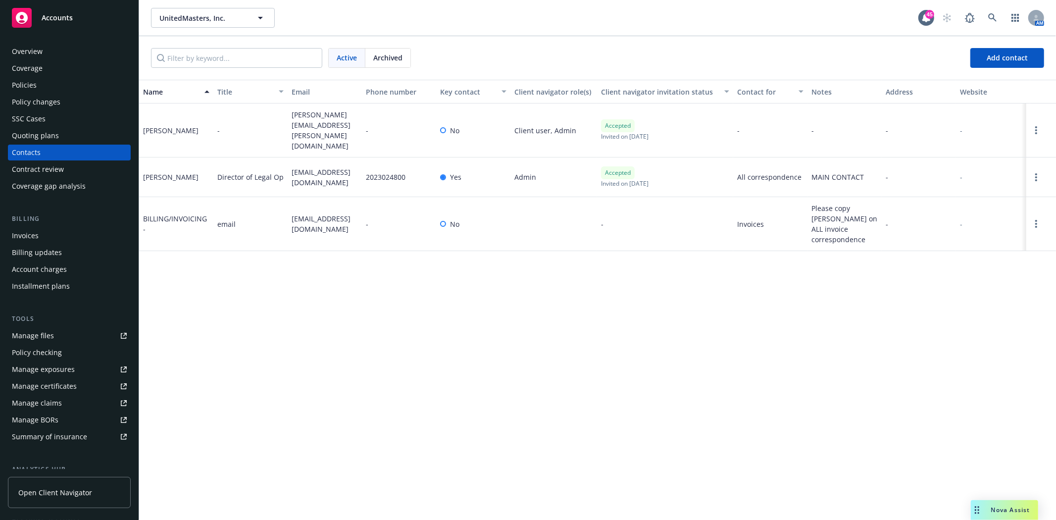
click at [32, 249] on div "Billing updates" at bounding box center [37, 253] width 50 height 16
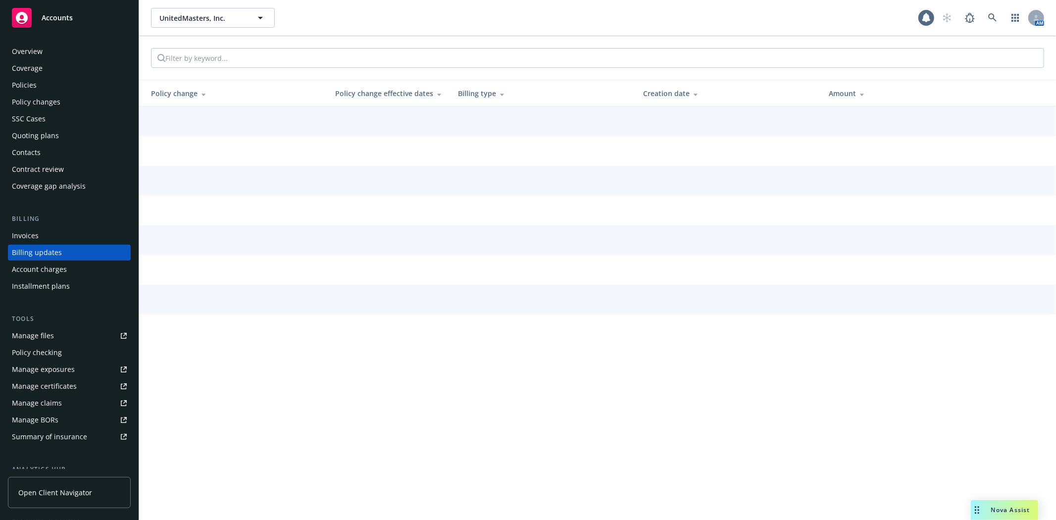
click at [28, 240] on div "Invoices" at bounding box center [25, 236] width 27 height 16
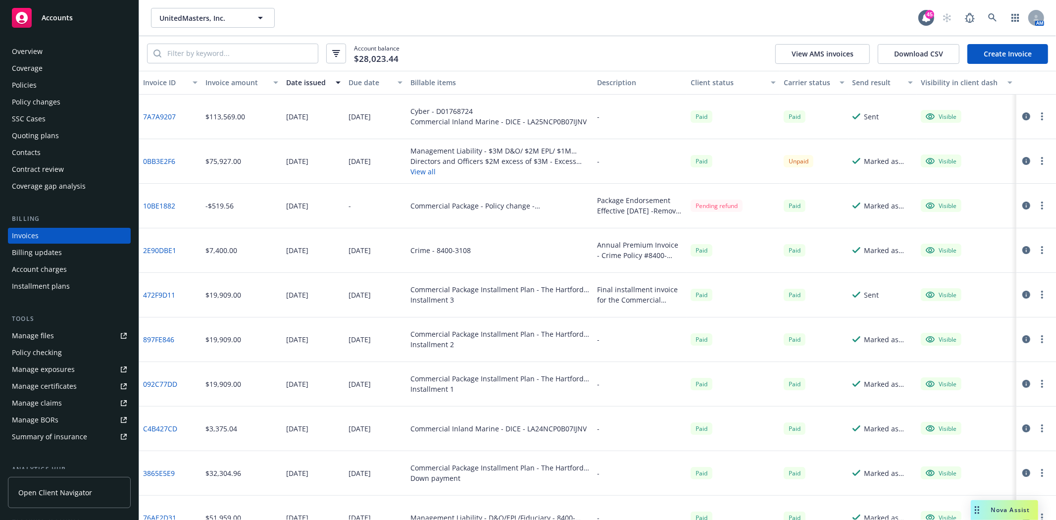
click at [161, 161] on link "0BB3E2F6" at bounding box center [159, 161] width 32 height 10
click at [995, 11] on link at bounding box center [993, 18] width 20 height 20
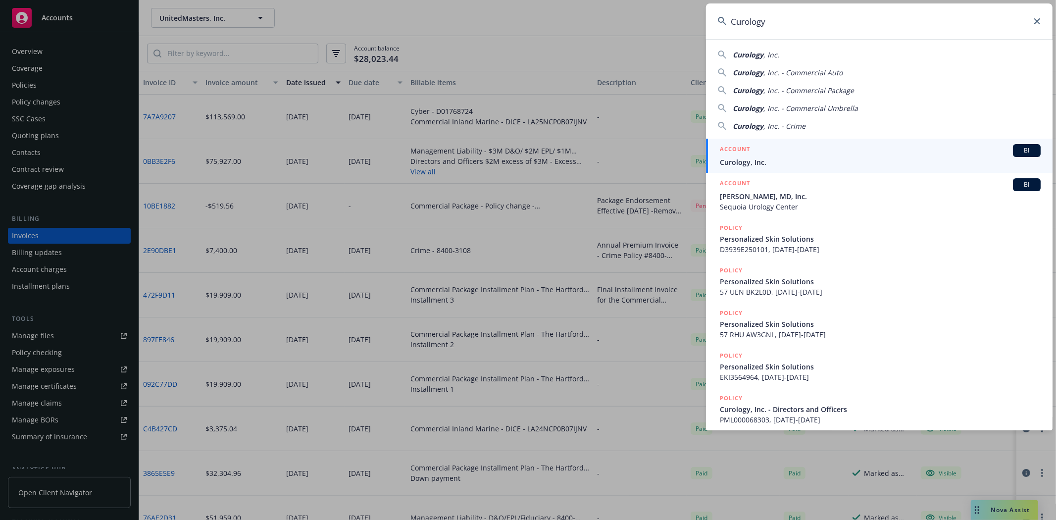
type input "Curology"
click at [738, 157] on span "Curology, Inc." at bounding box center [880, 162] width 321 height 10
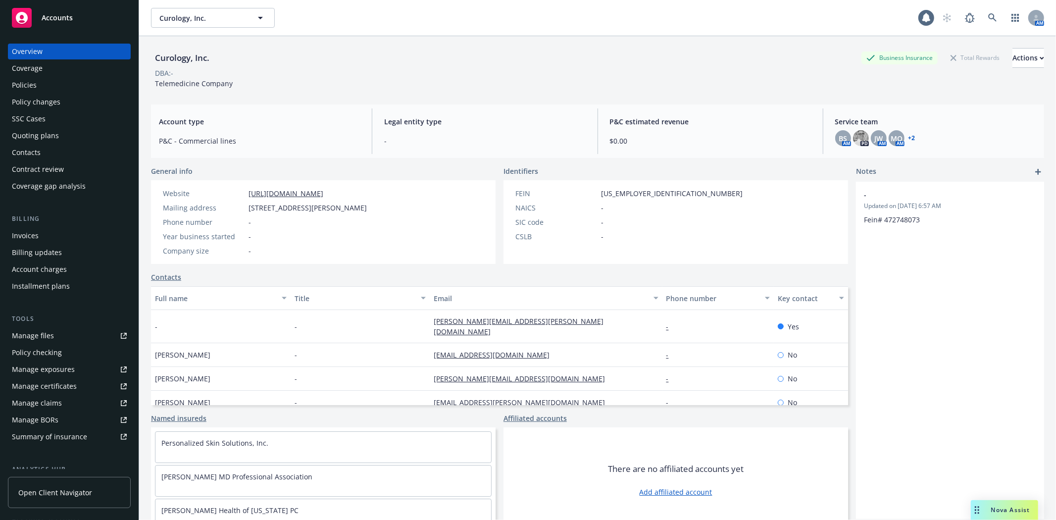
click at [35, 87] on div "Policies" at bounding box center [24, 85] width 25 height 16
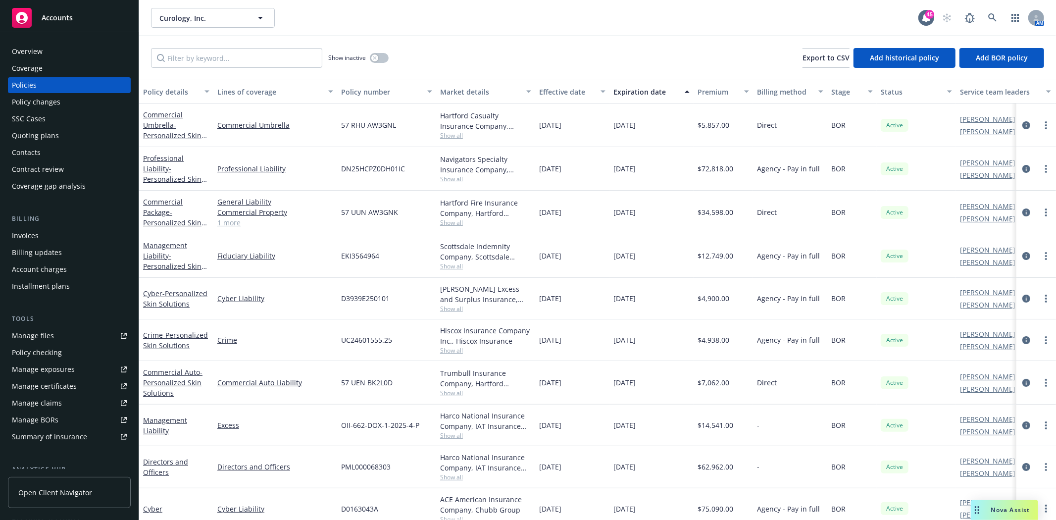
click at [52, 135] on div "Quoting plans" at bounding box center [35, 136] width 47 height 16
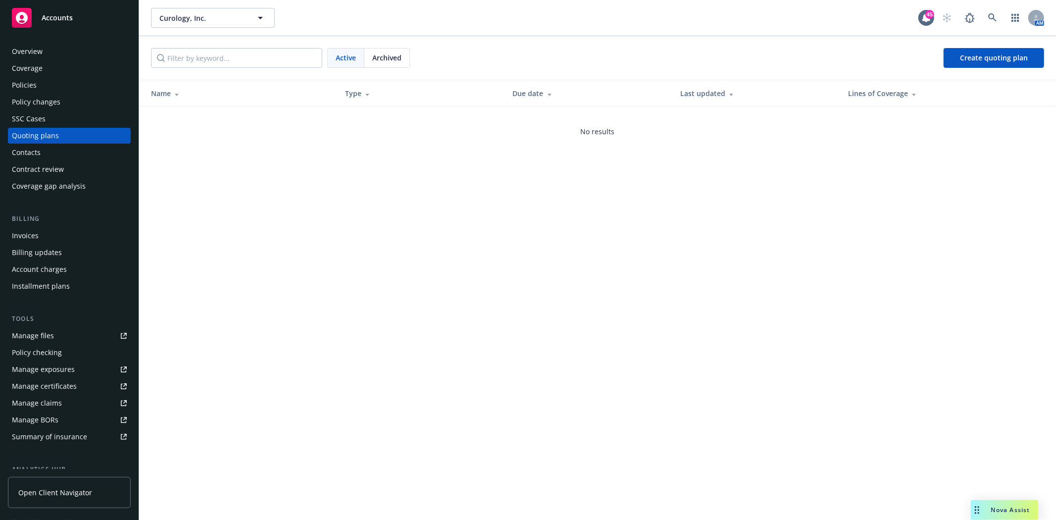
click at [22, 83] on div "Policies" at bounding box center [24, 85] width 25 height 16
